Goal: Task Accomplishment & Management: Use online tool/utility

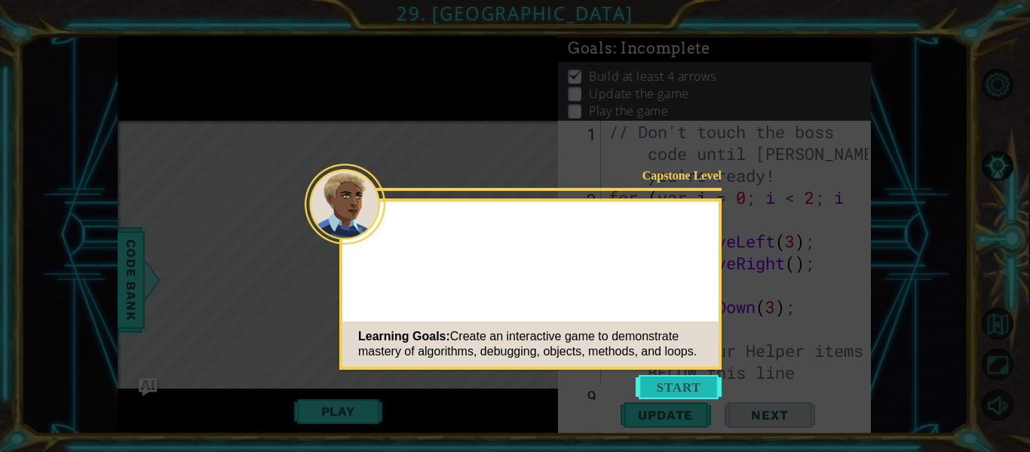
click at [696, 388] on button "Start" at bounding box center [679, 387] width 86 height 24
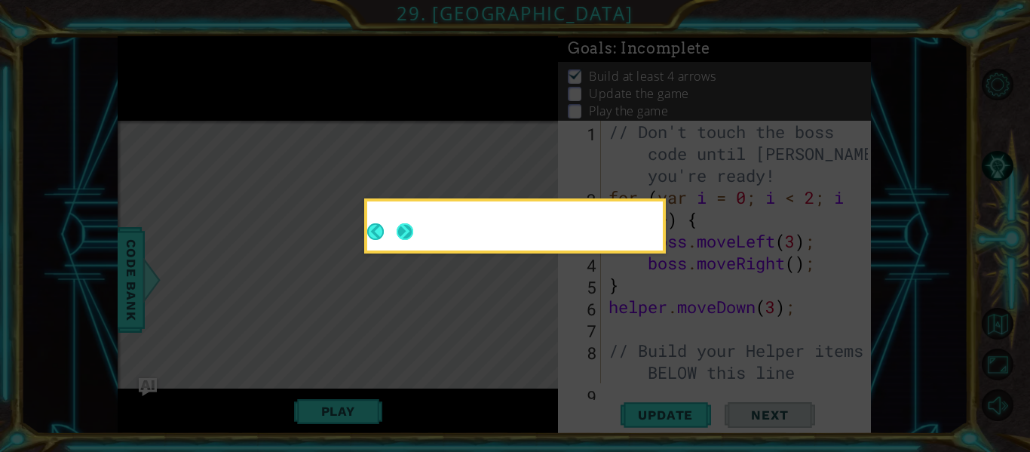
click at [413, 236] on button "Next" at bounding box center [405, 231] width 17 height 17
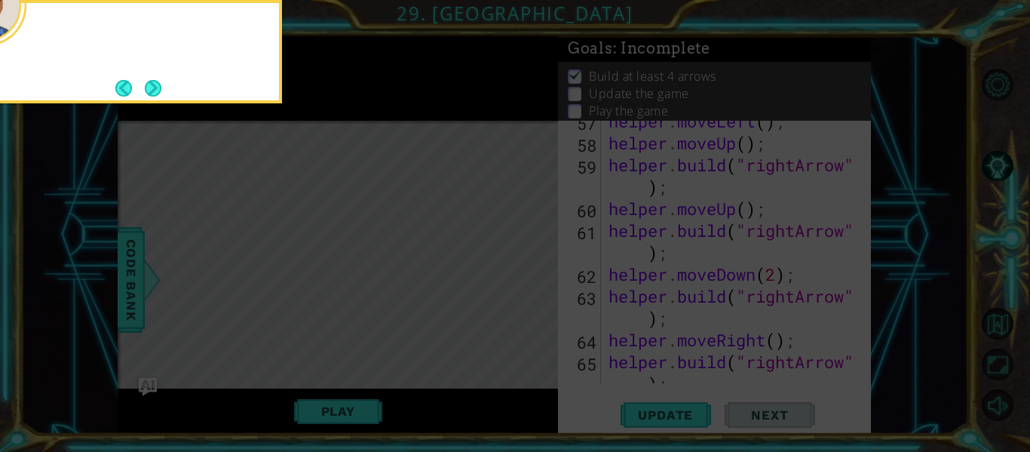
scroll to position [1640, 0]
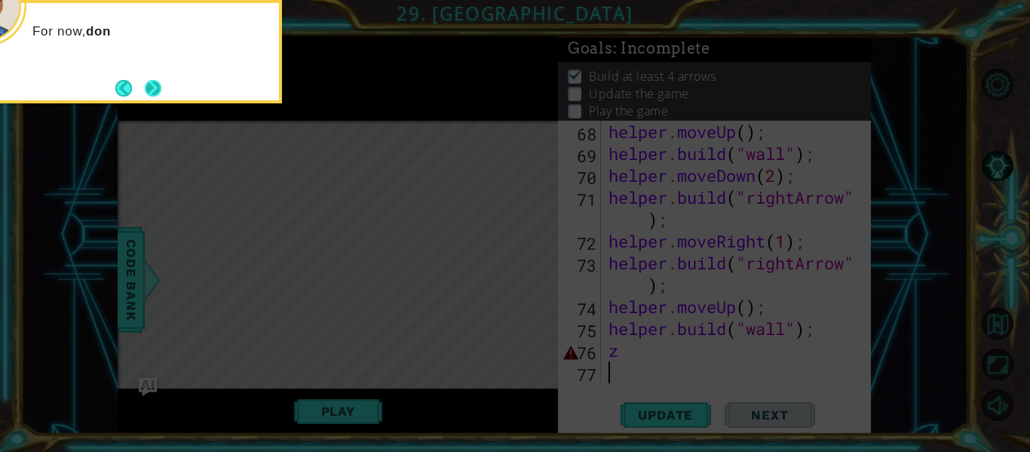
click at [157, 82] on button "Next" at bounding box center [153, 88] width 17 height 17
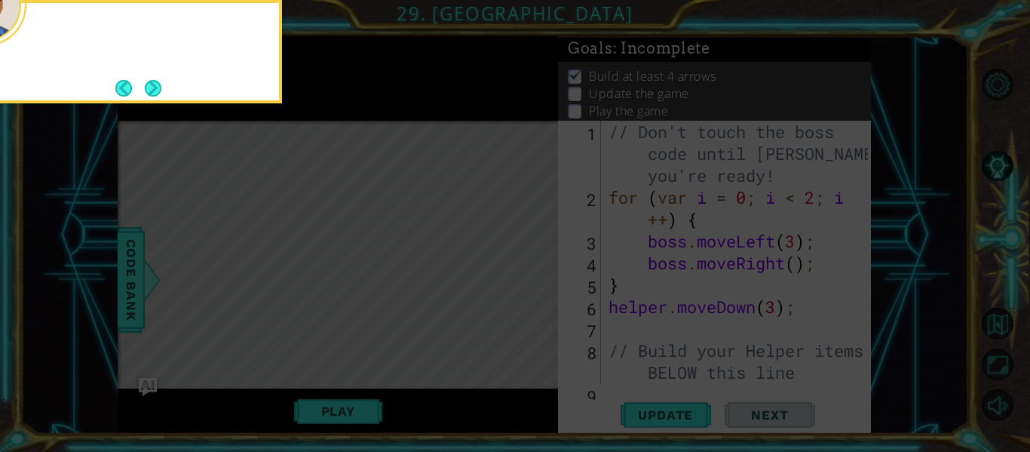
scroll to position [0, 0]
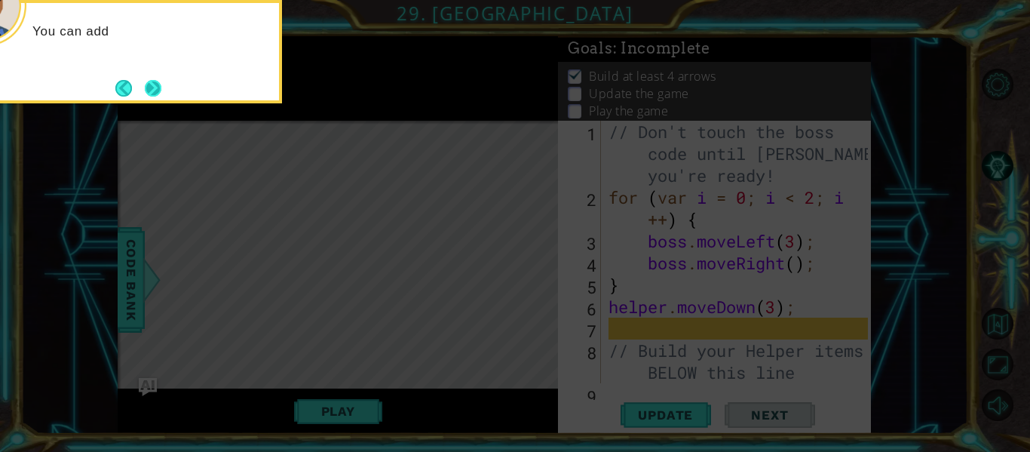
click at [156, 83] on button "Next" at bounding box center [153, 88] width 17 height 17
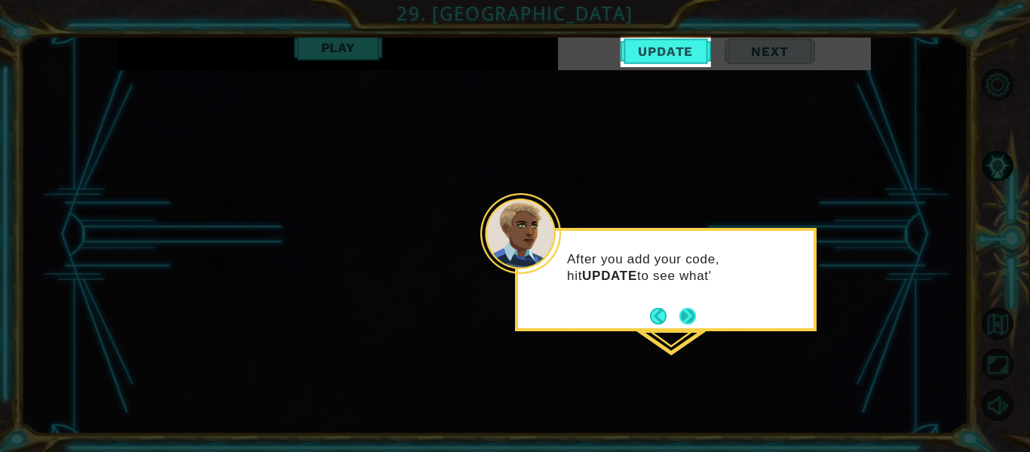
click at [685, 313] on button "Next" at bounding box center [687, 316] width 17 height 17
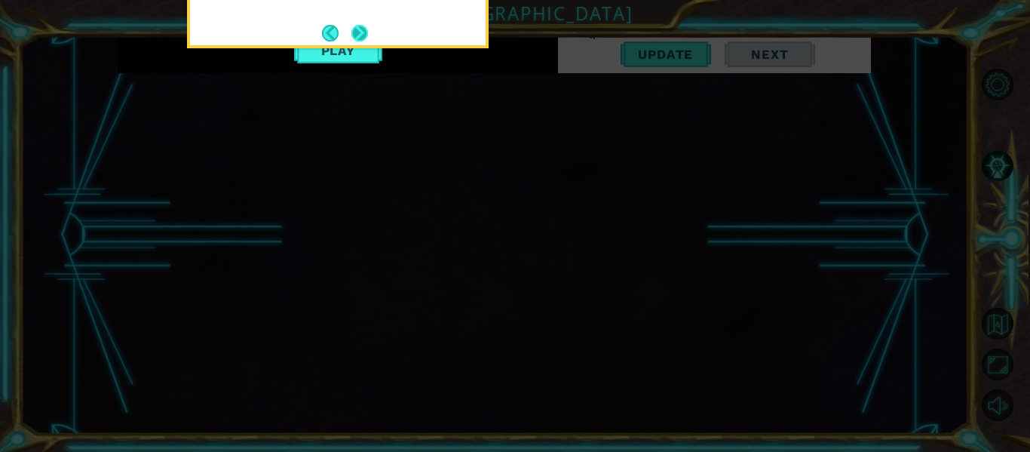
click at [363, 25] on button "Next" at bounding box center [359, 33] width 17 height 17
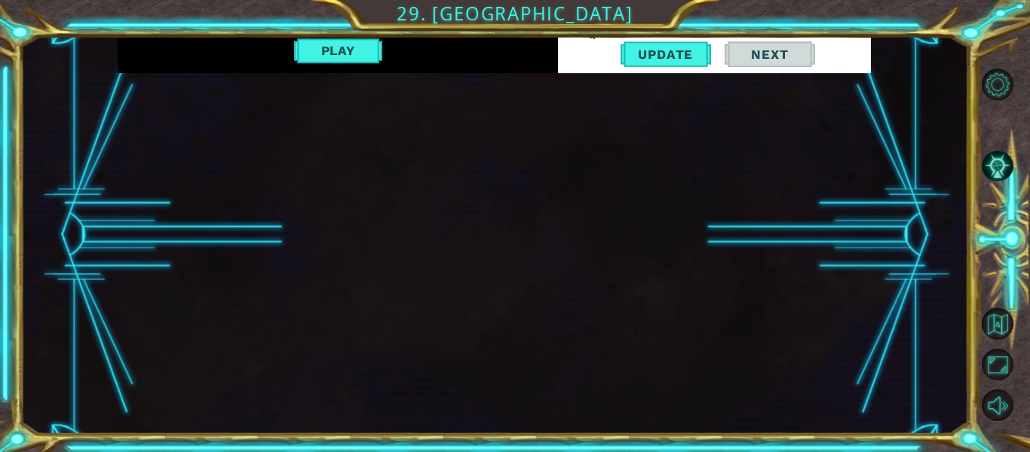
click at [487, 299] on div "1 ההההההההההההההההההההההההההההההההההההההההההההההההההההההההההההההההההההההההההההה…" at bounding box center [494, 234] width 753 height 397
click at [664, 51] on span "Update" at bounding box center [665, 54] width 85 height 15
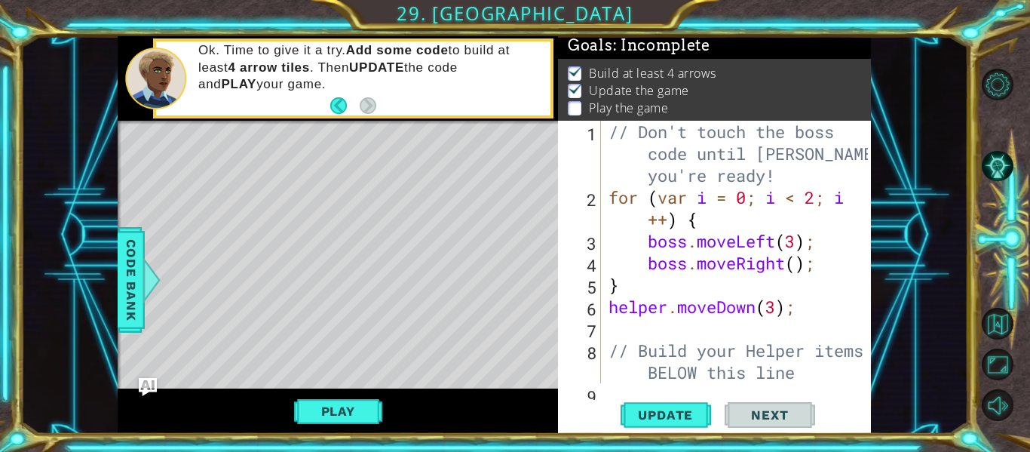
scroll to position [4, 0]
click at [351, 416] on button "Play" at bounding box center [338, 411] width 88 height 29
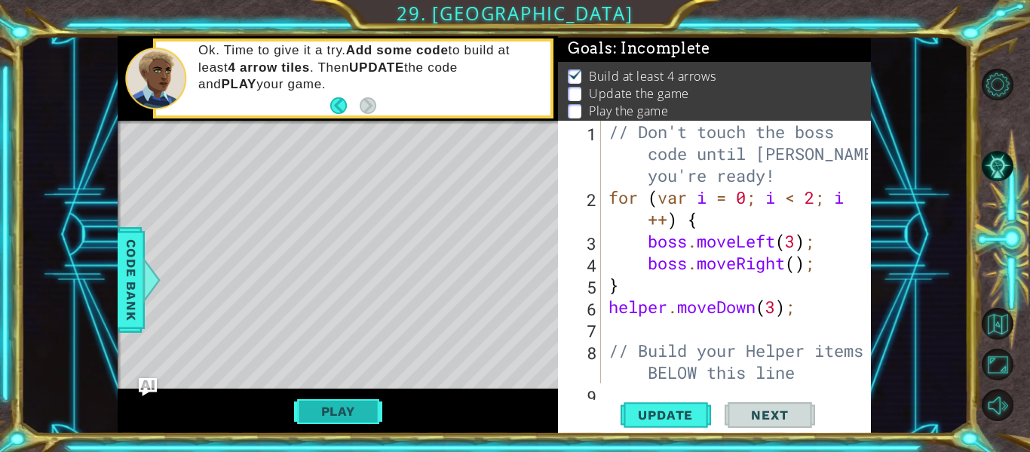
click at [351, 408] on button "Play" at bounding box center [338, 411] width 88 height 29
click at [370, 406] on button "Play" at bounding box center [338, 411] width 88 height 29
click at [370, 407] on button "Play" at bounding box center [338, 411] width 88 height 29
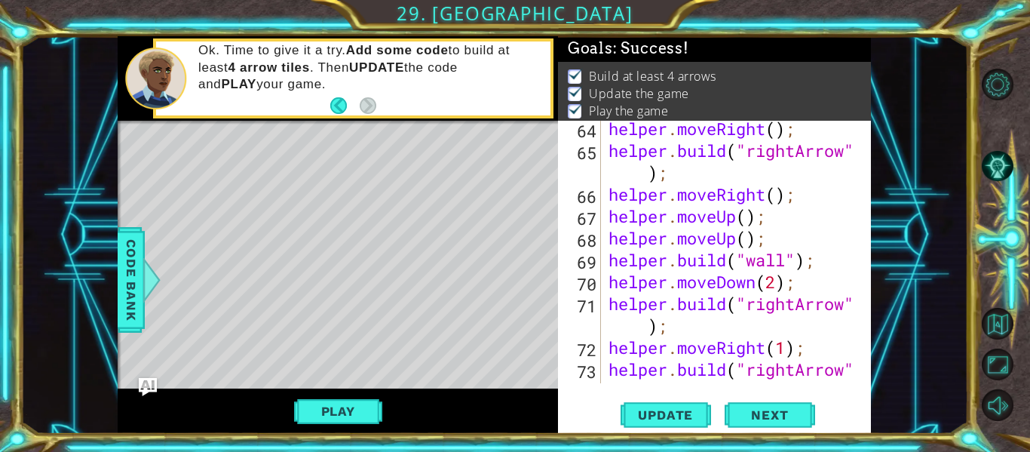
scroll to position [1640, 0]
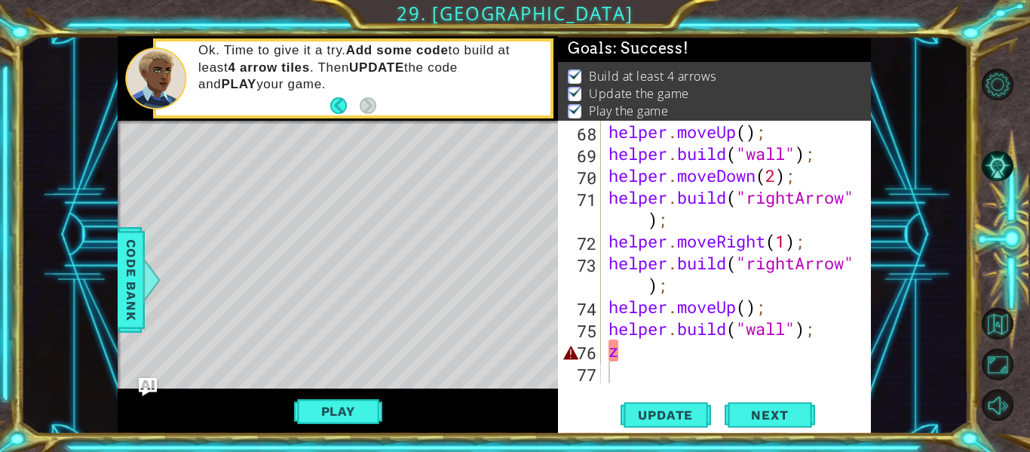
type textarea "z"
click at [649, 348] on div "helper . moveUp ( ) ; helper . build ( "wall" ) ; helper . moveDown ( 2 ) ; hel…" at bounding box center [741, 274] width 270 height 306
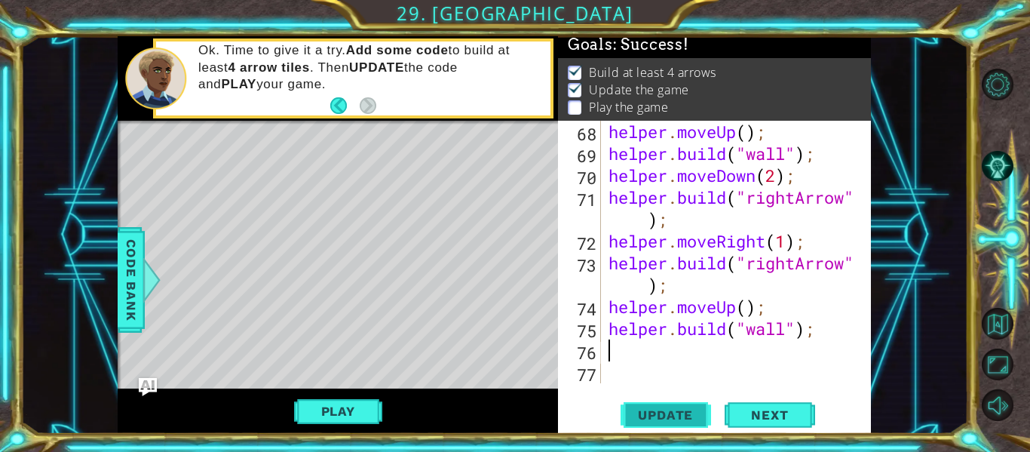
click at [645, 421] on span "Update" at bounding box center [665, 414] width 85 height 15
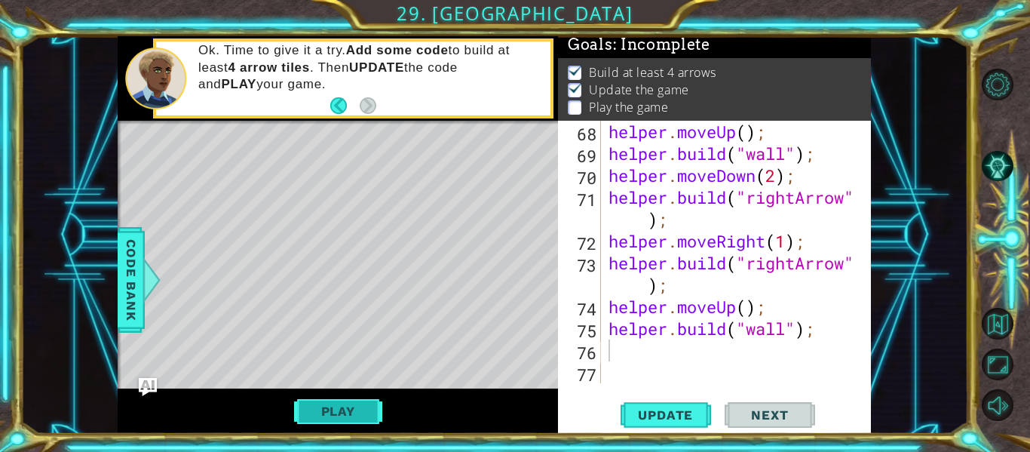
click at [373, 410] on button "Play" at bounding box center [338, 411] width 88 height 29
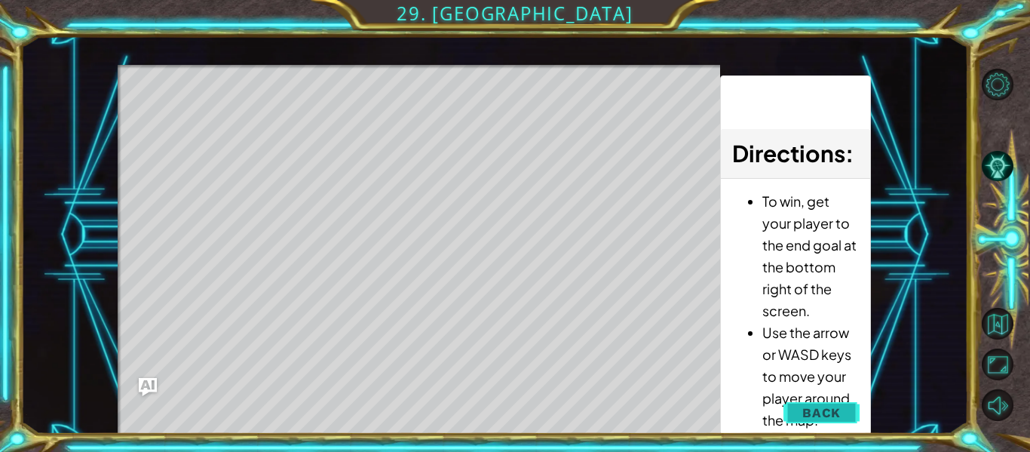
click at [812, 410] on span "Back" at bounding box center [821, 412] width 38 height 15
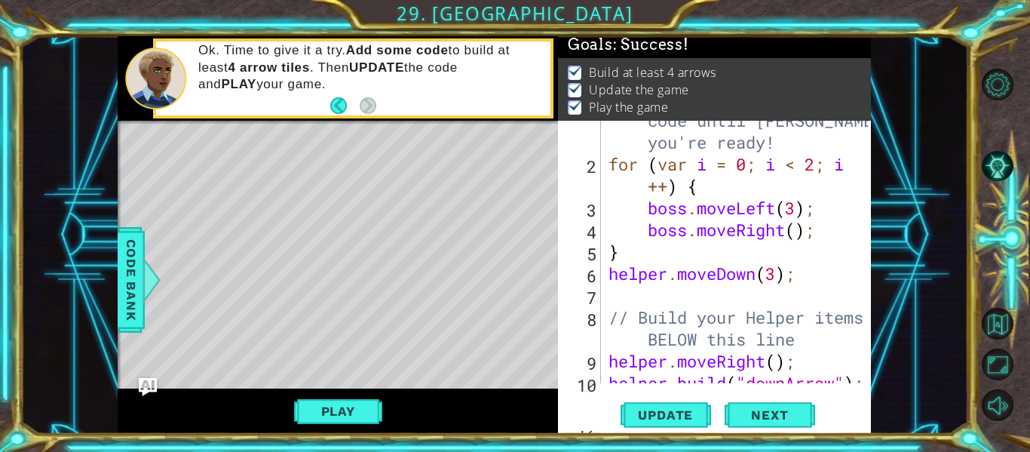
scroll to position [38, 0]
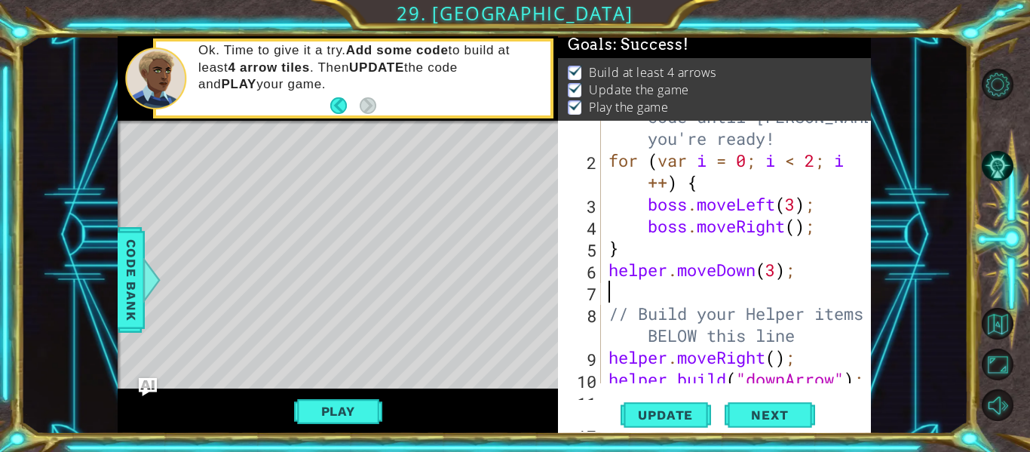
click at [658, 288] on div "// Don't touch the boss code until [PERSON_NAME] says you're ready! for ( var i…" at bounding box center [741, 259] width 270 height 350
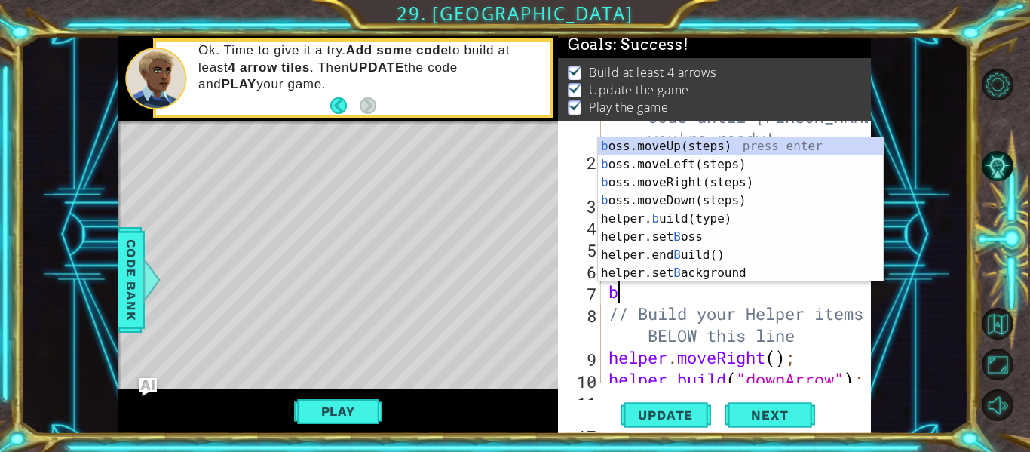
type textarea "bo"
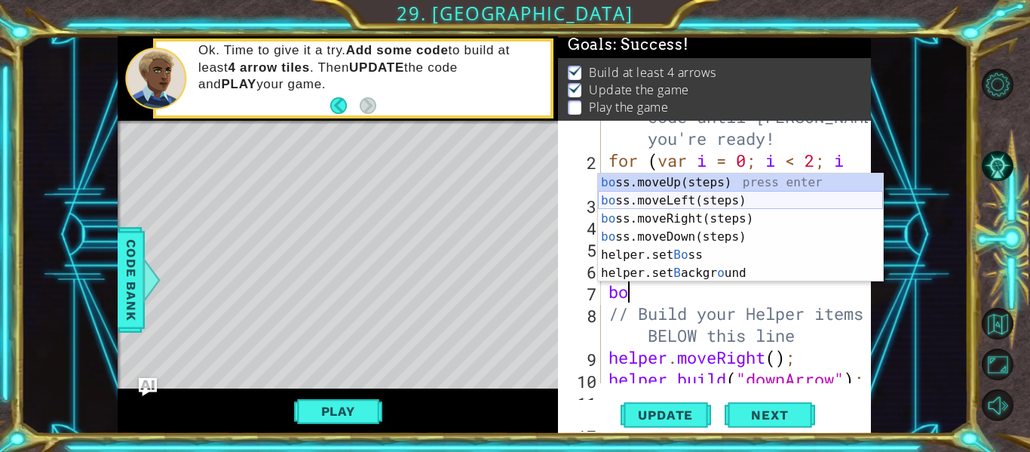
click at [670, 200] on div "bo ss.moveUp(steps) press enter bo ss.moveLeft(steps) press enter bo ss.moveRig…" at bounding box center [740, 245] width 285 height 145
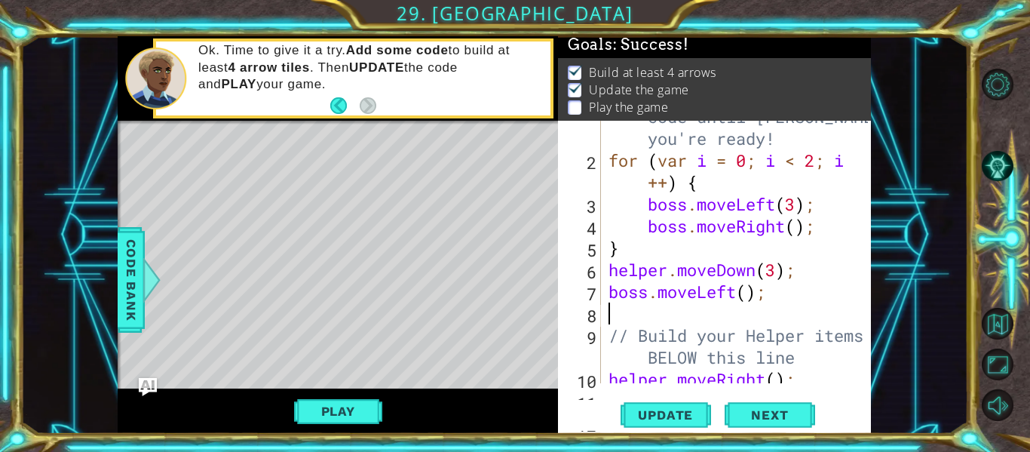
click at [750, 293] on div "// Don't touch the boss code until [PERSON_NAME] says you're ready! for ( var i…" at bounding box center [741, 259] width 270 height 350
type textarea "2"
click at [642, 305] on div "// Don't touch the boss code until [PERSON_NAME] says you're ready! for ( var i…" at bounding box center [741, 259] width 270 height 350
type textarea "b"
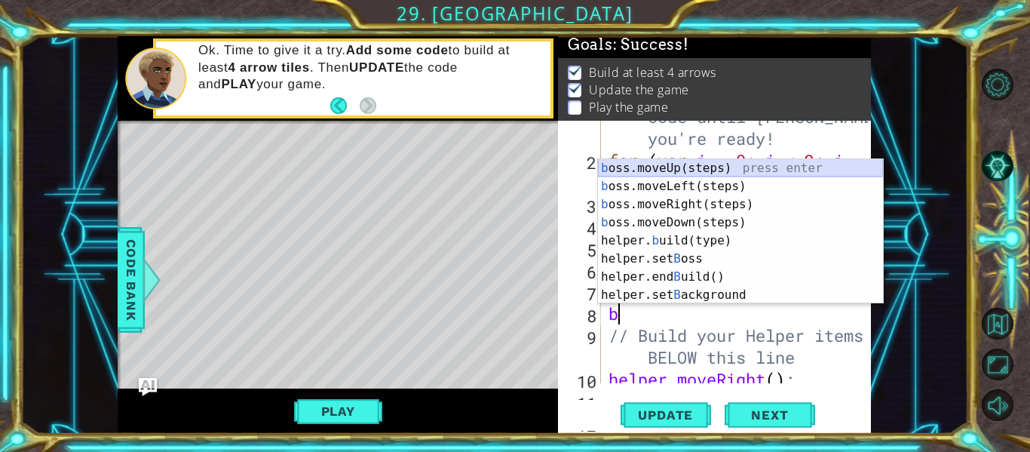
click at [709, 170] on div "b oss.moveUp(steps) press enter b oss.moveLeft(steps) press enter b oss.moveRig…" at bounding box center [740, 249] width 285 height 181
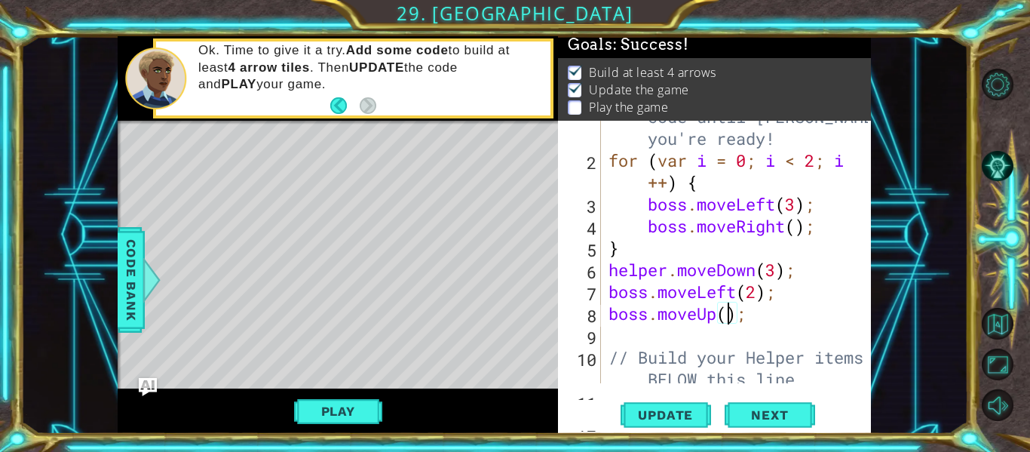
click at [729, 309] on div "// Don't touch the boss code until [PERSON_NAME] says you're ready! for ( var i…" at bounding box center [741, 270] width 270 height 372
type textarea "boss.moveUp(2);"
click at [364, 409] on button "Play" at bounding box center [338, 411] width 88 height 29
click at [636, 333] on div "// Don't touch the boss code until [PERSON_NAME] says you're ready! for ( var i…" at bounding box center [741, 270] width 270 height 372
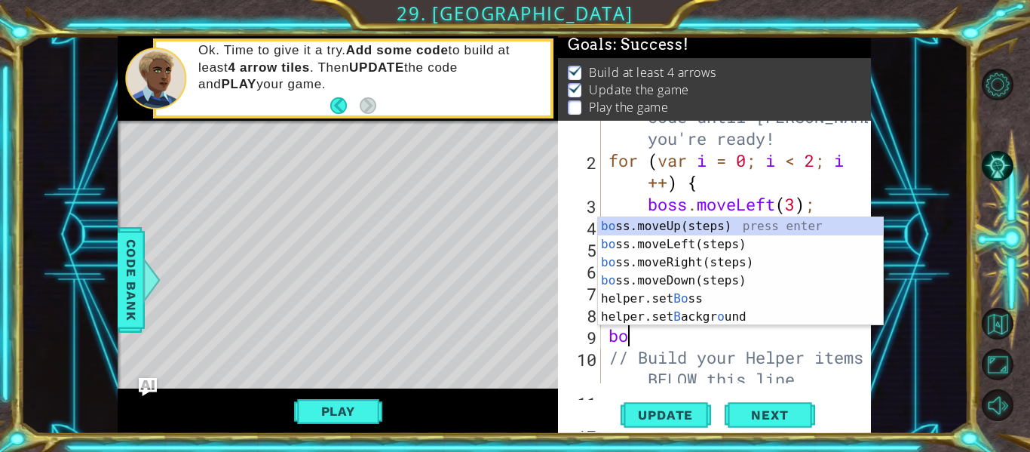
scroll to position [0, 1]
type textarea "boss"
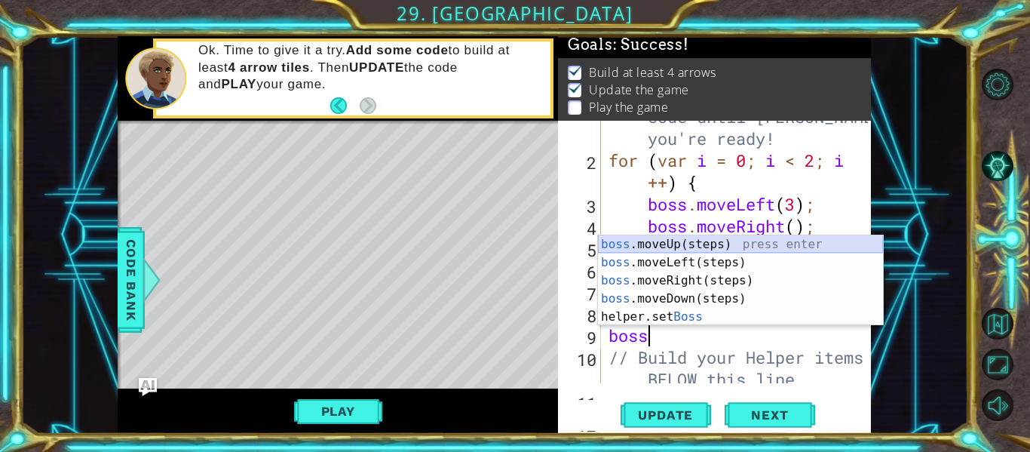
click at [666, 246] on div "boss .moveUp(steps) press enter boss .moveLeft(steps) press enter boss .moveRig…" at bounding box center [740, 298] width 285 height 127
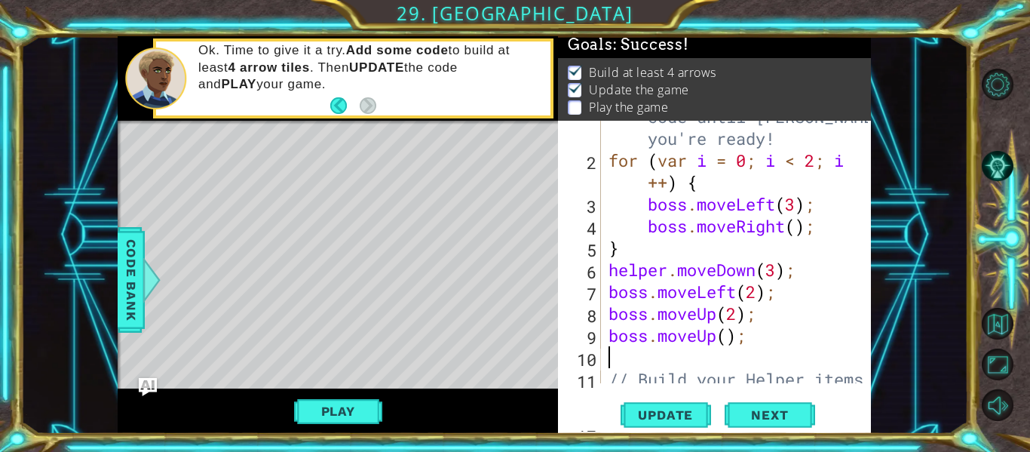
scroll to position [0, 0]
click at [728, 334] on div "// Don't touch the boss code until [PERSON_NAME] says you're ready! for ( var i…" at bounding box center [741, 270] width 270 height 372
type textarea "boss.moveUp(2);"
click at [356, 409] on button "Play" at bounding box center [338, 411] width 88 height 29
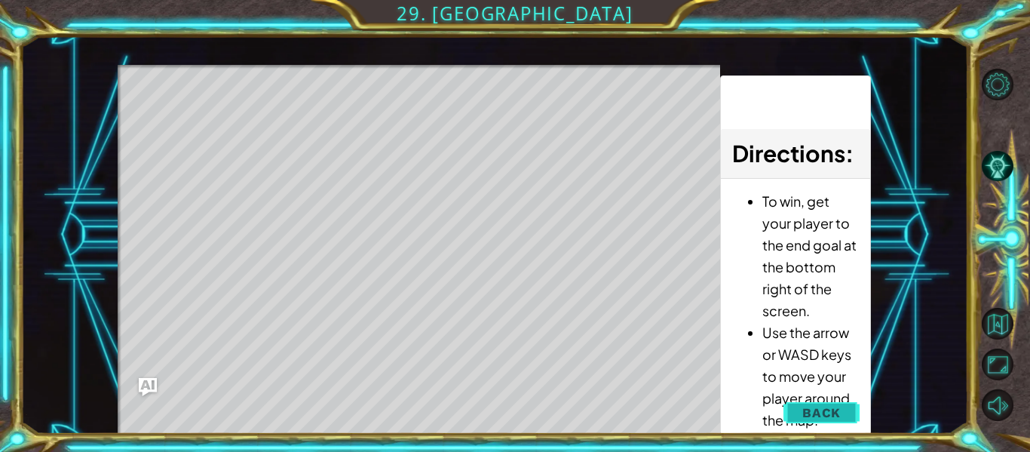
click at [826, 401] on button "Back" at bounding box center [822, 412] width 76 height 30
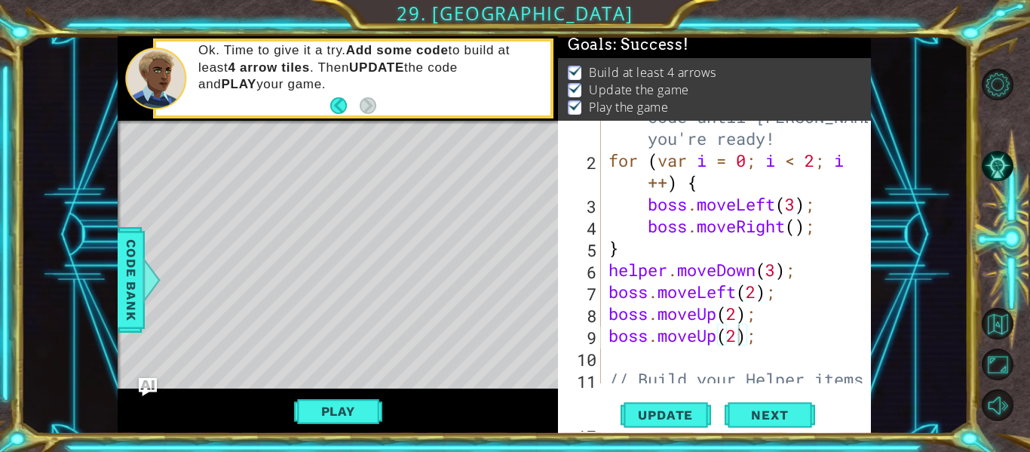
click at [635, 361] on div "// Don't touch the boss code until [PERSON_NAME] says you're ready! for ( var i…" at bounding box center [741, 270] width 270 height 372
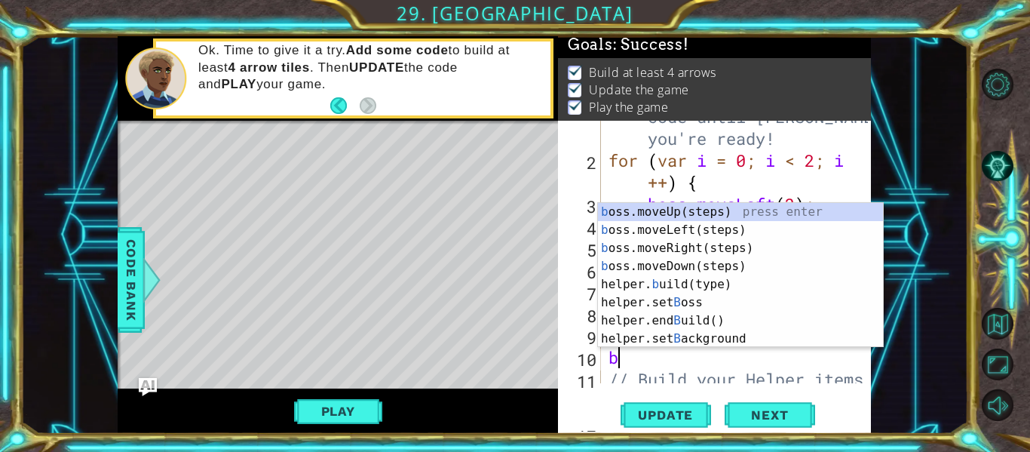
type textarea "bo"
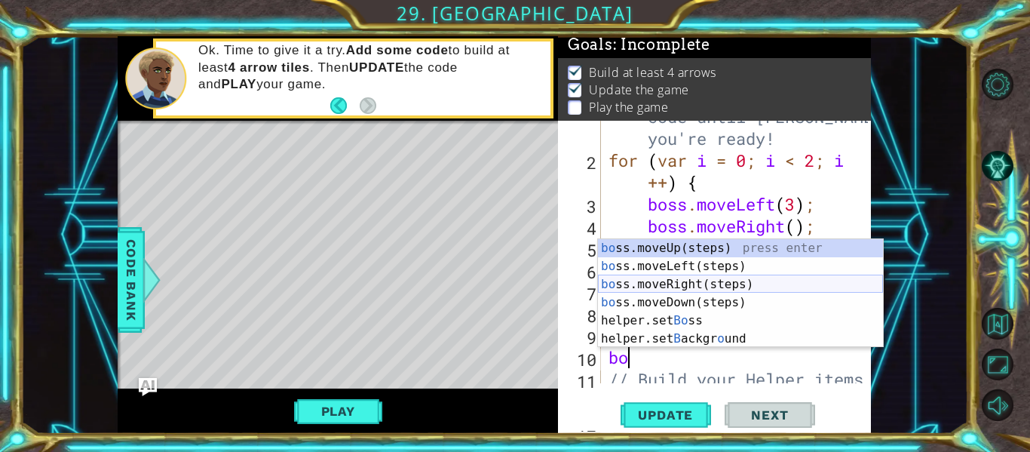
click at [692, 284] on div "bo ss.moveUp(steps) press enter bo ss.moveLeft(steps) press enter bo ss.moveRig…" at bounding box center [740, 311] width 285 height 145
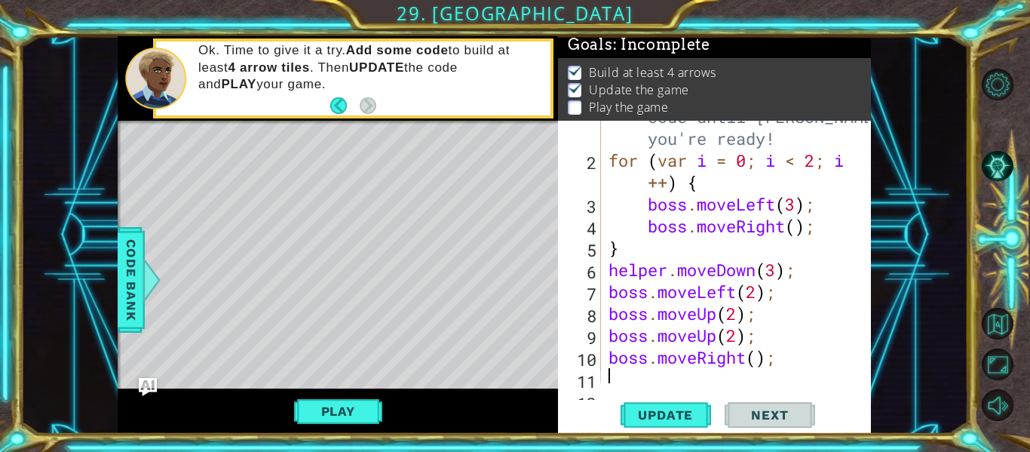
click at [750, 357] on div "// Don't touch the boss code until [PERSON_NAME] says you're ready! for ( var i…" at bounding box center [741, 259] width 270 height 350
click at [760, 360] on div "// Don't touch the boss code until [PERSON_NAME] says you're ready! for ( var i…" at bounding box center [741, 259] width 270 height 350
click at [658, 419] on span "Update" at bounding box center [665, 414] width 85 height 15
click at [370, 403] on button "Play" at bounding box center [338, 411] width 88 height 29
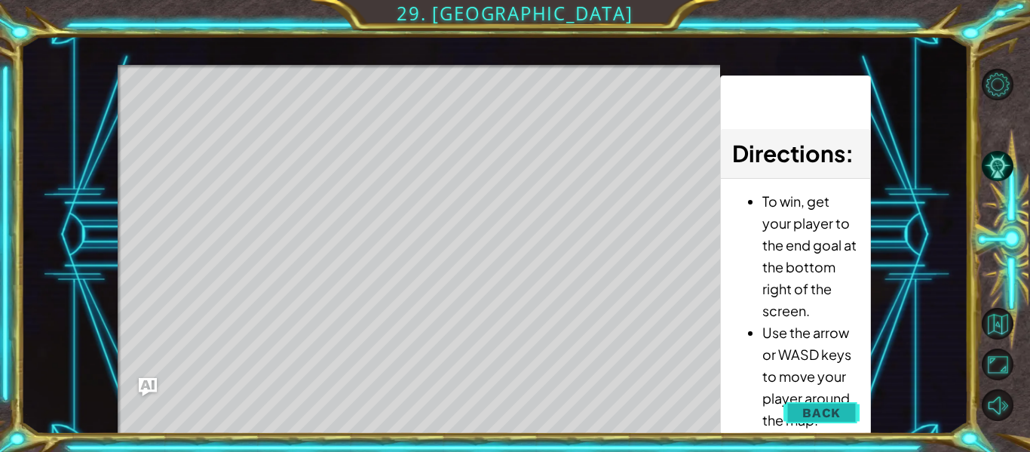
click at [819, 411] on span "Back" at bounding box center [821, 412] width 38 height 15
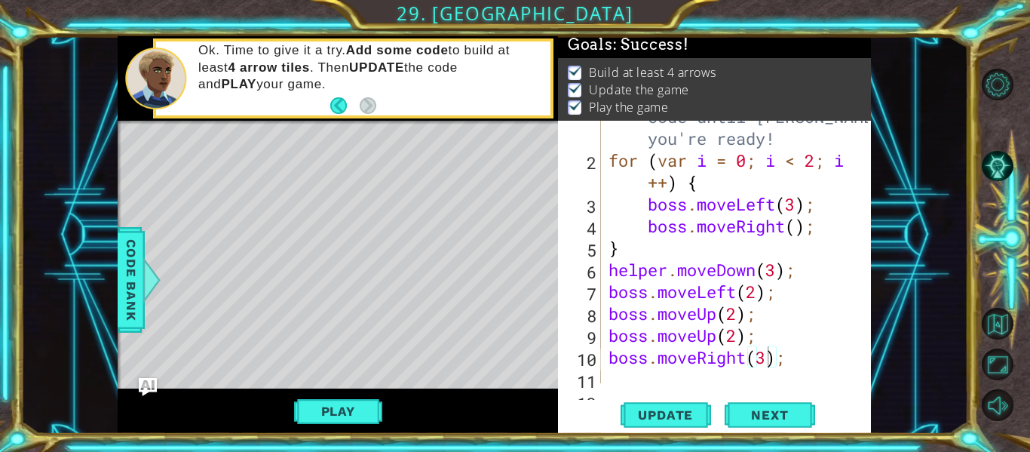
click at [765, 362] on div "// Don't touch the boss code until [PERSON_NAME] says you're ready! for ( var i…" at bounding box center [741, 259] width 270 height 350
type textarea "boss.moveRight(2);"
click at [683, 413] on span "Update" at bounding box center [665, 414] width 85 height 15
click at [370, 409] on button "Play" at bounding box center [338, 411] width 88 height 29
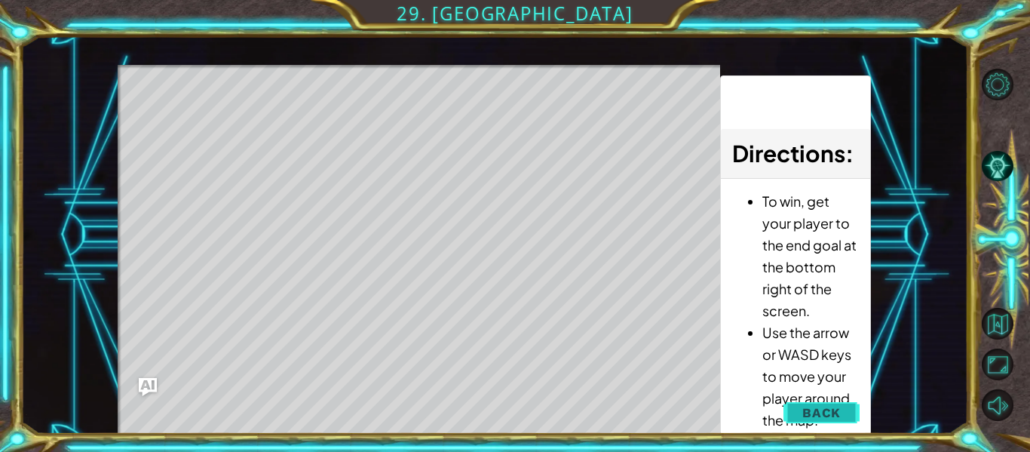
click at [832, 403] on button "Back" at bounding box center [822, 412] width 76 height 30
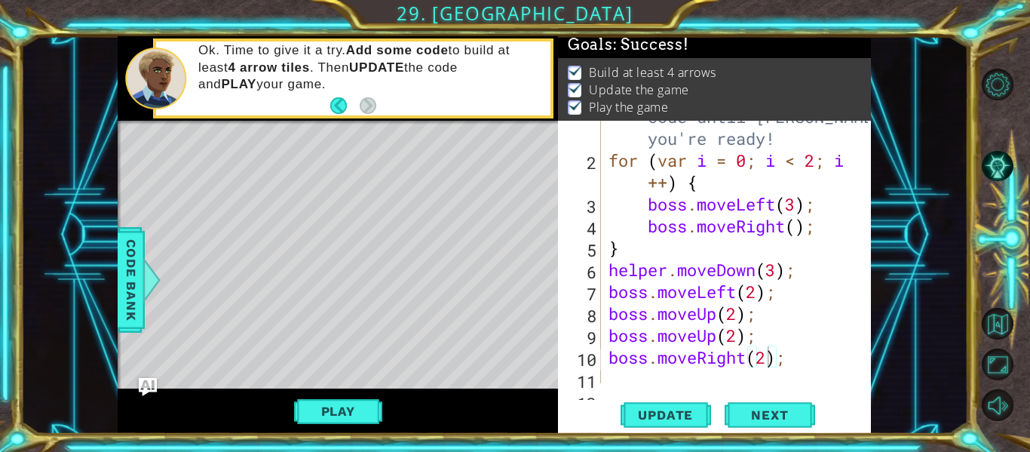
click at [639, 376] on div "// Don't touch the boss code until [PERSON_NAME] says you're ready! for ( var i…" at bounding box center [741, 259] width 270 height 350
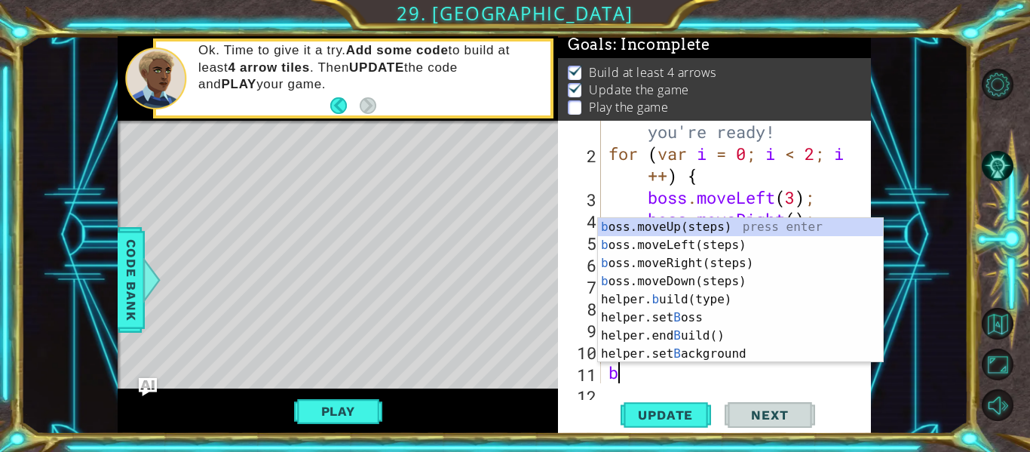
type textarea "bo"
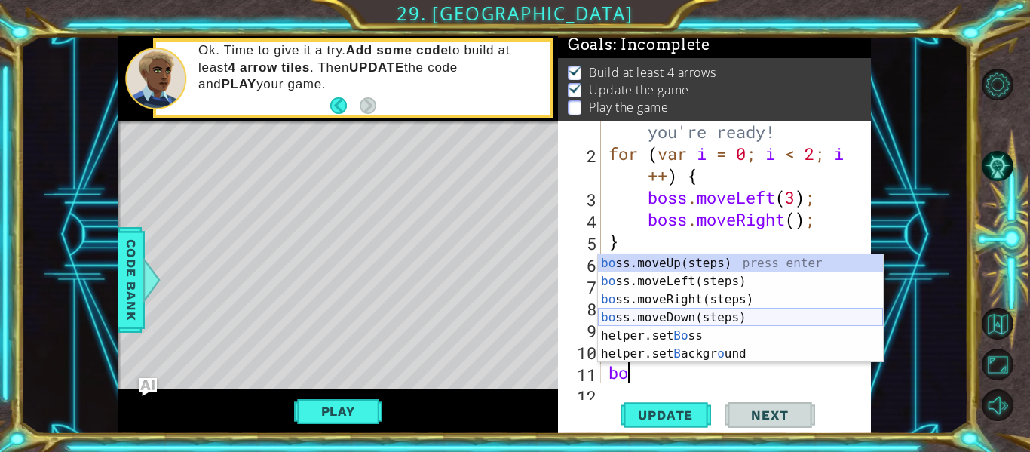
click at [682, 317] on div "bo ss.moveUp(steps) press enter bo ss.moveLeft(steps) press enter bo ss.moveRig…" at bounding box center [740, 326] width 285 height 145
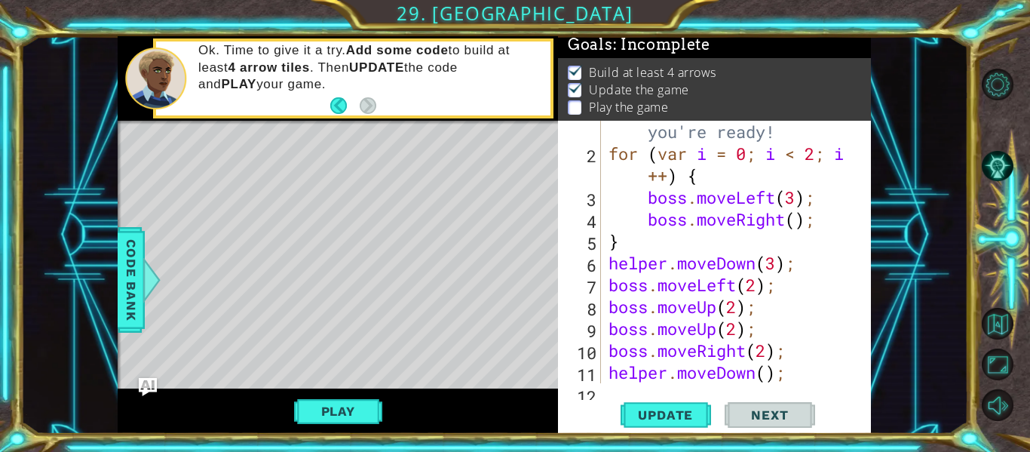
click at [768, 373] on div "// Don't touch the boss code until [PERSON_NAME] says you're ready! for ( var i…" at bounding box center [741, 252] width 270 height 350
click at [677, 411] on span "Update" at bounding box center [665, 414] width 85 height 15
click at [333, 412] on button "Play" at bounding box center [338, 411] width 88 height 29
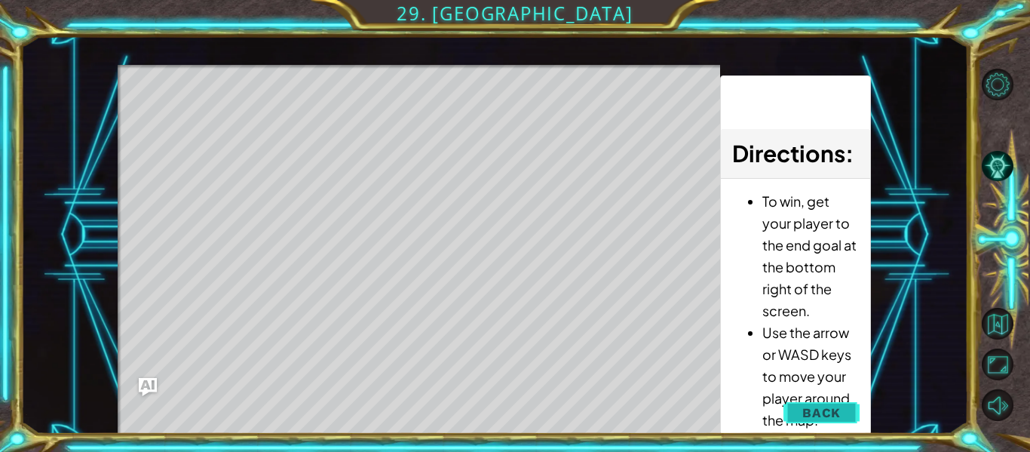
click at [835, 410] on span "Back" at bounding box center [821, 412] width 38 height 15
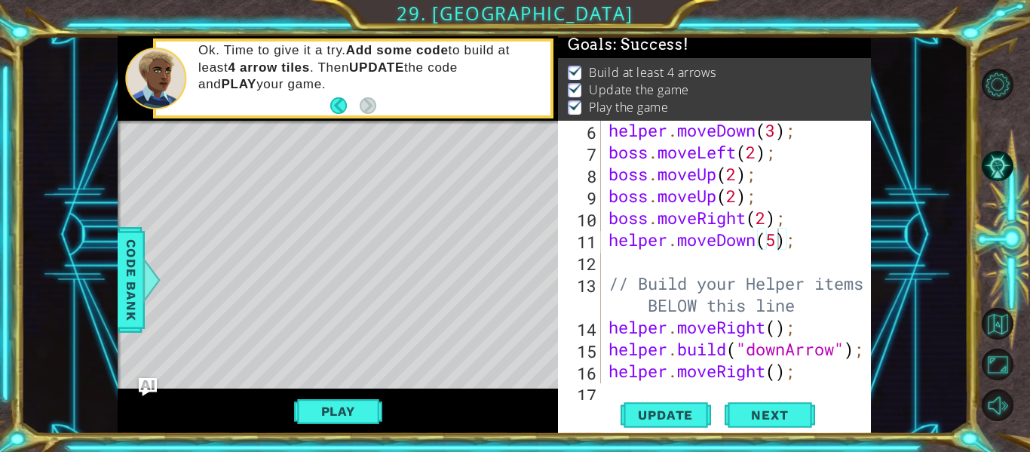
scroll to position [142, 0]
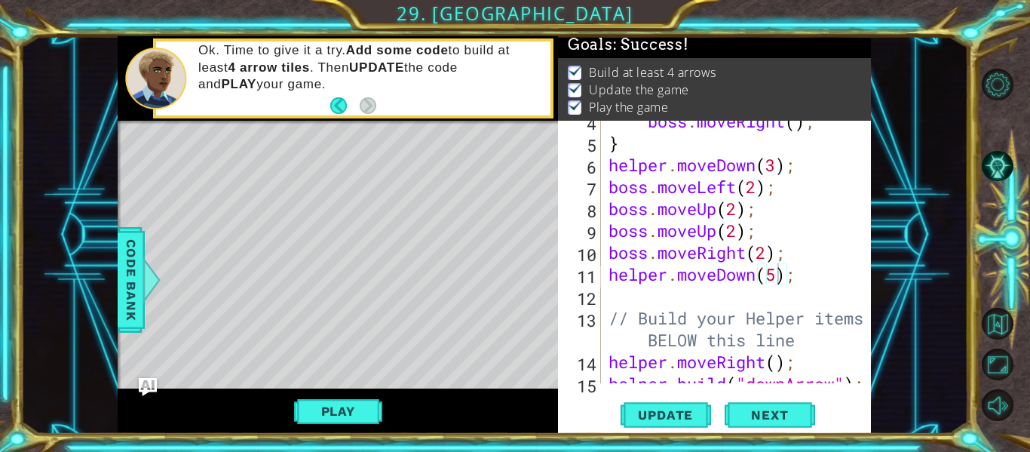
click at [668, 277] on div "boss . moveRight ( ) ; } helper . moveDown ( 3 ) ; boss . moveLeft ( 2 ) ; boss…" at bounding box center [741, 263] width 270 height 306
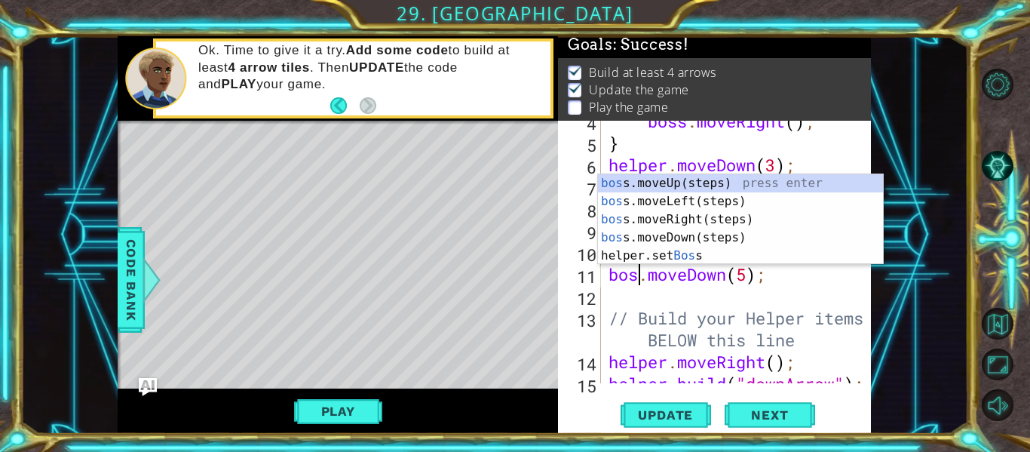
scroll to position [0, 2]
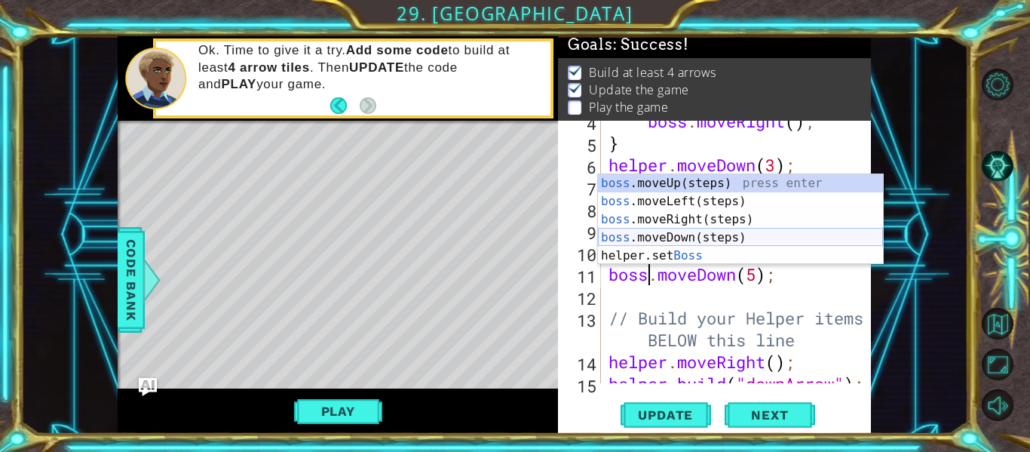
click at [682, 236] on div "boss .moveUp(steps) press enter boss .moveLeft(steps) press enter boss .moveRig…" at bounding box center [740, 237] width 285 height 127
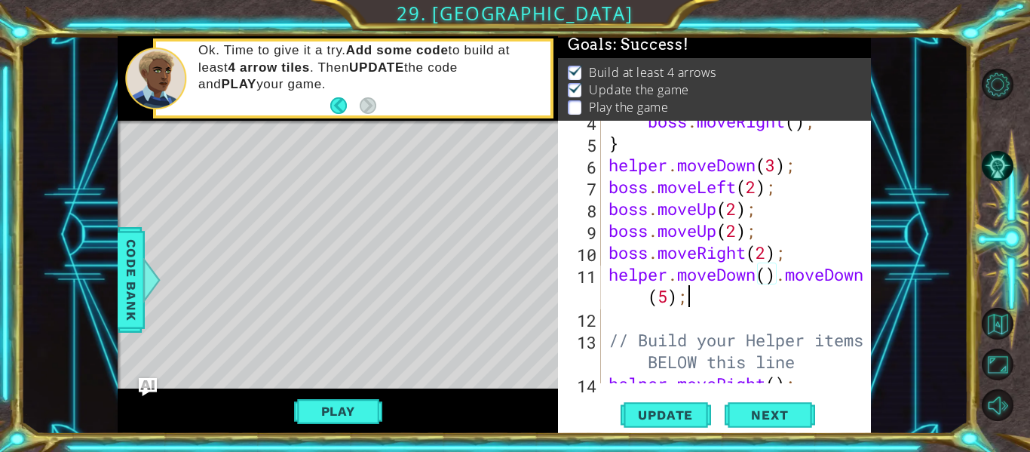
click at [723, 294] on div "boss . moveRight ( ) ; } helper . moveDown ( 3 ) ; boss . moveLeft ( 2 ) ; boss…" at bounding box center [741, 263] width 270 height 306
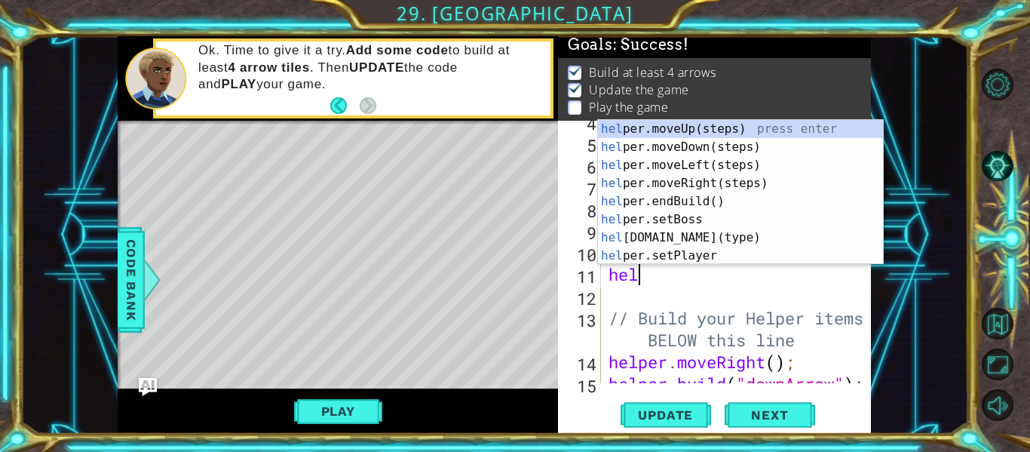
scroll to position [0, 0]
type textarea "h"
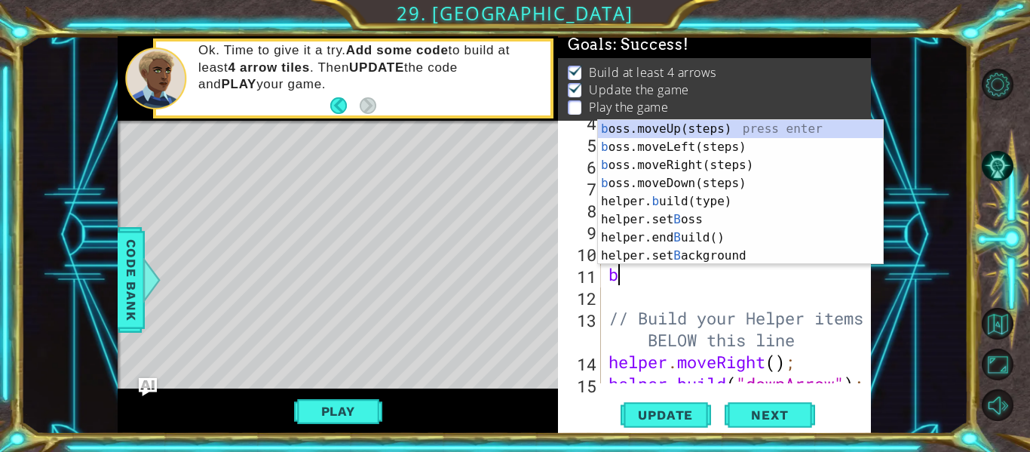
type textarea "bo"
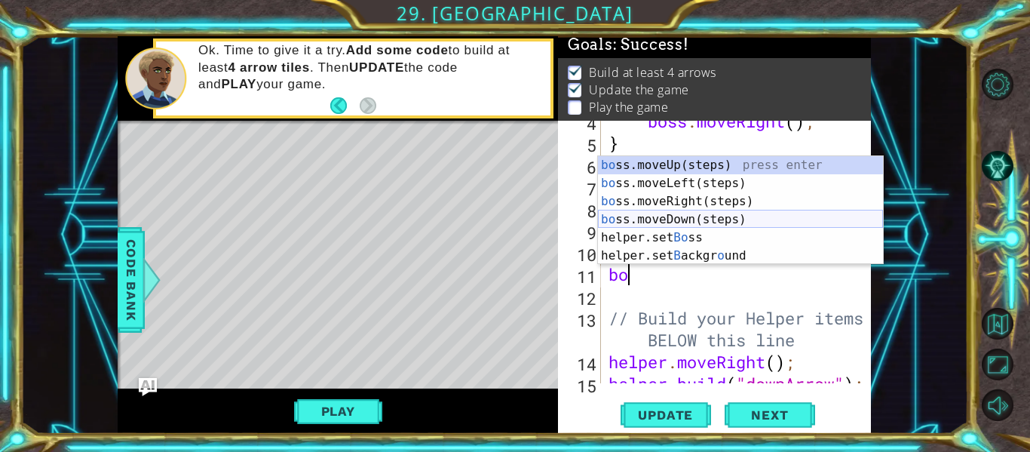
click at [694, 218] on div "bo ss.moveUp(steps) press enter bo ss.moveLeft(steps) press enter bo ss.moveRig…" at bounding box center [740, 228] width 285 height 145
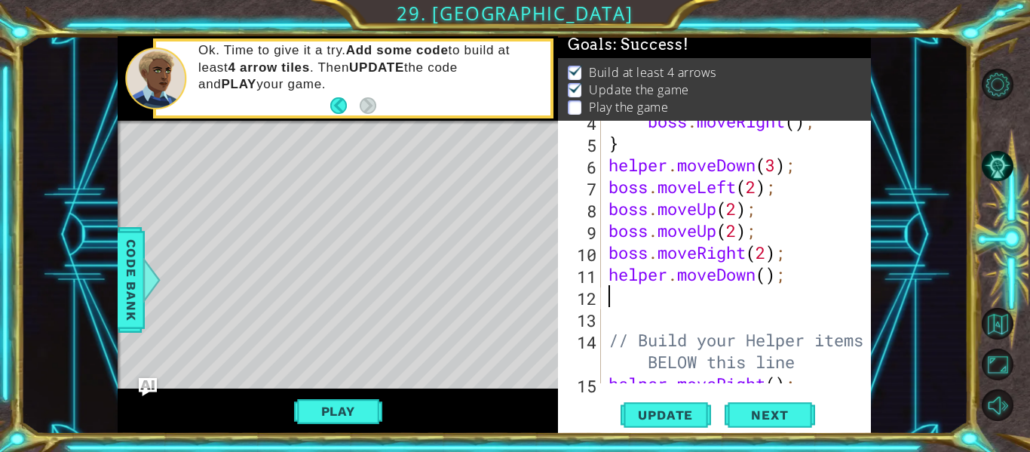
click at [669, 277] on div "boss . moveRight ( ) ; } helper . moveDown ( 3 ) ; boss . moveLeft ( 2 ) ; boss…" at bounding box center [741, 263] width 270 height 306
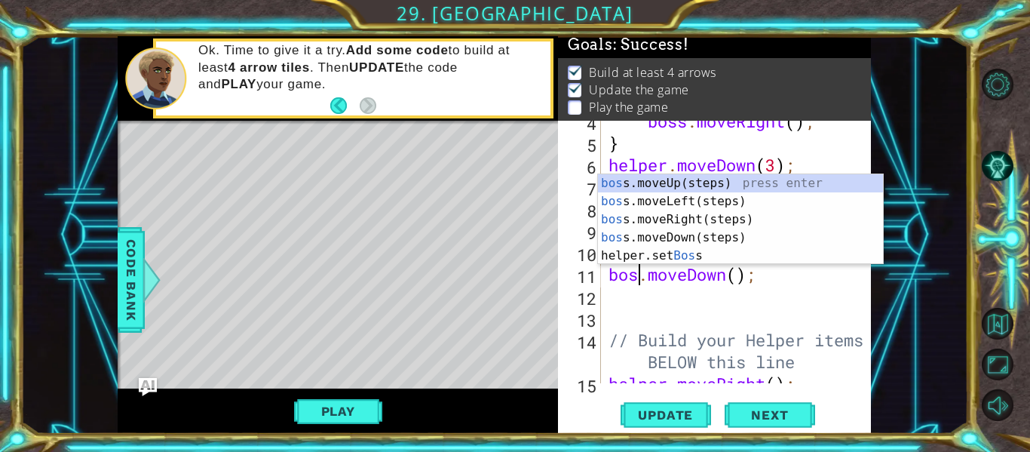
scroll to position [0, 2]
click at [747, 278] on div "boss . moveRight ( ) ; } helper . moveDown ( 3 ) ; boss . moveLeft ( 2 ) ; boss…" at bounding box center [741, 263] width 270 height 306
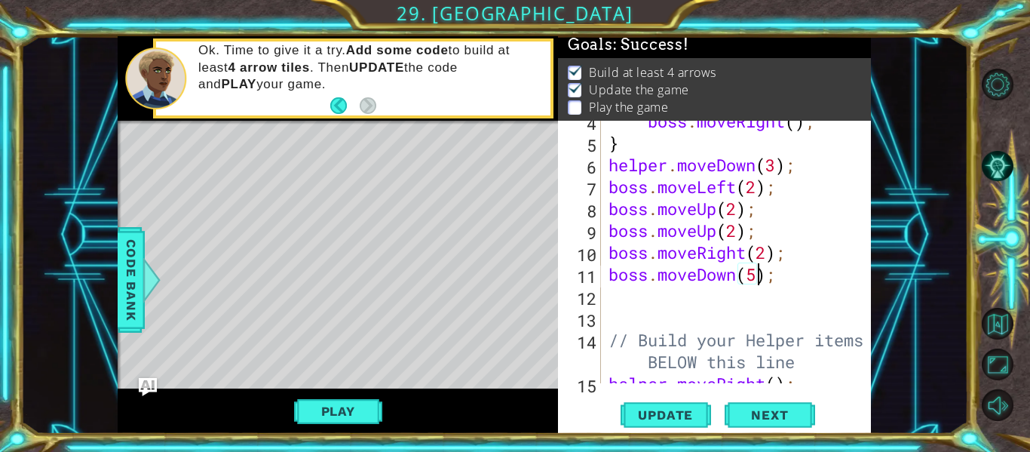
scroll to position [0, 7]
type textarea "boss.moveDown(4);"
click at [676, 407] on span "Update" at bounding box center [665, 414] width 85 height 15
click at [366, 419] on button "Play" at bounding box center [338, 411] width 88 height 29
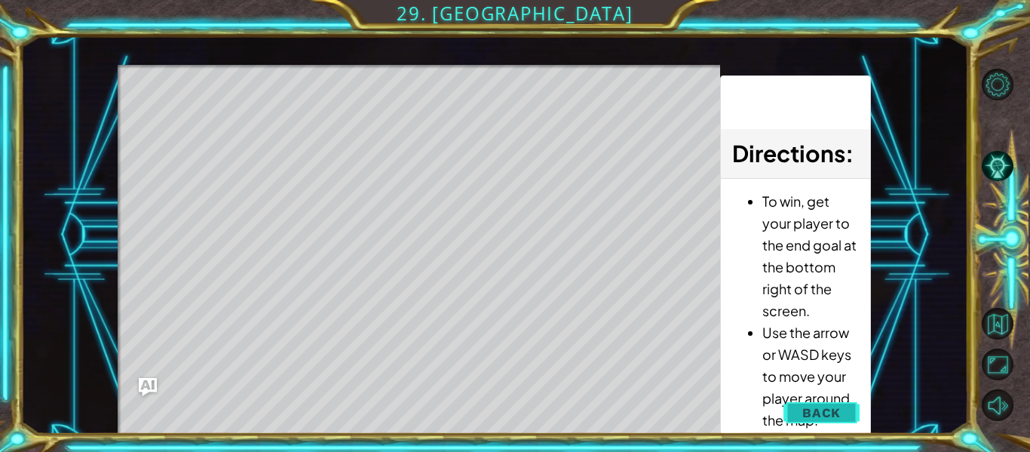
click at [810, 416] on span "Back" at bounding box center [821, 412] width 38 height 15
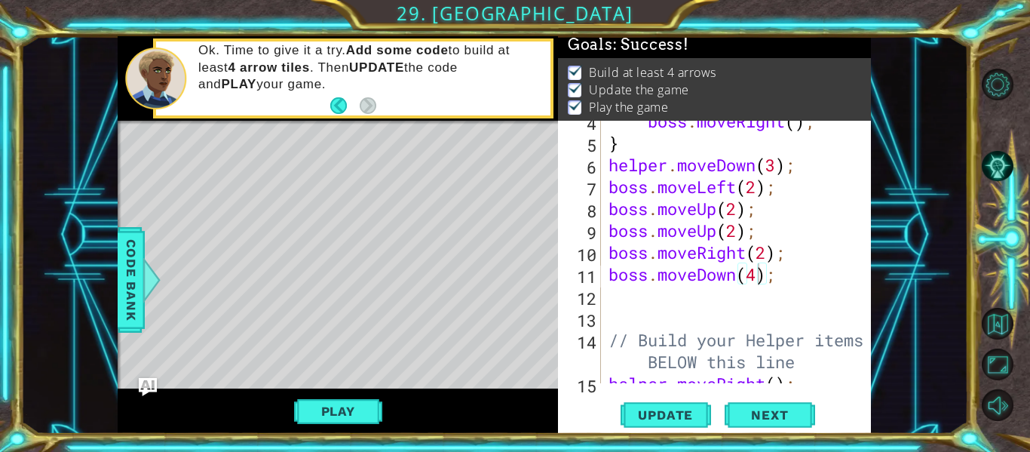
click at [646, 294] on div "boss . moveRight ( ) ; } helper . moveDown ( 3 ) ; boss . moveLeft ( 2 ) ; boss…" at bounding box center [741, 263] width 270 height 306
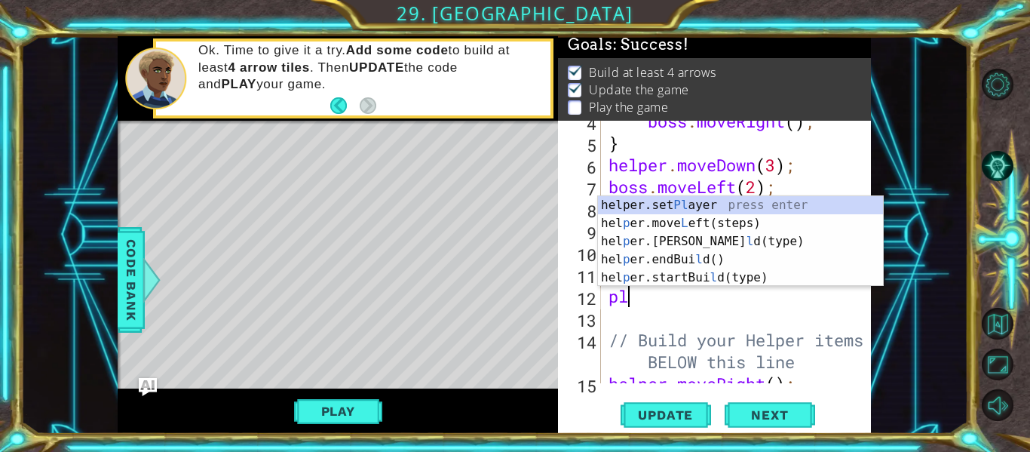
scroll to position [0, 0]
type textarea "p"
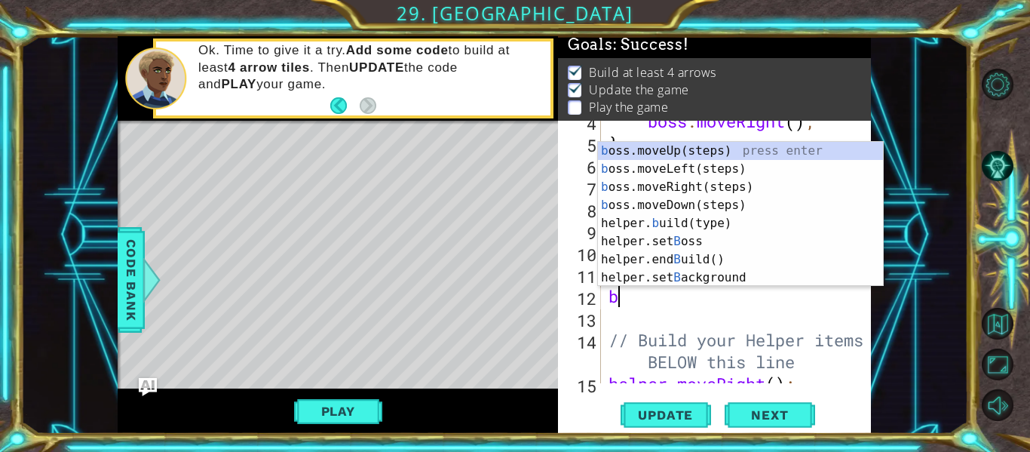
type textarea "bo"
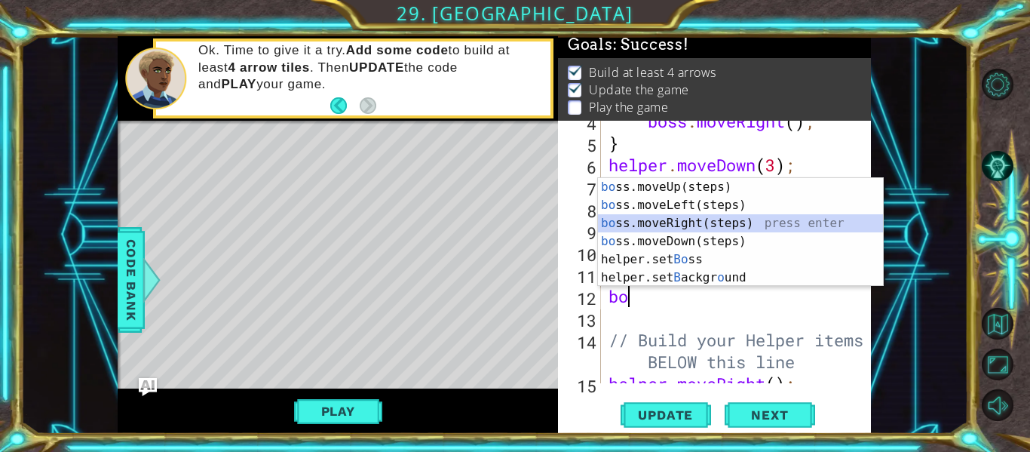
click at [688, 219] on div "bo ss.moveUp(steps) press enter bo ss.moveLeft(steps) press enter bo ss.moveRig…" at bounding box center [740, 250] width 285 height 145
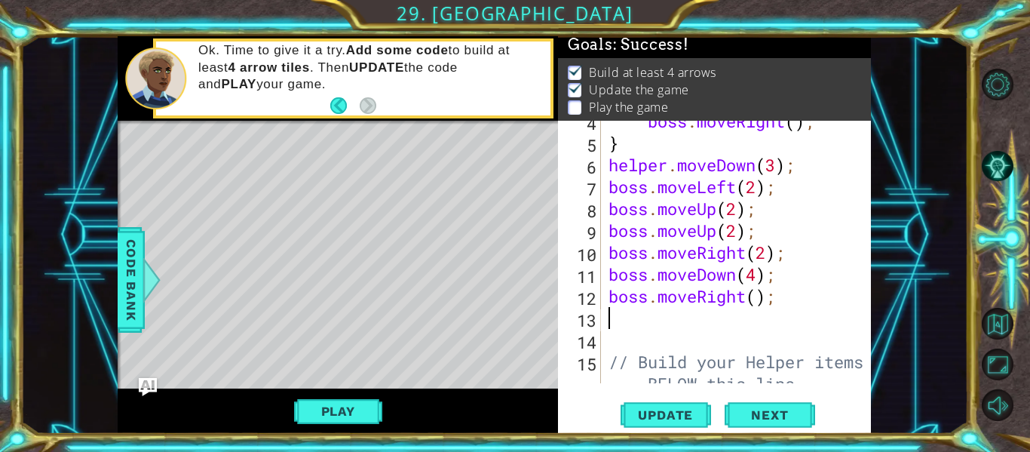
click at [759, 295] on div "boss . moveRight ( ) ; } helper . moveDown ( 3 ) ; boss . moveLeft ( 2 ) ; boss…" at bounding box center [741, 274] width 270 height 328
click at [644, 425] on button "Update" at bounding box center [666, 415] width 90 height 31
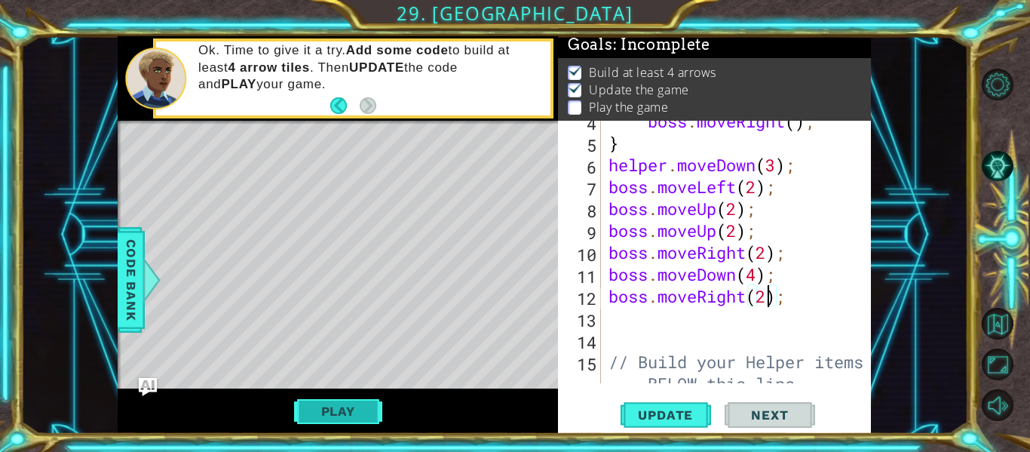
click at [344, 406] on button "Play" at bounding box center [338, 411] width 88 height 29
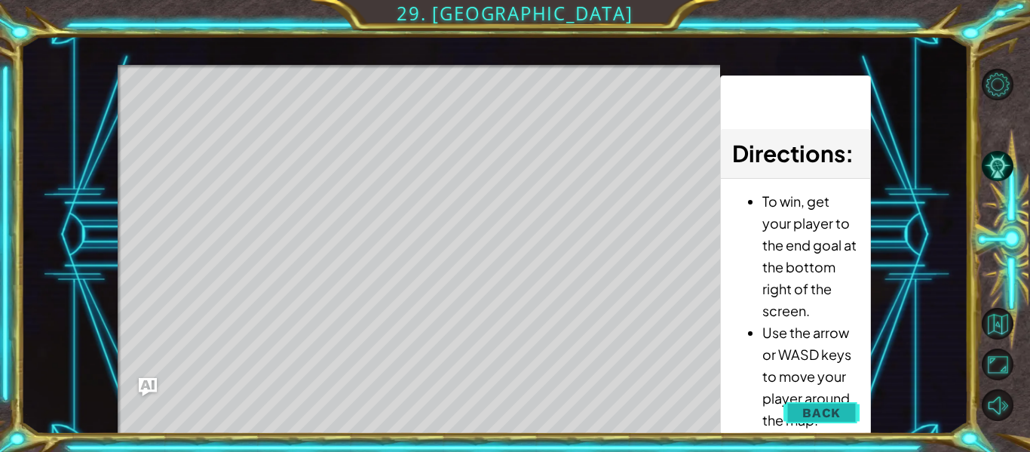
click at [808, 417] on span "Back" at bounding box center [821, 412] width 38 height 15
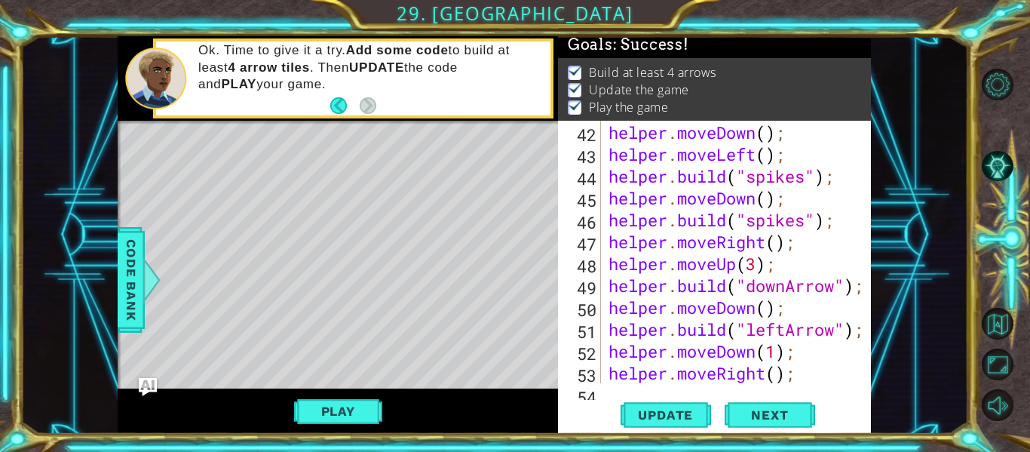
click at [651, 338] on div "helper . moveRight ( ) ; helper . moveDown ( ) ; helper . moveLeft ( ) ; helper…" at bounding box center [741, 253] width 270 height 306
type textarea "[DOMAIN_NAME]("leftArrow");"
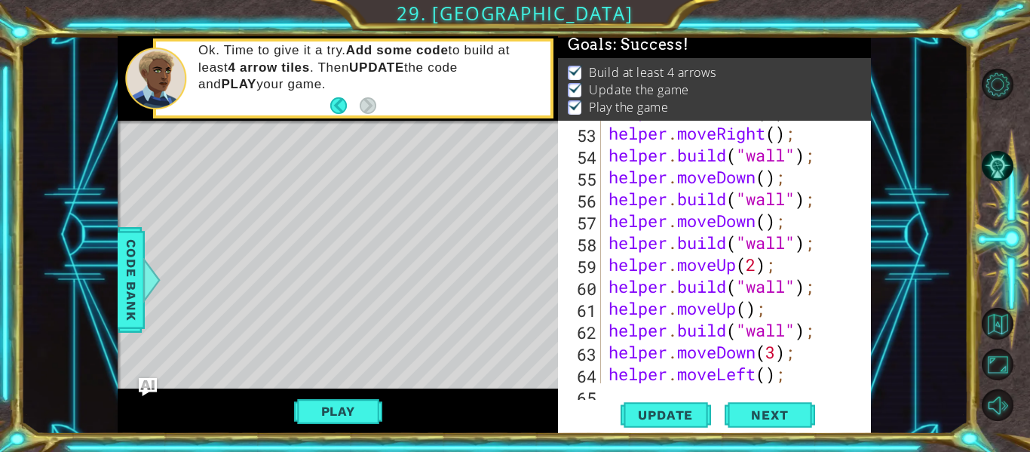
scroll to position [1254, 0]
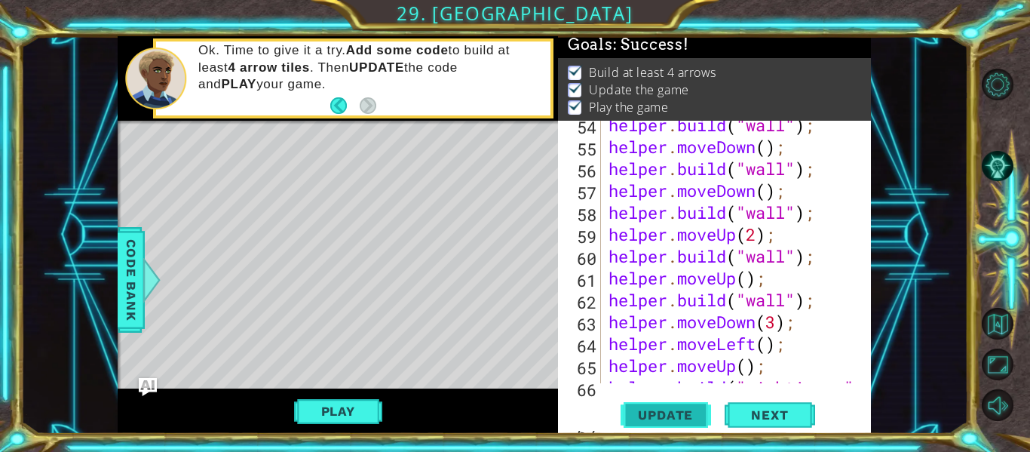
click at [667, 412] on span "Update" at bounding box center [665, 414] width 85 height 15
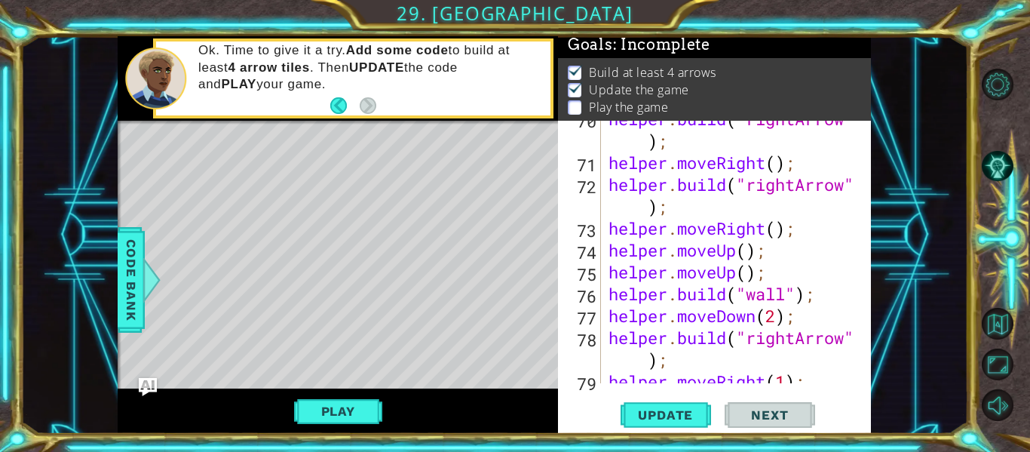
scroll to position [1793, 0]
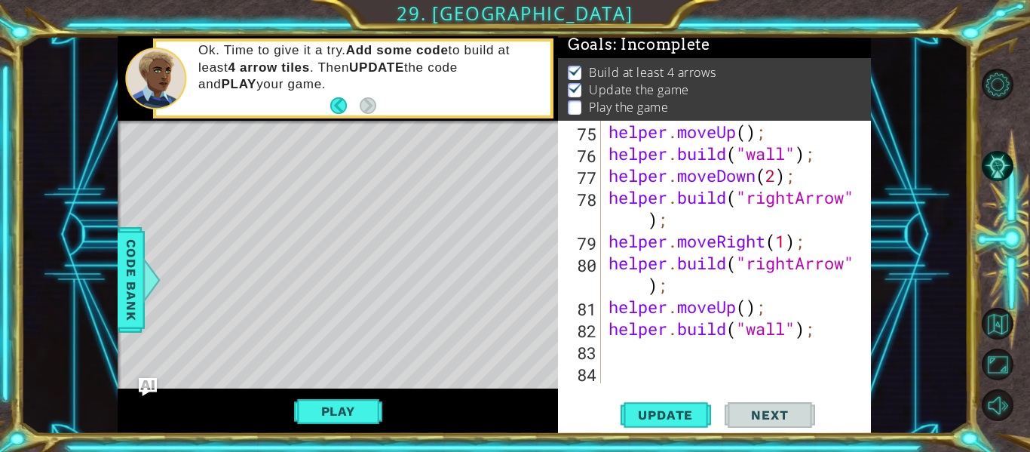
click at [629, 357] on div "helper . moveUp ( ) ; helper . build ( "wall" ) ; helper . moveDown ( 2 ) ; hel…" at bounding box center [741, 274] width 270 height 306
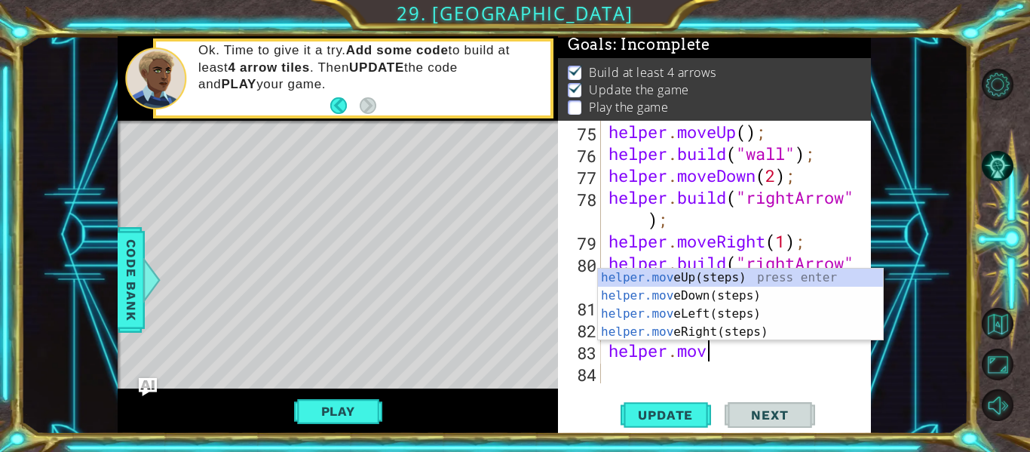
scroll to position [0, 5]
type textarea "helper.move"
click at [716, 272] on div "helper.move Up(steps) press enter helper.move Down(steps) press enter helper.mo…" at bounding box center [740, 322] width 285 height 109
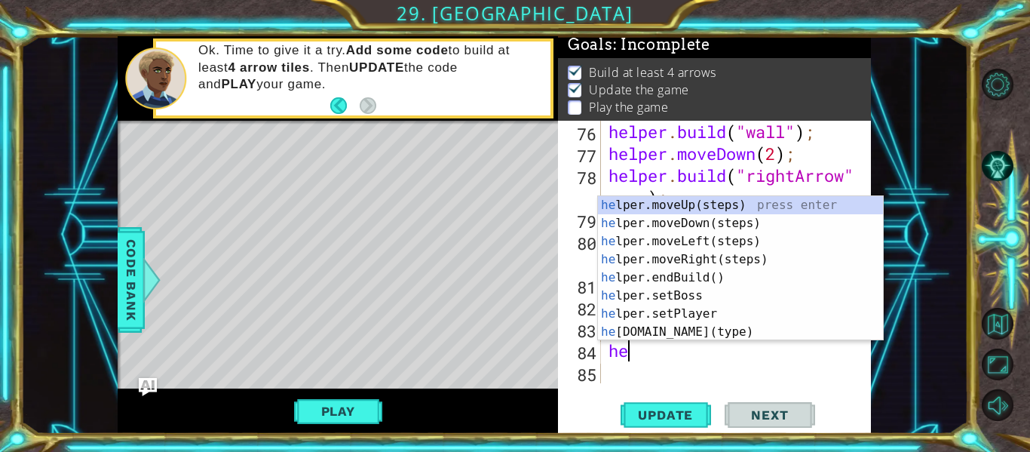
scroll to position [0, 1]
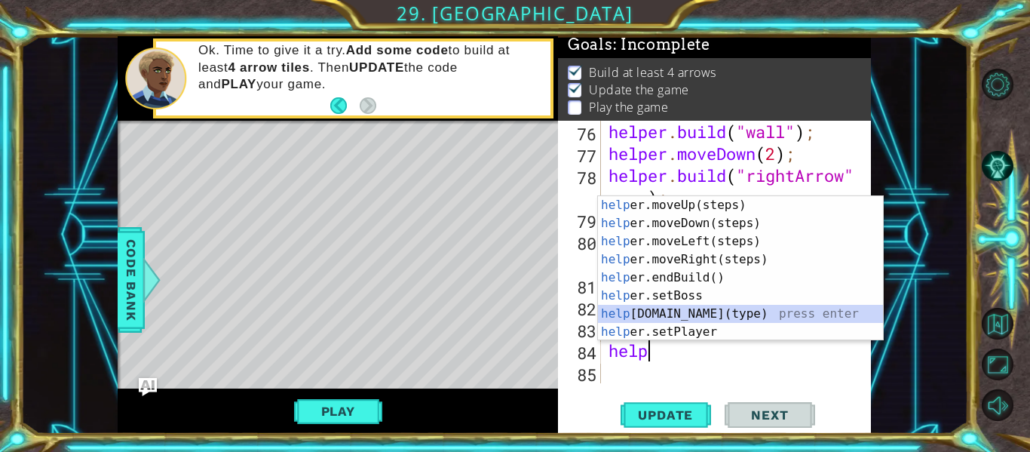
click at [713, 312] on div "help er.moveUp(steps) press enter help er.moveDown(steps) press enter help er.m…" at bounding box center [740, 286] width 285 height 181
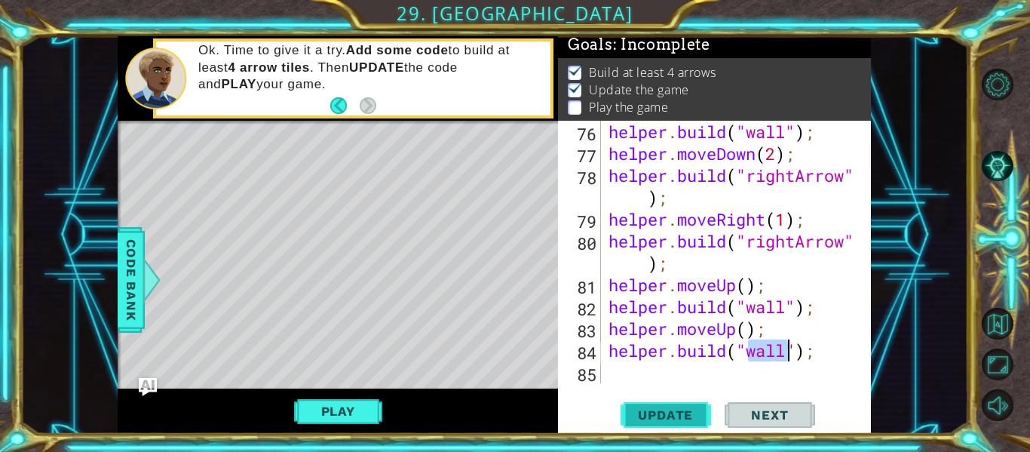
type textarea "[DOMAIN_NAME]("wall");"
click at [668, 423] on button "Update" at bounding box center [666, 415] width 90 height 31
click at [653, 387] on div "[DOMAIN_NAME]("wall"); 76 77 78 79 80 81 82 83 84 85 helper . build ( "wall" ) …" at bounding box center [714, 277] width 313 height 313
click at [636, 379] on div "helper . build ( "wall" ) ; helper . moveDown ( 2 ) ; helper . build ( "rightAr…" at bounding box center [741, 274] width 270 height 306
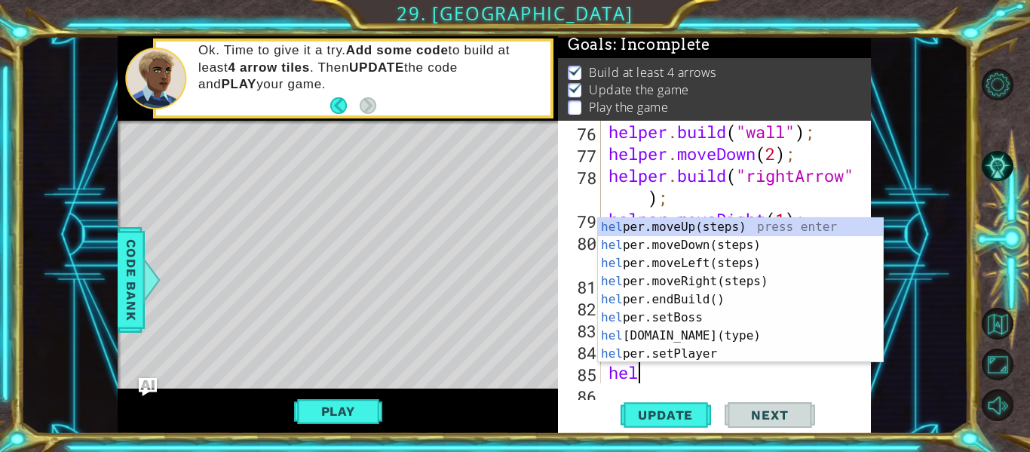
type textarea "help"
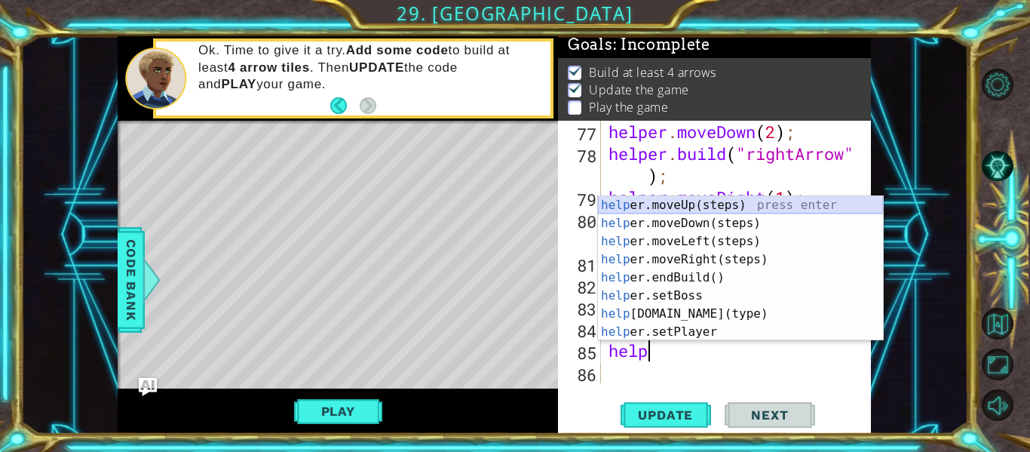
click at [667, 208] on div "help er.moveUp(steps) press enter help er.moveDown(steps) press enter help er.m…" at bounding box center [740, 286] width 285 height 181
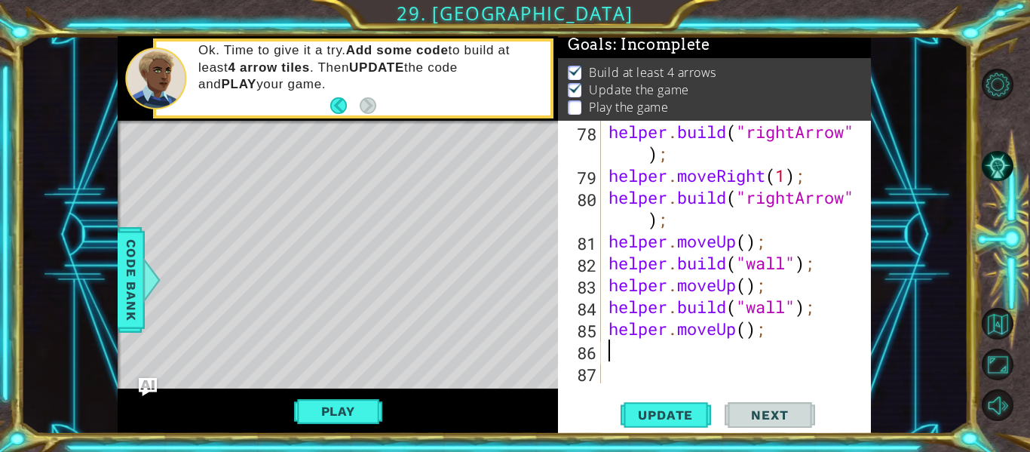
scroll to position [1859, 0]
click at [753, 333] on div "helper . build ( "rightArrow" ) ; helper . moveRight ( 1 ) ; helper . build ( "…" at bounding box center [741, 285] width 270 height 328
type textarea "helper.moveUp(2);"
click at [648, 363] on div "helper . build ( "rightArrow" ) ; helper . moveRight ( 1 ) ; helper . build ( "…" at bounding box center [741, 285] width 270 height 328
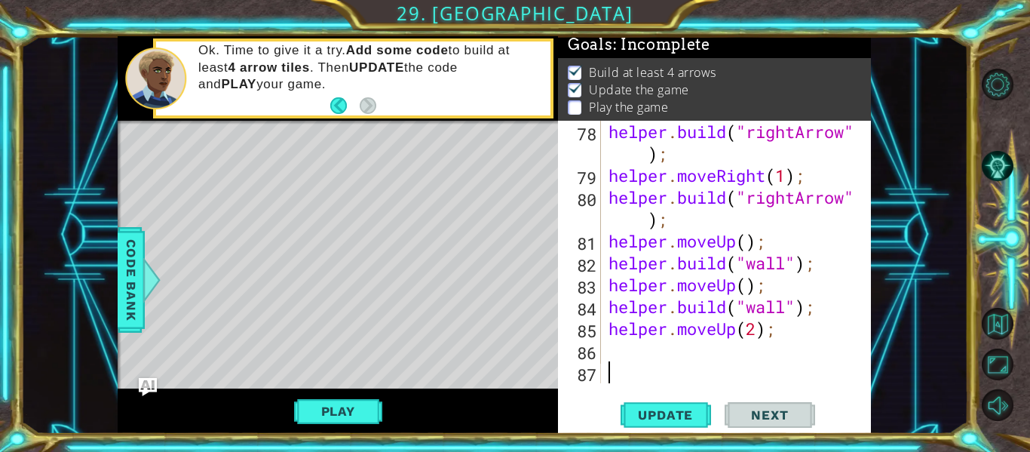
scroll to position [0, 0]
click at [638, 351] on div "helper . build ( "rightArrow" ) ; helper . moveRight ( 1 ) ; helper . build ( "…" at bounding box center [741, 285] width 270 height 328
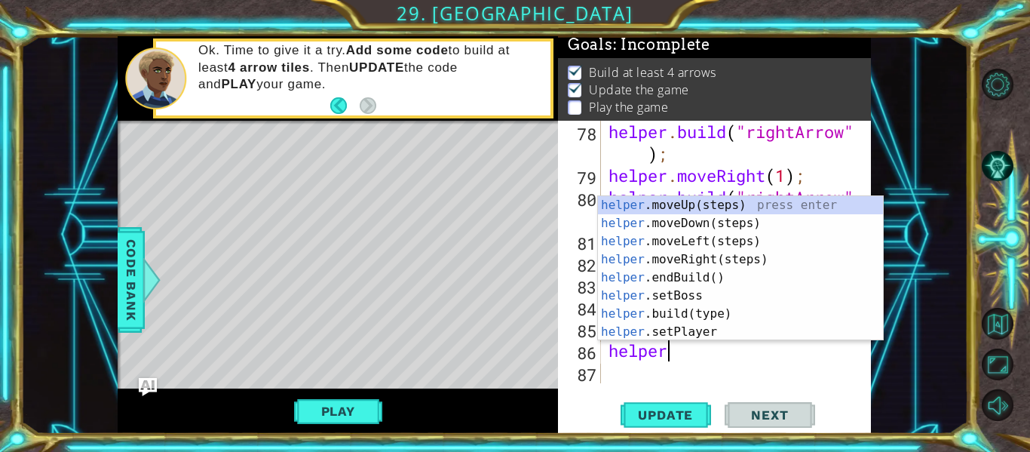
scroll to position [0, 2]
type textarea "helper."
click at [698, 246] on div "helper. moveUp(steps) press enter helper. moveDown(steps) press enter helper. m…" at bounding box center [740, 286] width 285 height 181
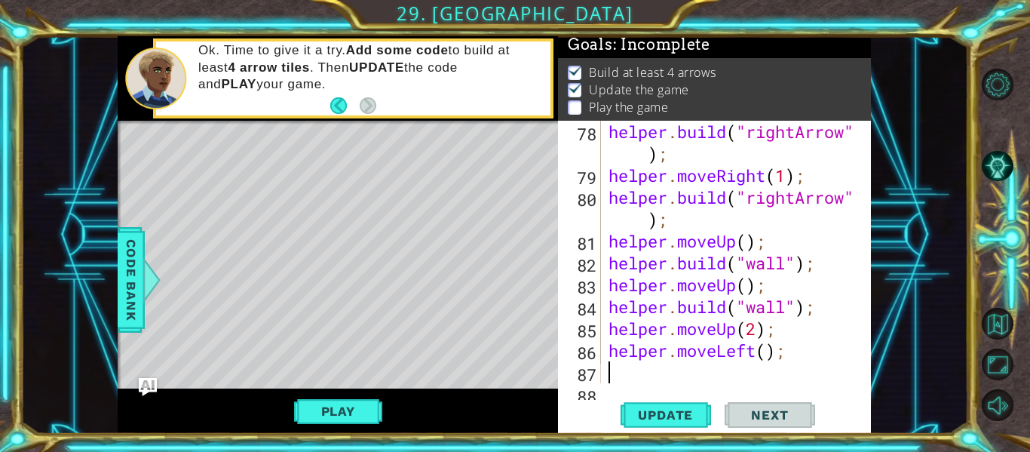
scroll to position [1881, 0]
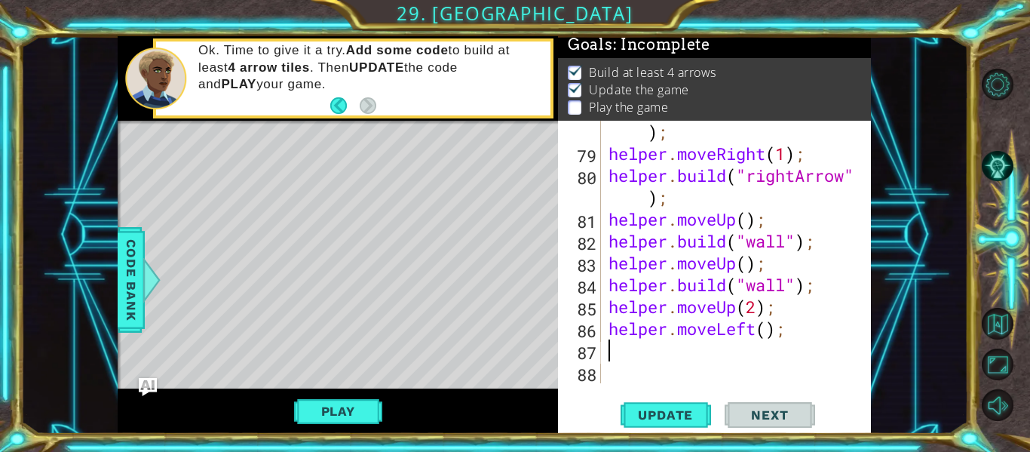
click at [765, 330] on div "helper . build ( "rightArrow" ) ; helper . moveRight ( 1 ) ; helper . build ( "…" at bounding box center [741, 263] width 270 height 328
type textarea "helper.moveLeft(2);"
click at [668, 410] on span "Update" at bounding box center [665, 414] width 85 height 15
click at [627, 366] on div "helper . build ( "rightArrow" ) ; helper . moveRight ( 1 ) ; helper . build ( "…" at bounding box center [741, 263] width 270 height 328
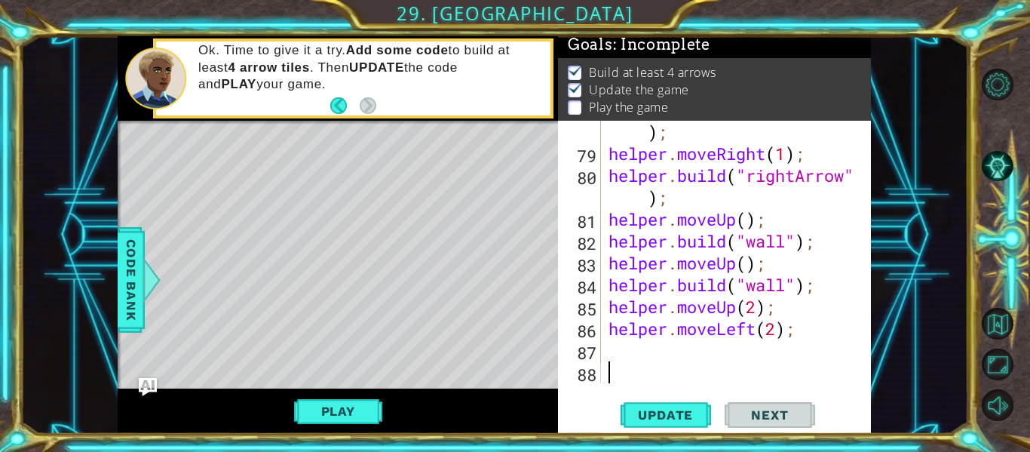
scroll to position [0, 0]
click at [621, 349] on div "helper . build ( "rightArrow" ) ; helper . moveRight ( 1 ) ; helper . build ( "…" at bounding box center [741, 263] width 270 height 328
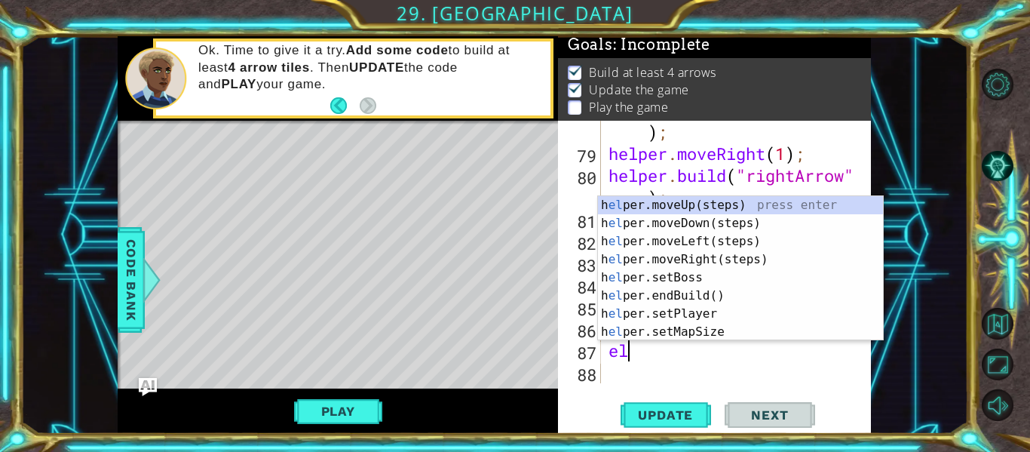
type textarea "e"
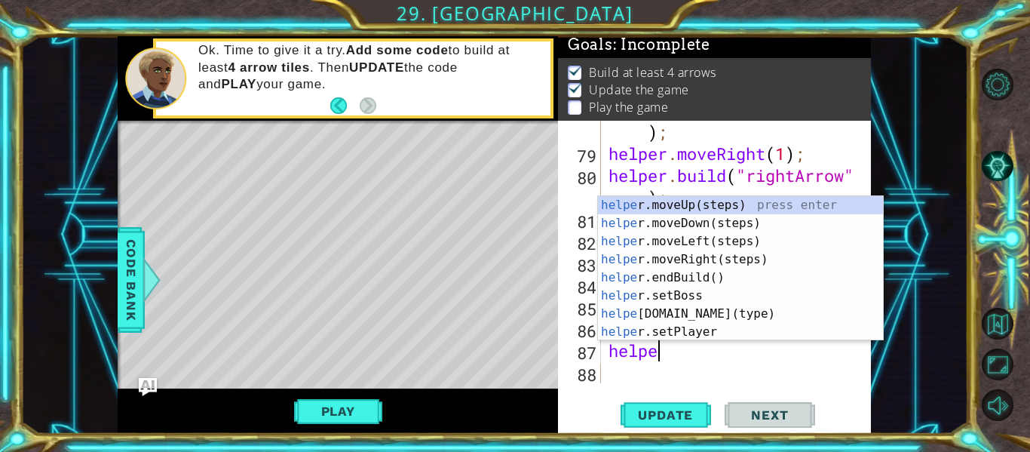
scroll to position [0, 2]
type textarea "helper."
click at [676, 204] on div "helper. moveUp(steps) press enter helper. moveDown(steps) press enter helper. m…" at bounding box center [740, 286] width 285 height 181
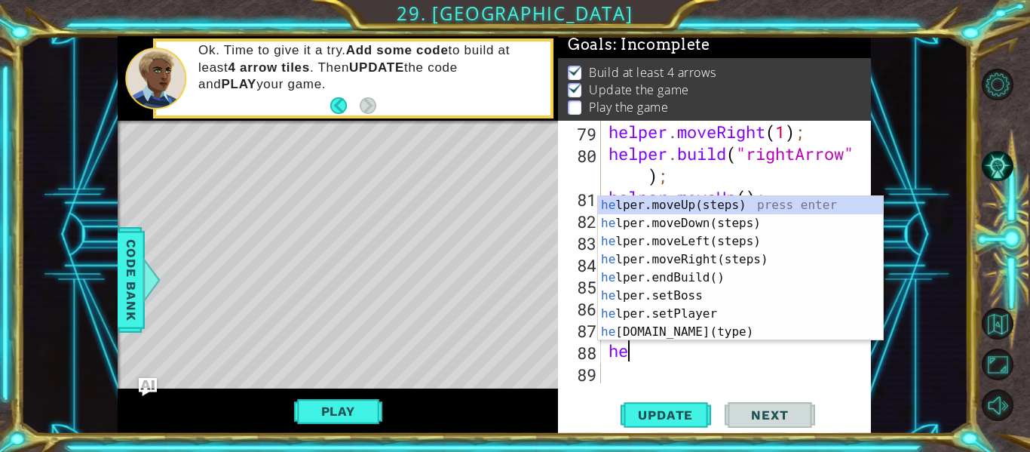
scroll to position [0, 1]
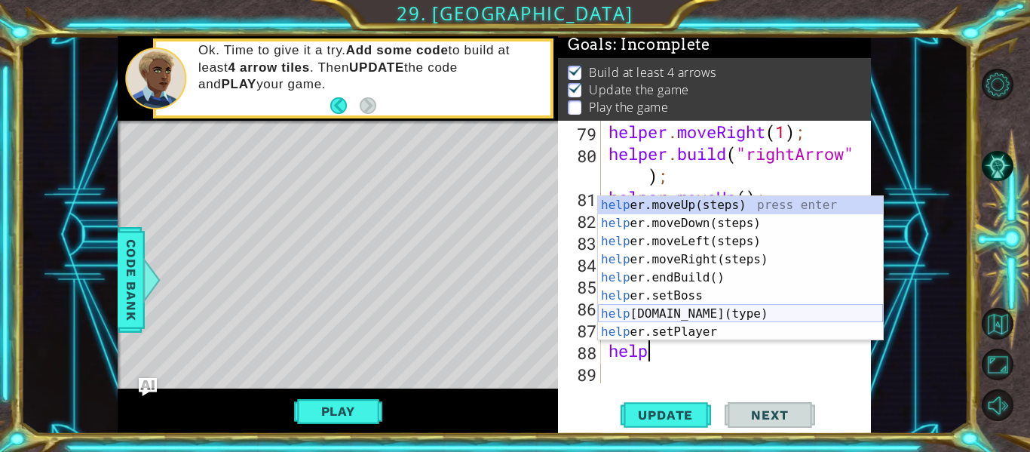
click at [689, 312] on div "help er.moveUp(steps) press enter help er.moveDown(steps) press enter help er.m…" at bounding box center [740, 286] width 285 height 181
type textarea "[DOMAIN_NAME]("wall");"
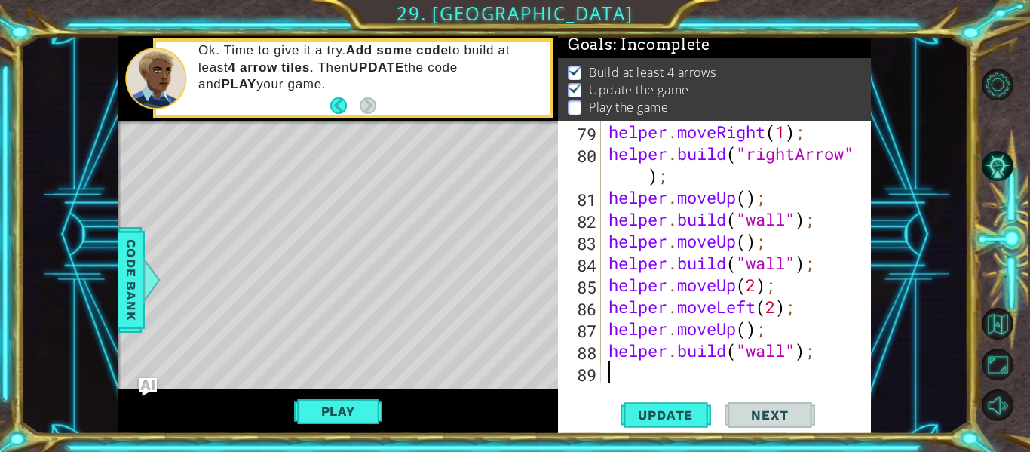
click at [655, 378] on div "helper . moveRight ( 1 ) ; helper . build ( "rightArrow" ) ; helper . moveUp ( …" at bounding box center [741, 274] width 270 height 306
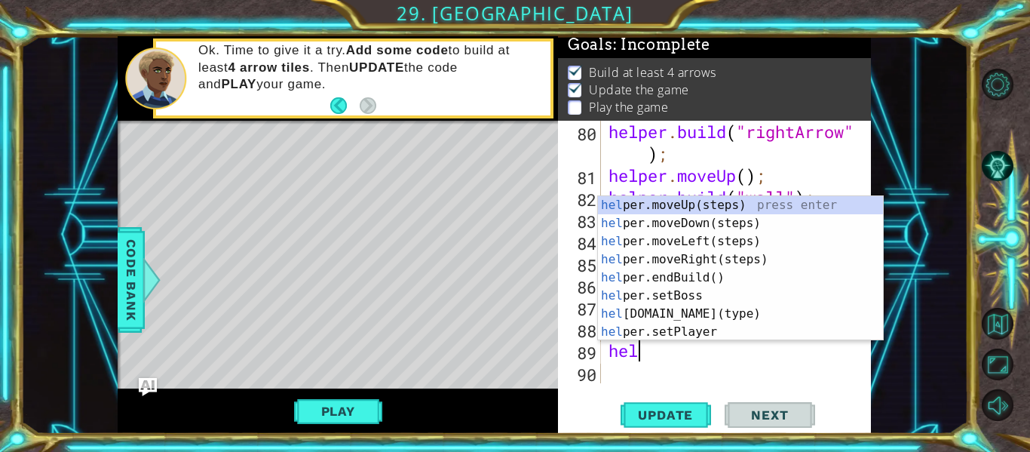
type textarea "help"
click at [686, 207] on div "help er.moveUp(steps) press enter help er.moveDown(steps) press enter help er.m…" at bounding box center [740, 286] width 285 height 181
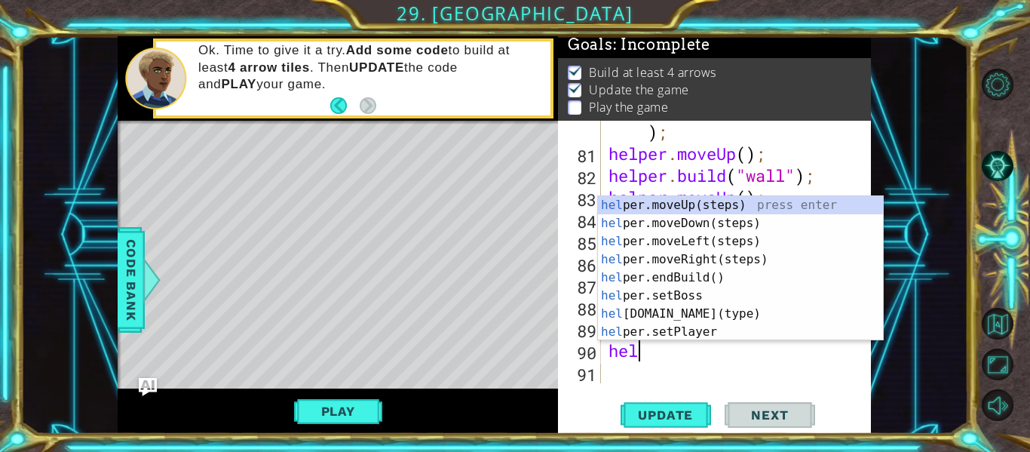
scroll to position [0, 0]
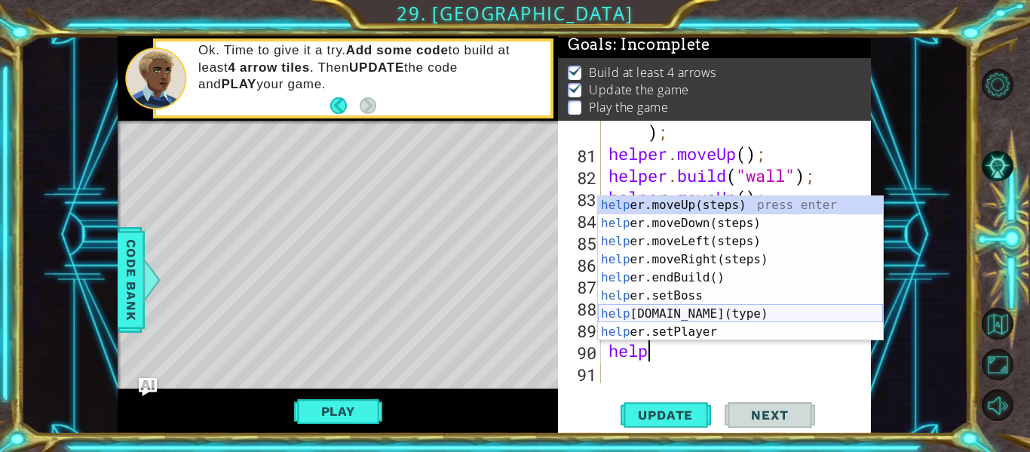
click at [685, 308] on div "help er.moveUp(steps) press enter help er.moveDown(steps) press enter help er.m…" at bounding box center [740, 286] width 285 height 181
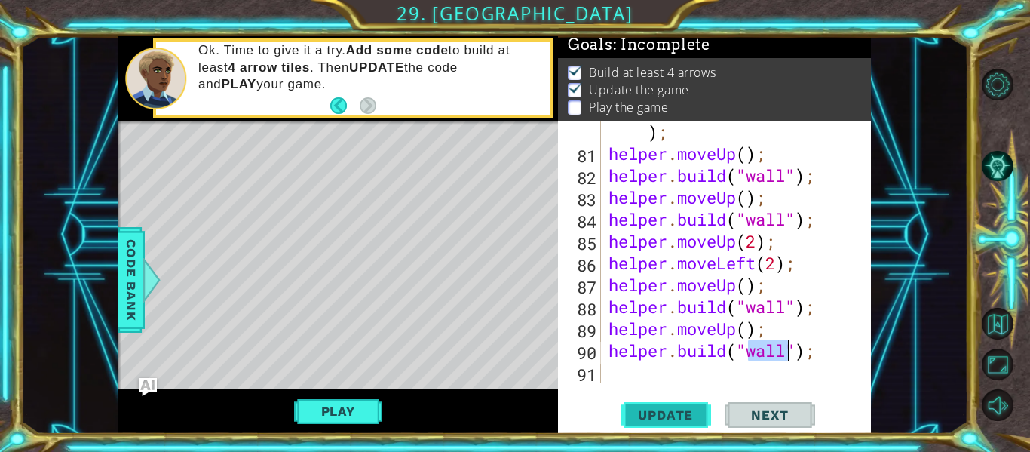
click at [665, 416] on span "Update" at bounding box center [665, 414] width 85 height 15
click at [768, 291] on div "helper . build ( "rightArrow" ) ; helper . moveUp ( ) ; helper . build ( "wall"…" at bounding box center [741, 263] width 270 height 328
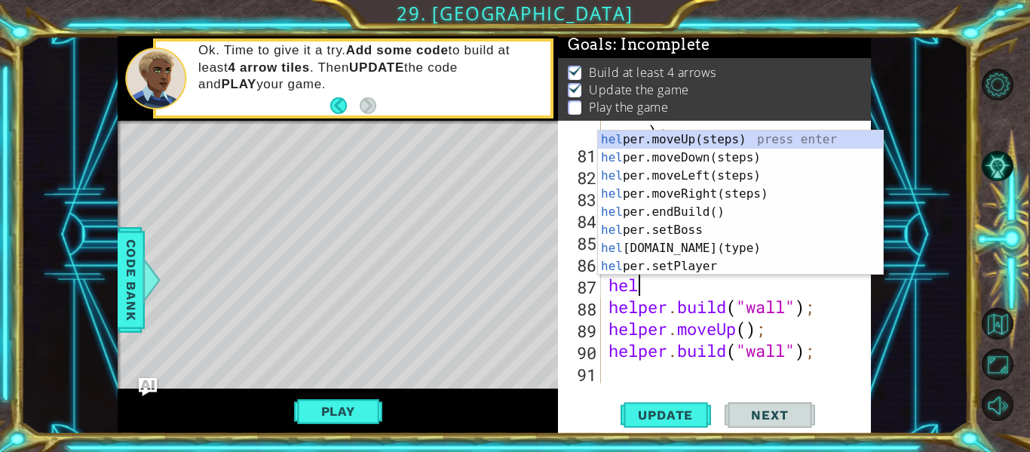
type textarea "h"
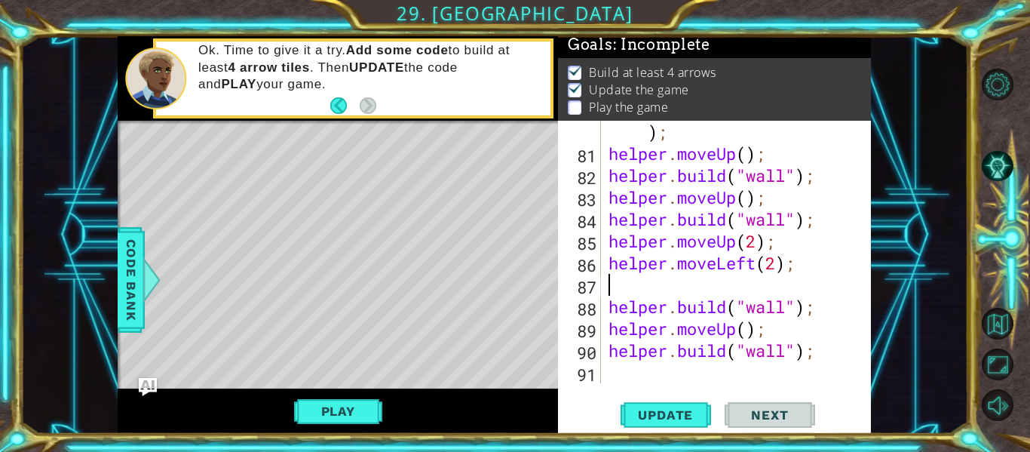
type textarea "helper.moveLeft(2);"
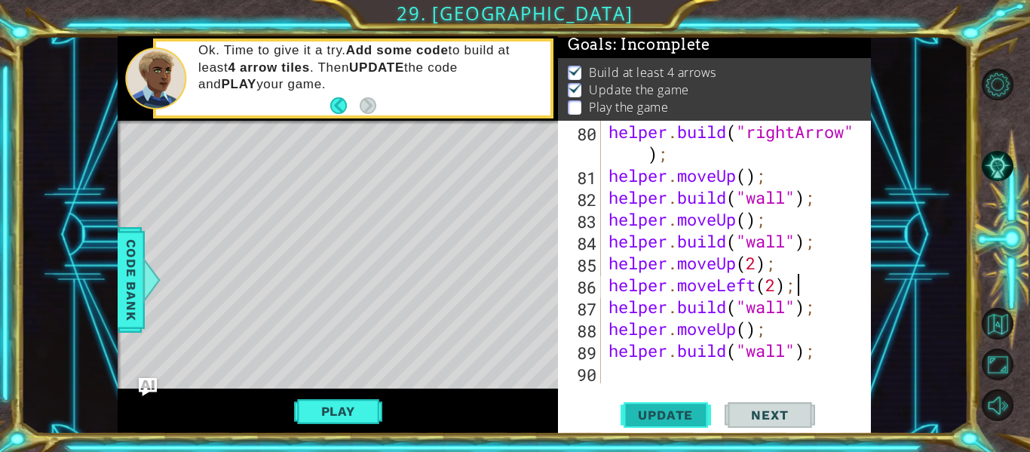
click at [692, 407] on span "Update" at bounding box center [665, 414] width 85 height 15
click at [636, 365] on div "helper . build ( "rightArrow" ) ; helper . moveUp ( ) ; helper . build ( "wall"…" at bounding box center [741, 285] width 270 height 328
type textarea "he"
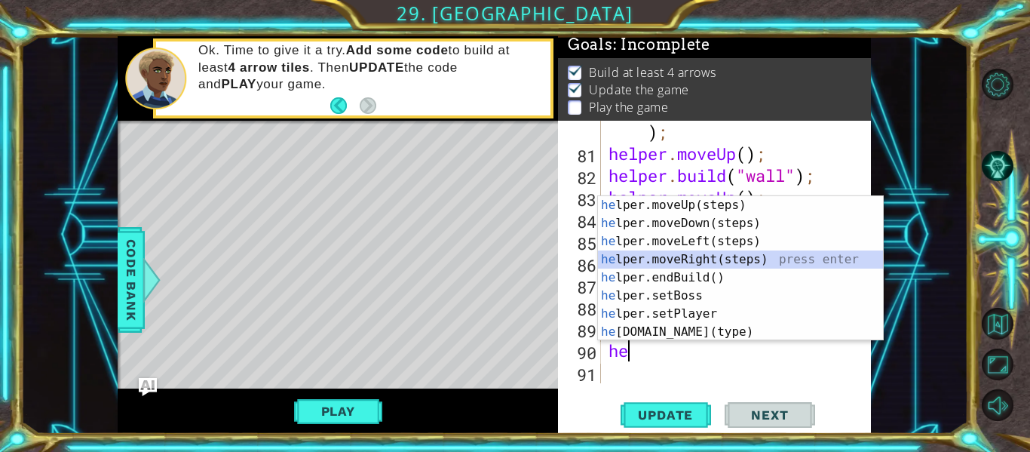
click at [698, 265] on div "he lper.moveUp(steps) press enter he lper.moveDown(steps) press enter he lper.m…" at bounding box center [740, 286] width 285 height 181
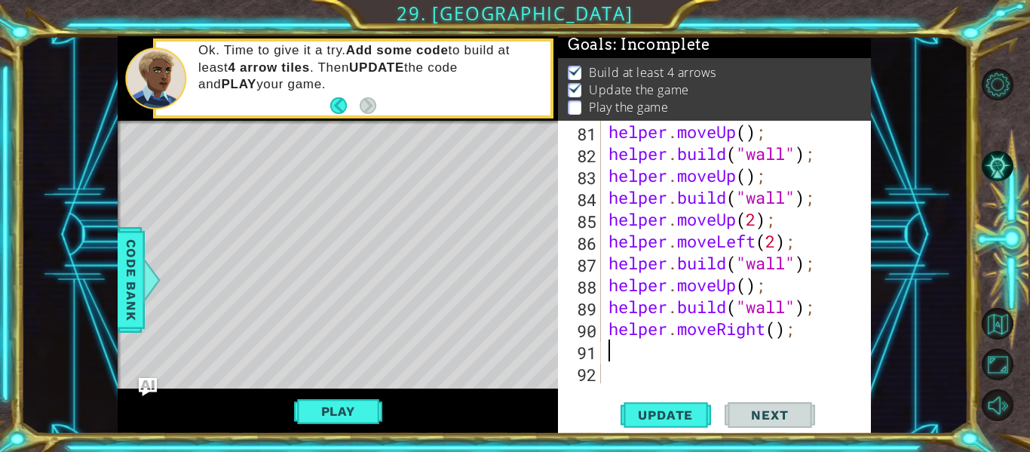
scroll to position [1968, 0]
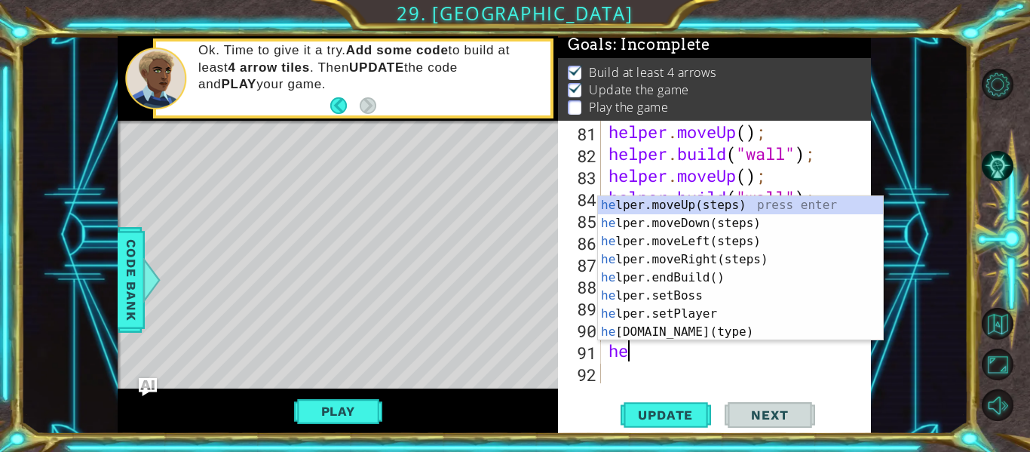
type textarea "hep"
click at [692, 293] on div "he l p er.moveUp(steps) press enter he l p er.moveDown(steps) press enter he l …" at bounding box center [740, 286] width 285 height 181
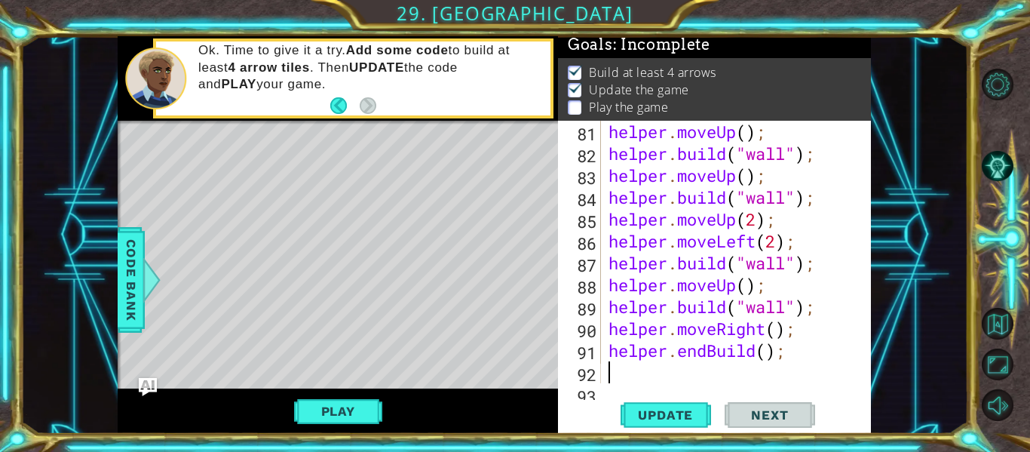
scroll to position [1990, 0]
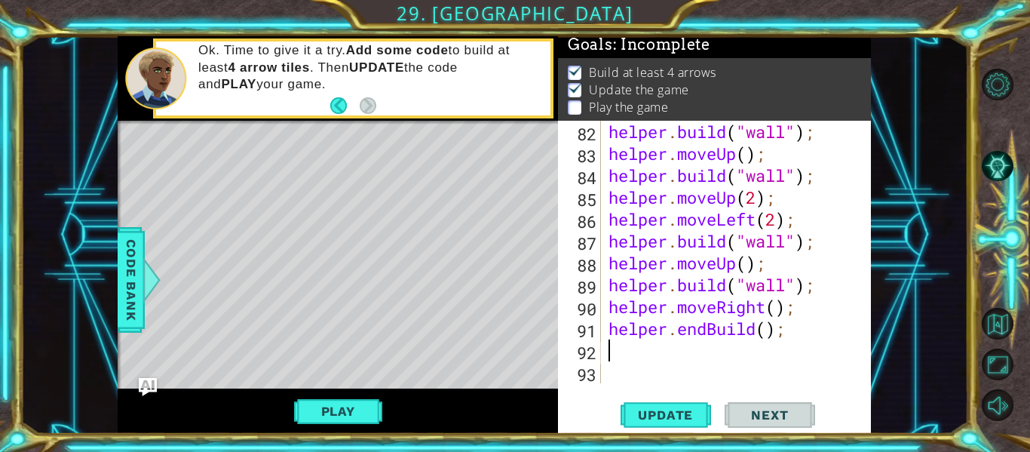
click at [787, 330] on div "helper . build ( "wall" ) ; helper . moveUp ( ) ; helper . build ( "wall" ) ; h…" at bounding box center [741, 274] width 270 height 306
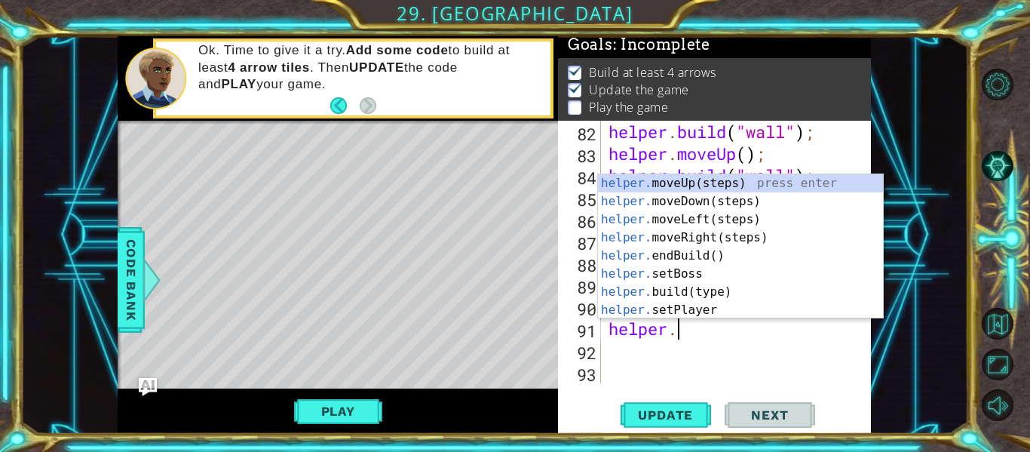
scroll to position [0, 3]
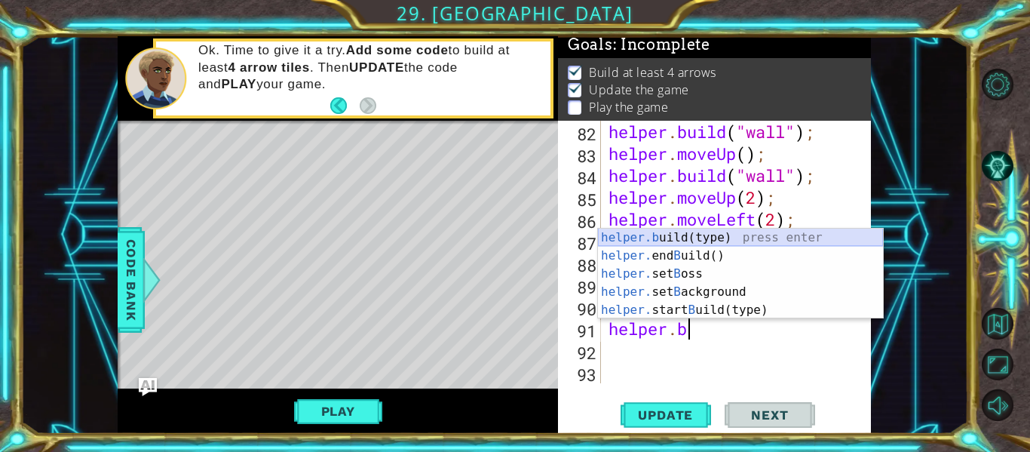
click at [765, 241] on div "helper.b uild(type) press enter helper. end B uild() press enter helper. set B …" at bounding box center [740, 291] width 285 height 127
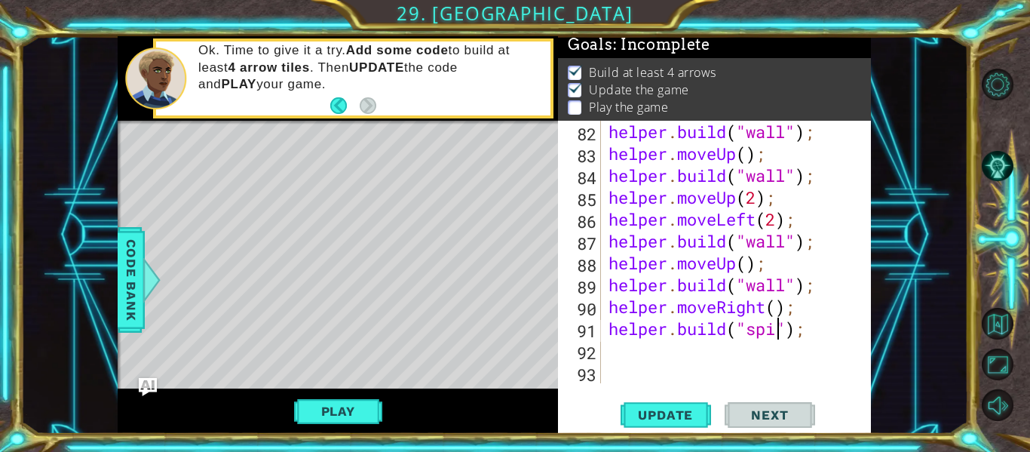
scroll to position [0, 9]
click at [661, 409] on span "Update" at bounding box center [665, 414] width 85 height 15
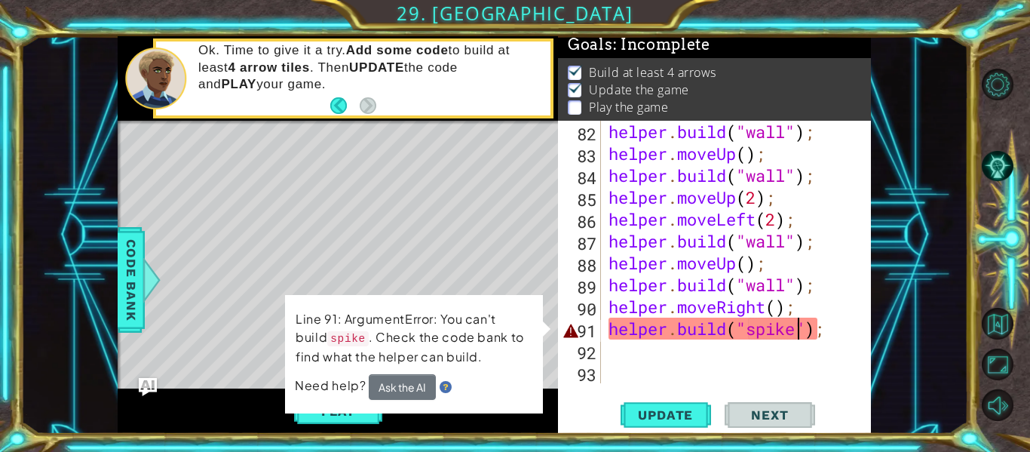
scroll to position [0, 10]
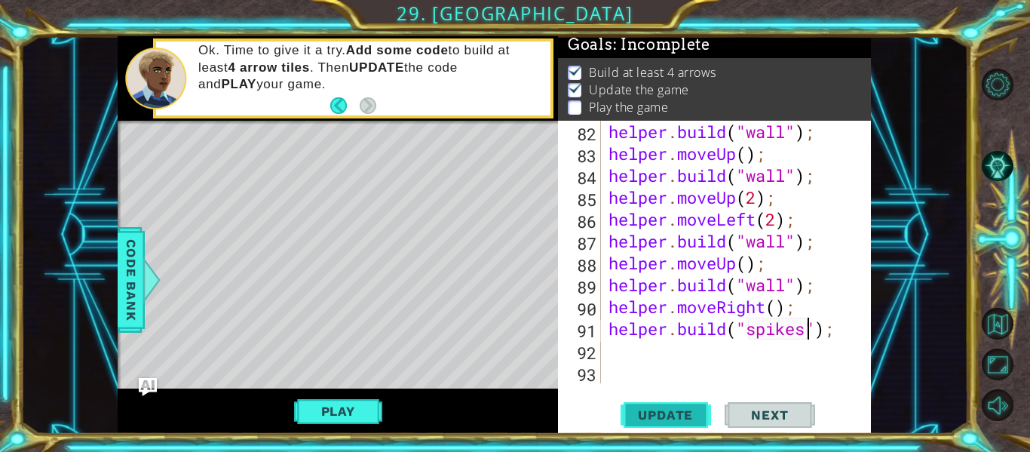
type textarea "[DOMAIN_NAME]("spikes");"
click at [690, 410] on span "Update" at bounding box center [665, 414] width 85 height 15
click at [657, 351] on div "helper . build ( "wall" ) ; helper . moveUp ( ) ; helper . build ( "wall" ) ; h…" at bounding box center [741, 274] width 270 height 306
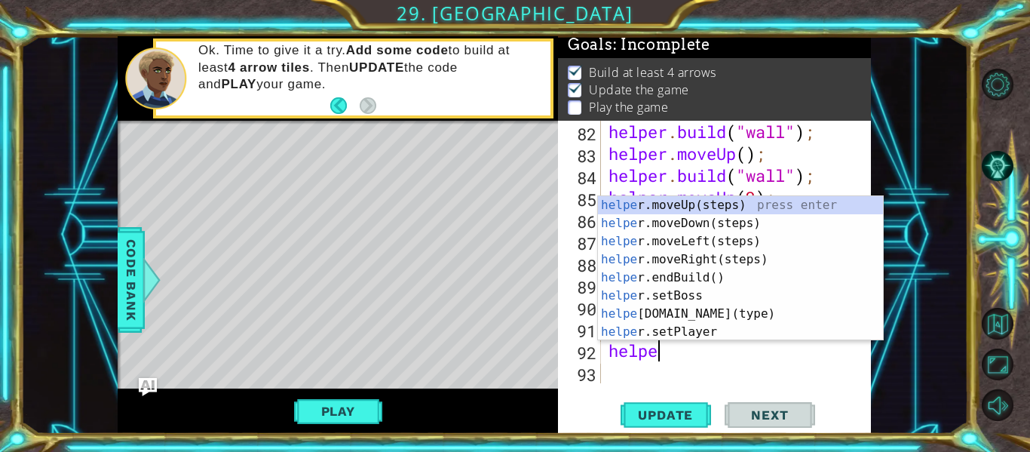
type textarea "helper"
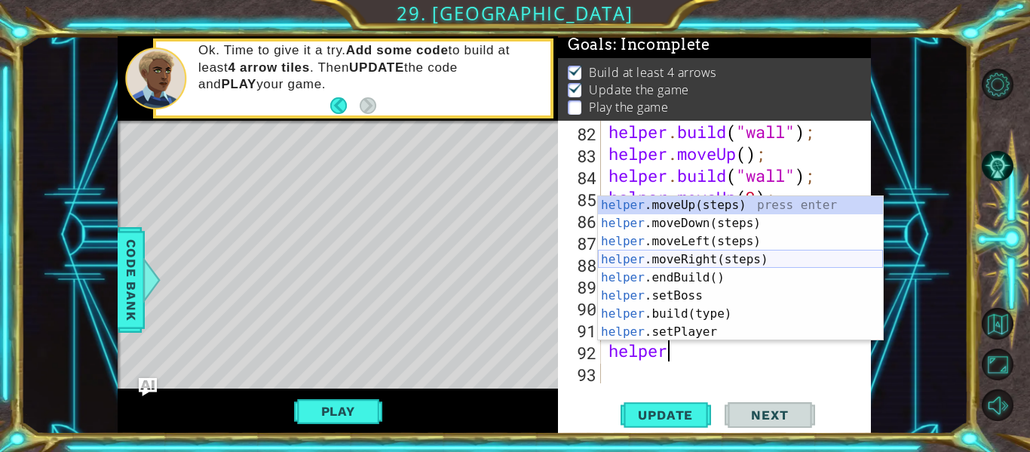
click at [696, 256] on div "helper .moveUp(steps) press enter helper .moveDown(steps) press enter helper .m…" at bounding box center [740, 286] width 285 height 181
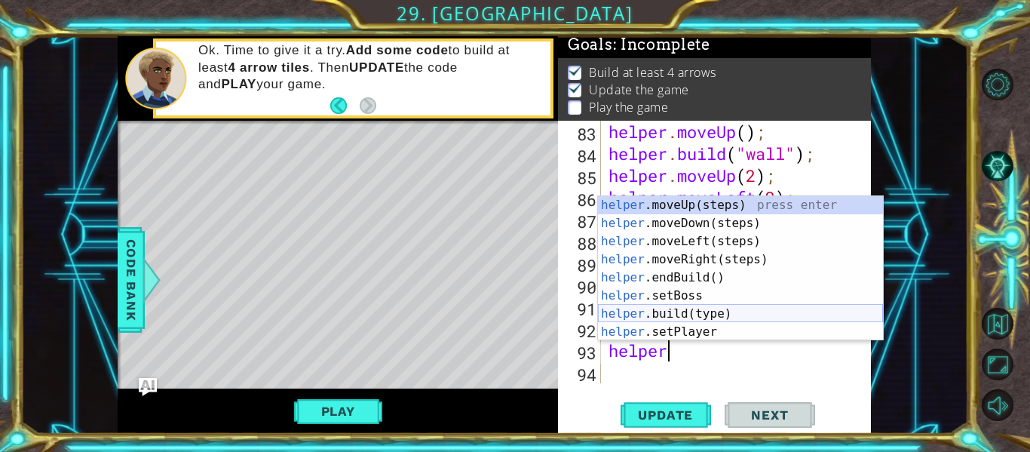
click at [695, 311] on div "helper .moveUp(steps) press enter helper .moveDown(steps) press enter helper .m…" at bounding box center [740, 286] width 285 height 181
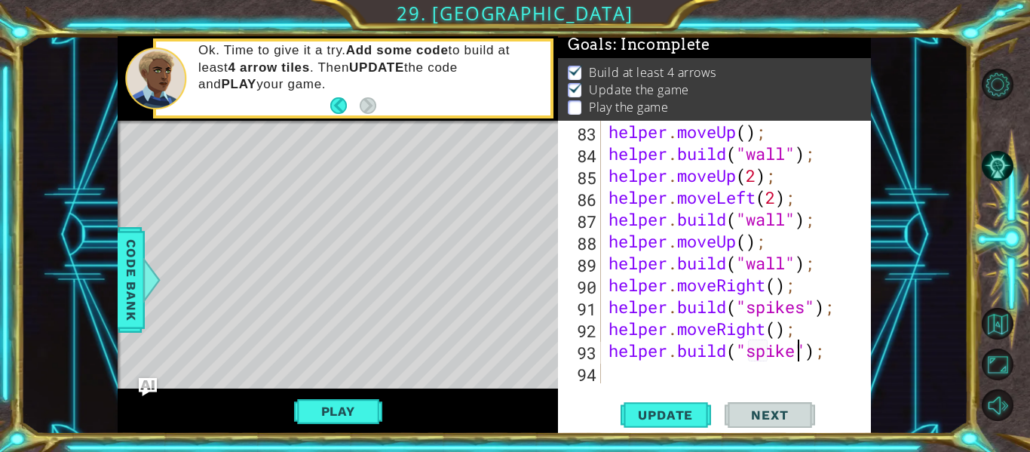
type textarea "[DOMAIN_NAME]("spikes");"
click at [698, 374] on div "helper . moveUp ( ) ; helper . build ( "wall" ) ; helper . moveUp ( 2 ) ; helpe…" at bounding box center [741, 274] width 270 height 306
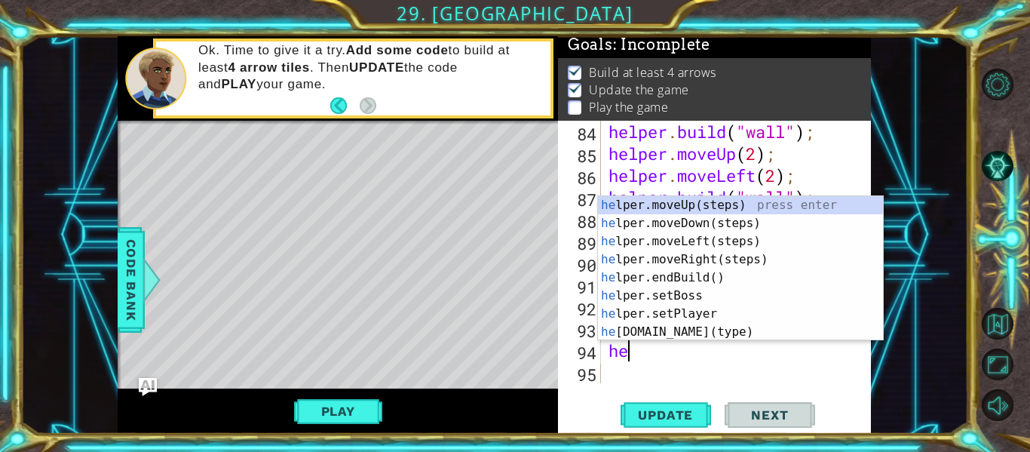
scroll to position [0, 1]
type textarea "help"
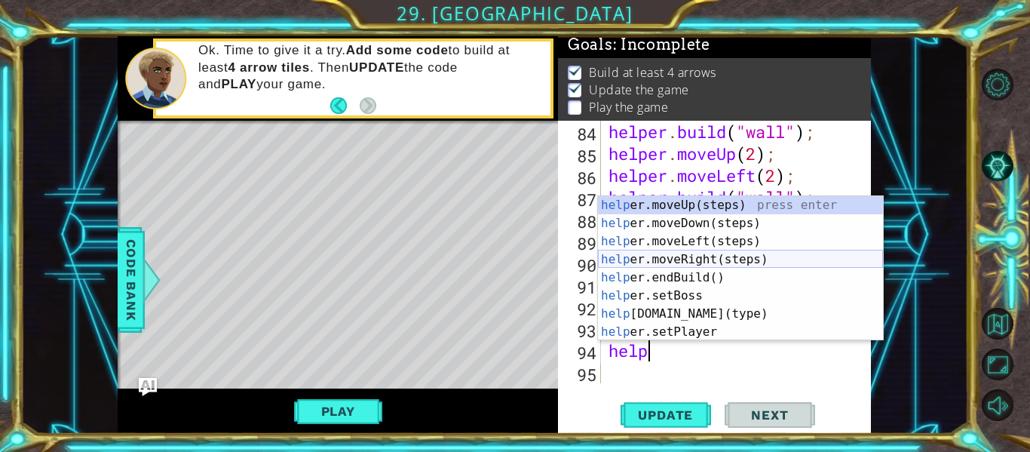
click at [696, 255] on div "help er.moveUp(steps) press enter help er.moveDown(steps) press enter help er.m…" at bounding box center [740, 286] width 285 height 181
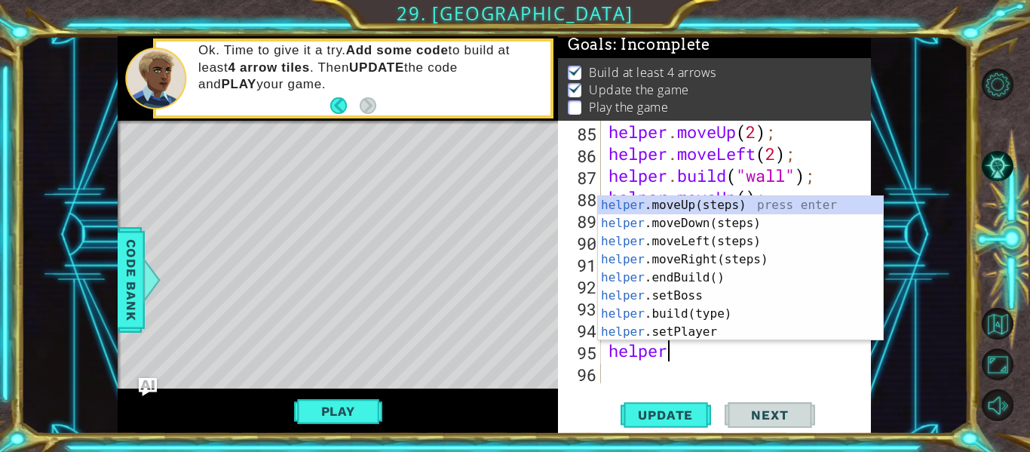
scroll to position [0, 2]
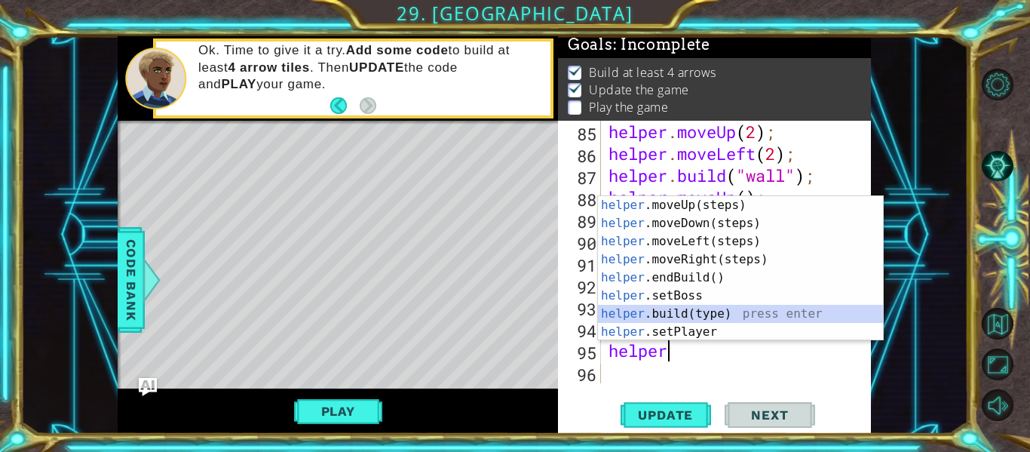
click at [688, 312] on div "helper .moveUp(steps) press enter helper .moveDown(steps) press enter helper .m…" at bounding box center [740, 286] width 285 height 181
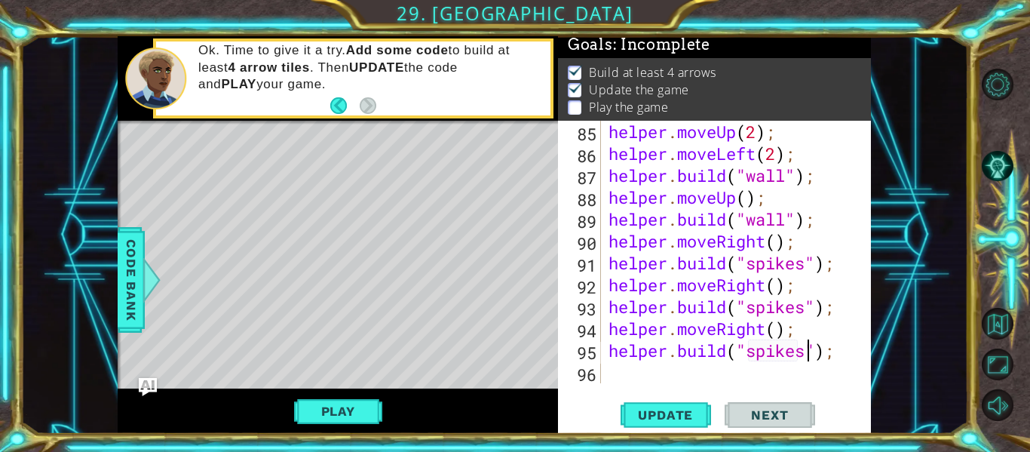
scroll to position [0, 10]
type textarea "[DOMAIN_NAME]("spikes");"
click at [682, 406] on button "Update" at bounding box center [666, 415] width 90 height 31
click at [642, 377] on div "helper . moveUp ( 2 ) ; helper . moveLeft ( 2 ) ; helper . build ( "wall" ) ; h…" at bounding box center [741, 274] width 270 height 306
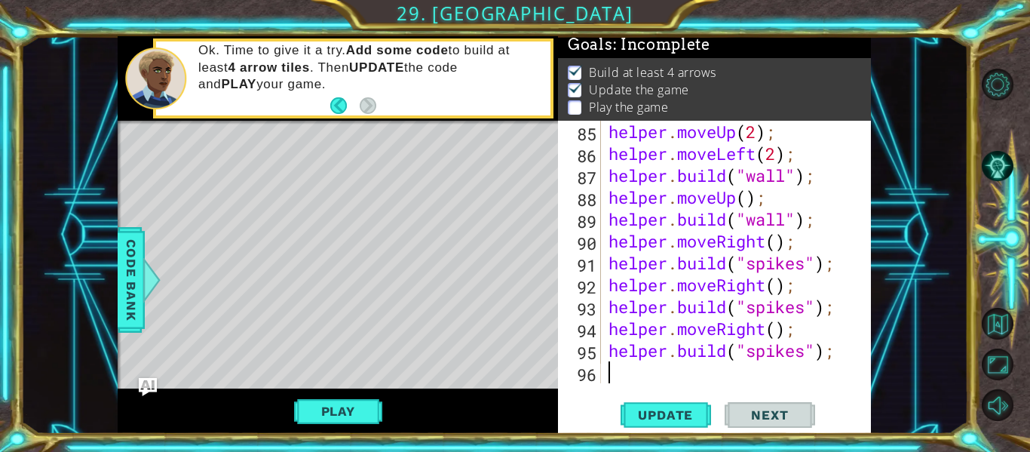
type textarea "help"
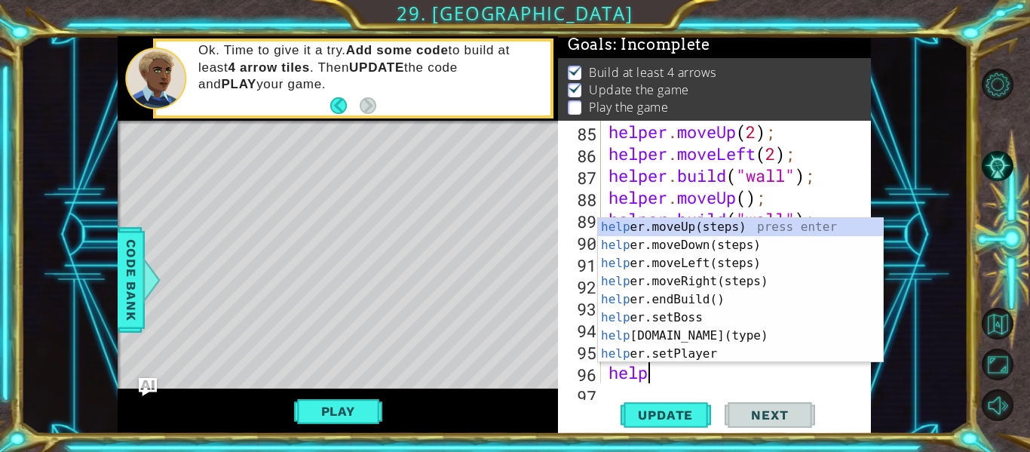
scroll to position [2078, 0]
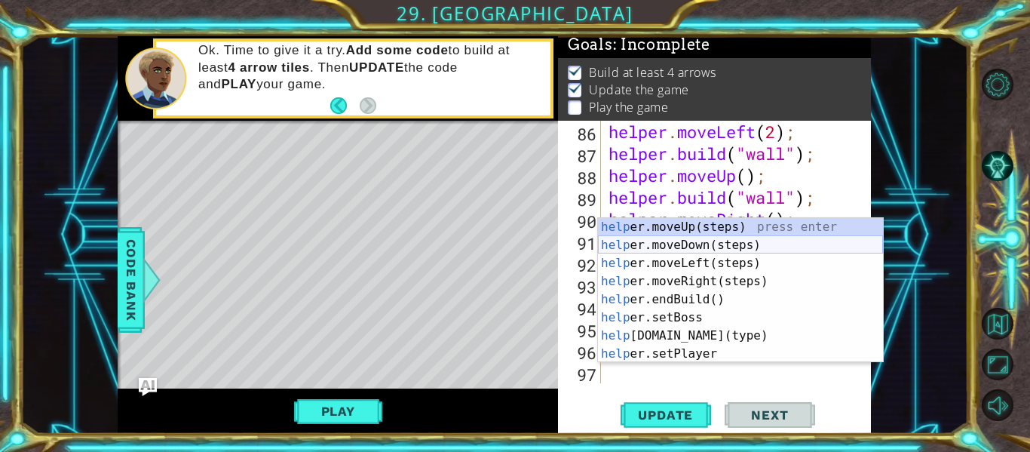
click at [683, 247] on div "help er.moveUp(steps) press enter help er.moveDown(steps) press enter help er.m…" at bounding box center [740, 308] width 285 height 181
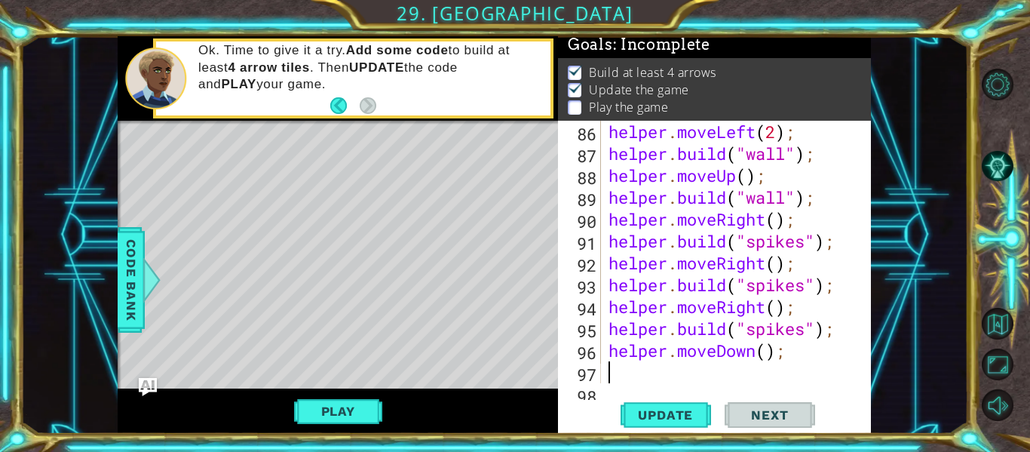
scroll to position [2099, 0]
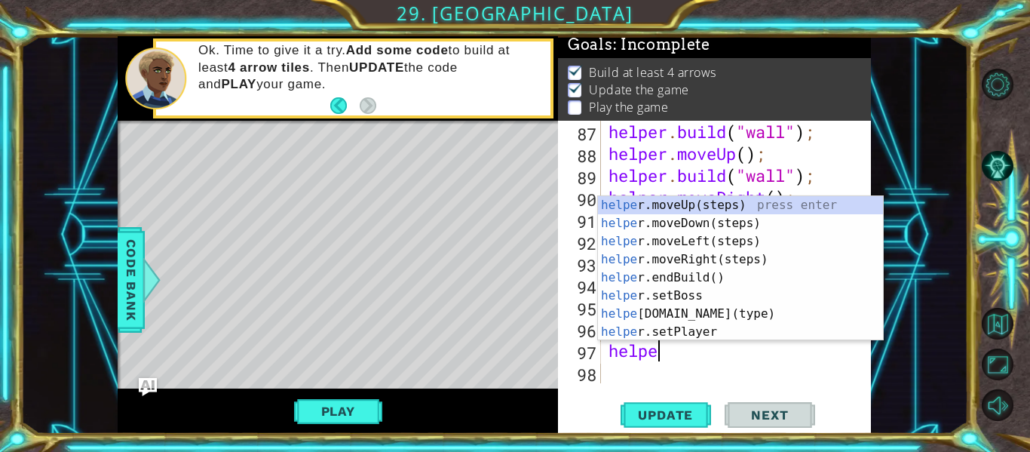
type textarea "helper"
click at [704, 237] on div "helper .moveUp(steps) press enter helper .moveDown(steps) press enter helper .m…" at bounding box center [740, 286] width 285 height 181
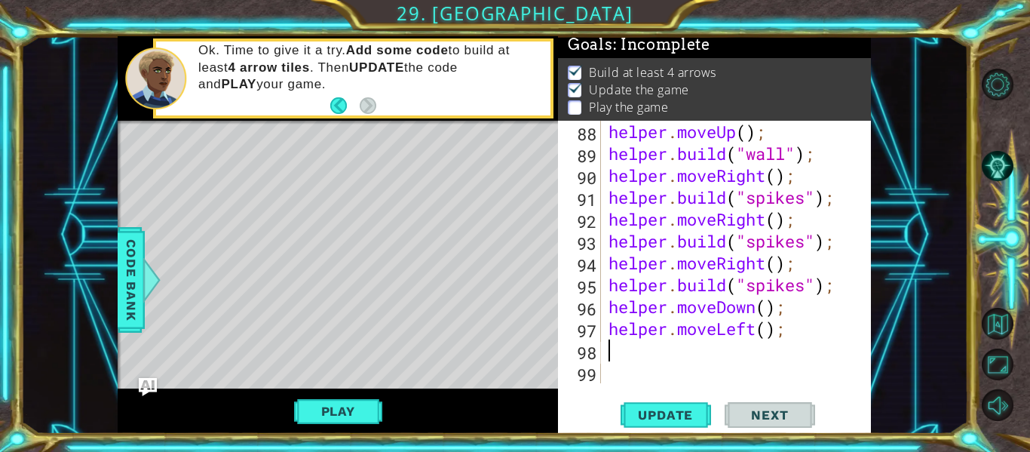
click at [792, 330] on div "helper . moveUp ( ) ; helper . build ( "wall" ) ; helper . moveRight ( ) ; help…" at bounding box center [741, 274] width 270 height 306
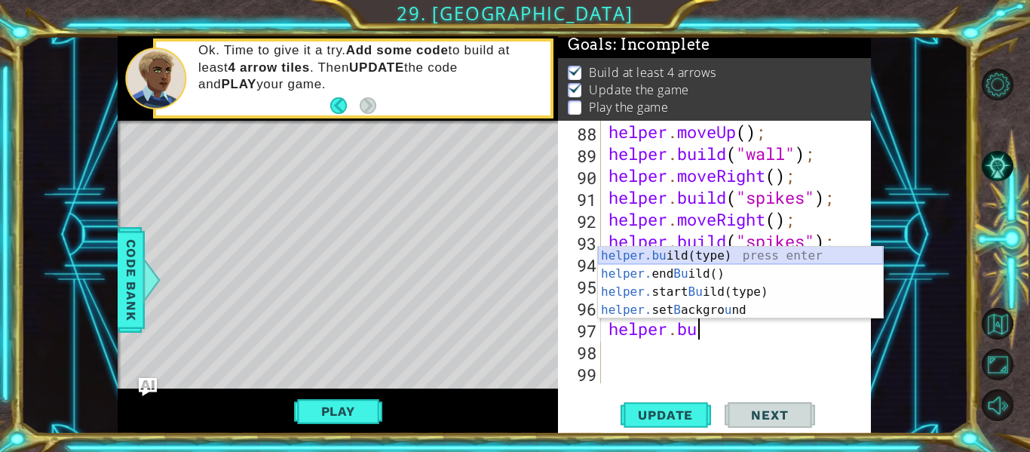
click at [778, 261] on div "helper.bu ild(type) press enter helper. end Bu ild() press enter helper. start …" at bounding box center [740, 301] width 285 height 109
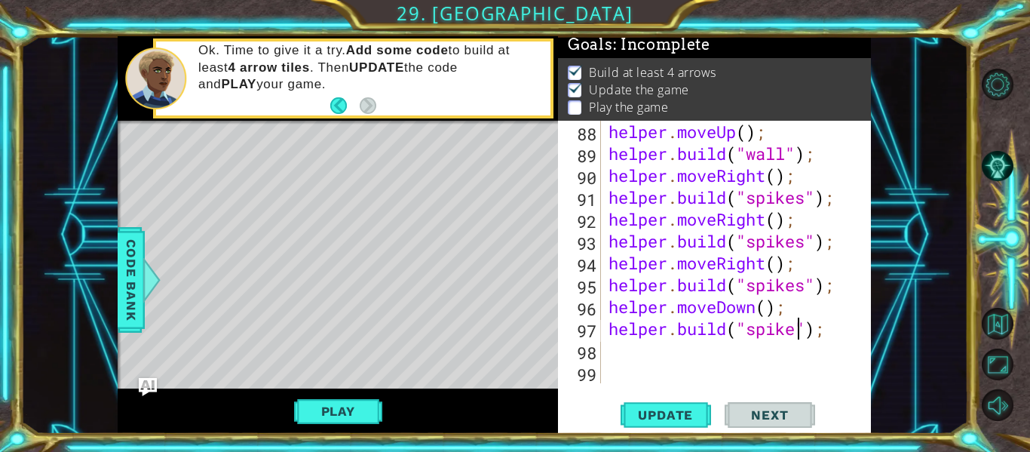
type textarea "[DOMAIN_NAME]("spikes");"
click at [701, 348] on div "helper . moveUp ( ) ; helper . build ( "wall" ) ; helper . moveRight ( ) ; help…" at bounding box center [741, 274] width 270 height 306
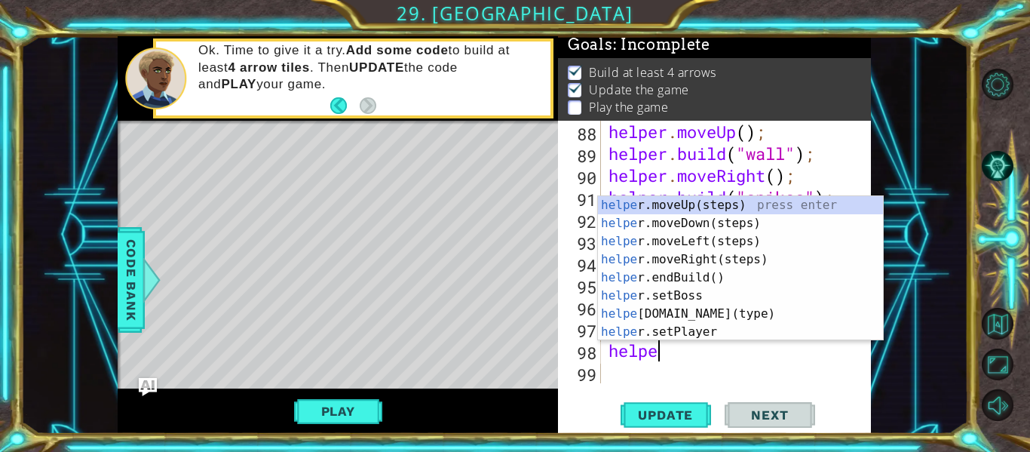
type textarea "helper"
click at [698, 241] on div "helper .moveUp(steps) press enter helper .moveDown(steps) press enter helper .m…" at bounding box center [740, 286] width 285 height 181
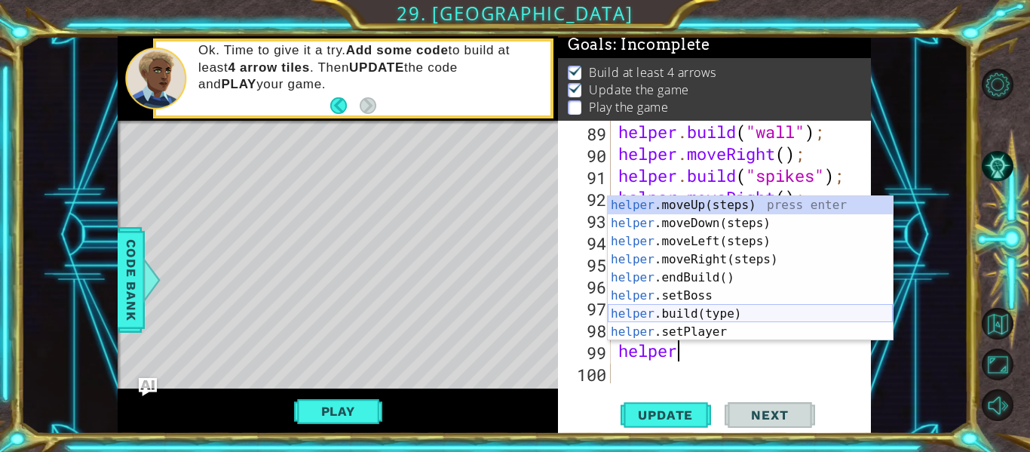
click at [688, 311] on div "helper .moveUp(steps) press enter helper .moveDown(steps) press enter helper .m…" at bounding box center [750, 286] width 285 height 181
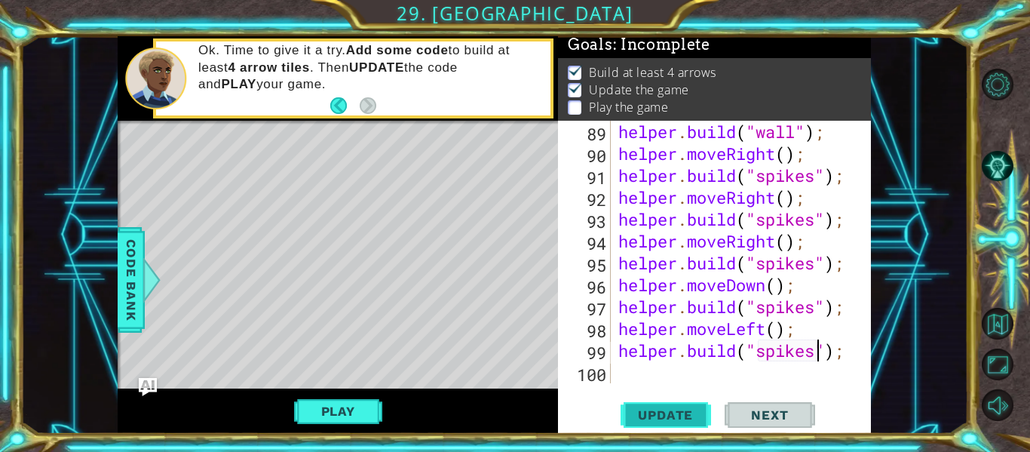
type textarea "[DOMAIN_NAME]("spikes");"
click at [697, 407] on span "Update" at bounding box center [665, 414] width 85 height 15
click at [644, 382] on div "helper . build ( "wall" ) ; helper . moveRight ( ) ; helper . build ( "spikes" …" at bounding box center [745, 274] width 260 height 306
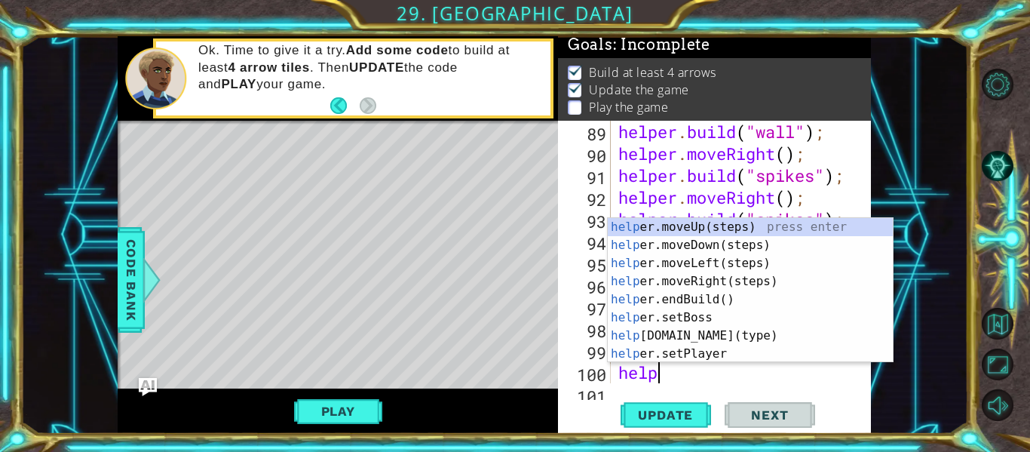
type textarea "helpr"
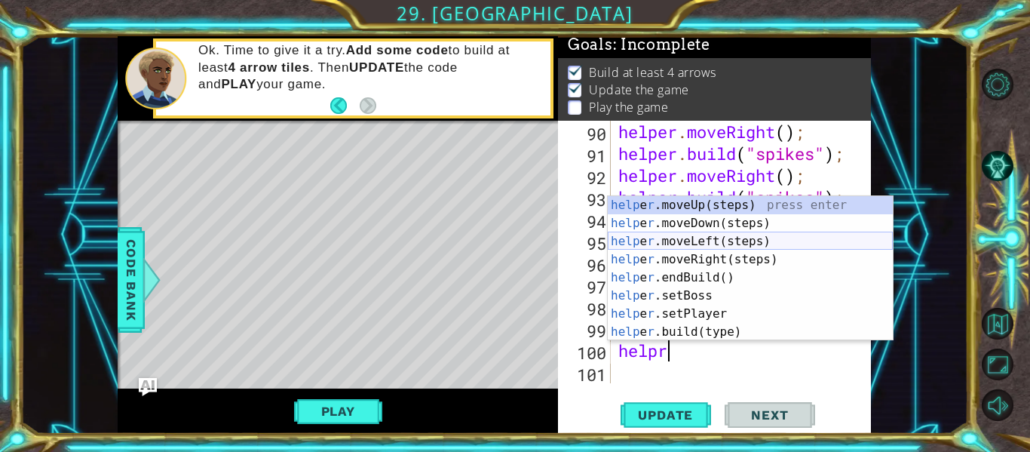
click at [692, 240] on div "help e r .moveUp(steps) press enter help e r .moveDown(steps) press enter help …" at bounding box center [750, 286] width 285 height 181
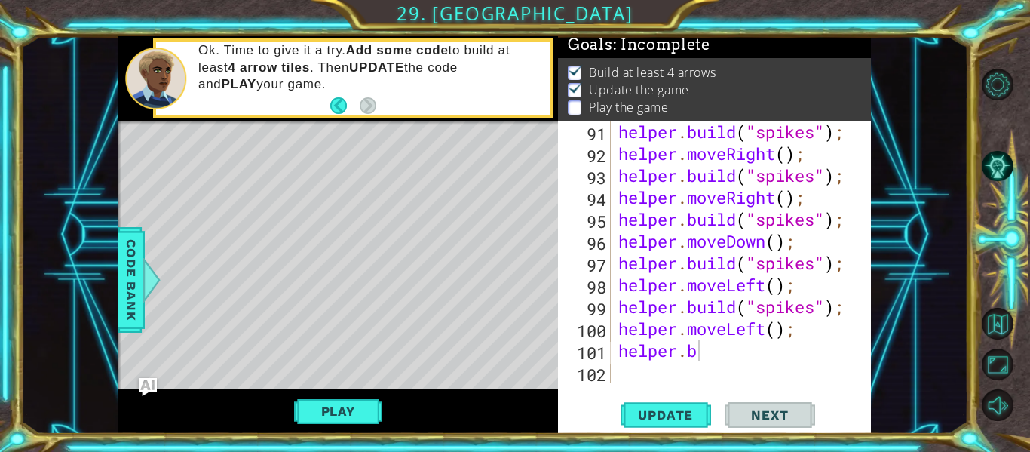
click at [675, 250] on body "1 ההההההההההההההההההההההההההההההההההההההההההההההההההההההההההההההההההההההההההההה…" at bounding box center [515, 226] width 1030 height 452
click at [728, 348] on div "helper . build ( "spikes" ) ; helper . moveRight ( ) ; helper . build ( "spikes…" at bounding box center [745, 274] width 260 height 306
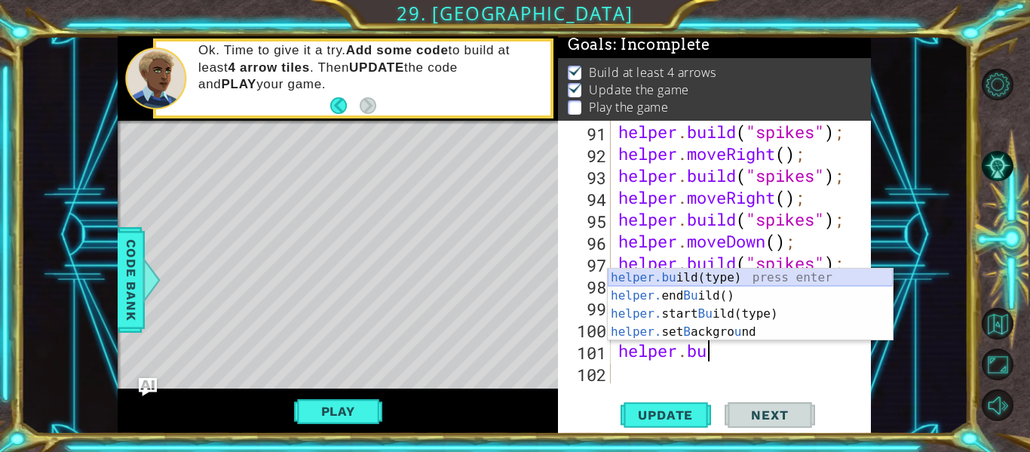
click at [717, 274] on div "helper.bu ild(type) press enter helper. end Bu ild() press enter helper. start …" at bounding box center [750, 322] width 285 height 109
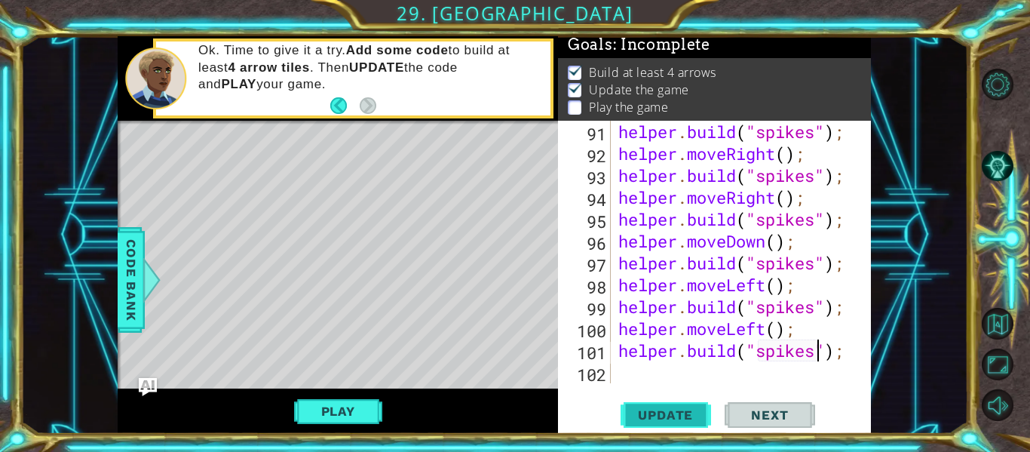
type textarea "[DOMAIN_NAME]("spikes");"
click at [686, 411] on span "Update" at bounding box center [665, 414] width 85 height 15
click at [638, 379] on div "helper . build ( "spikes" ) ; helper . moveRight ( ) ; helper . build ( "spikes…" at bounding box center [745, 274] width 260 height 306
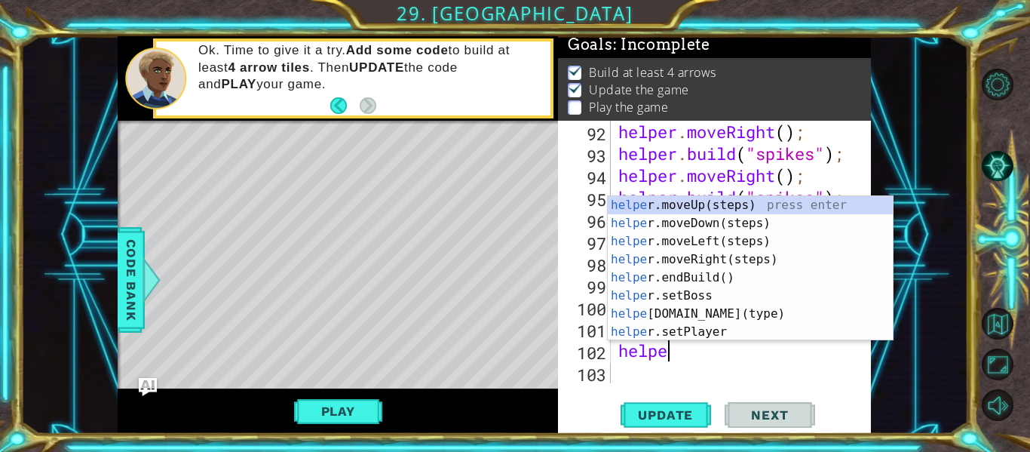
type textarea "helper"
click at [700, 222] on div "helper .moveUp(steps) press enter helper .moveDown(steps) press enter helper .m…" at bounding box center [750, 286] width 285 height 181
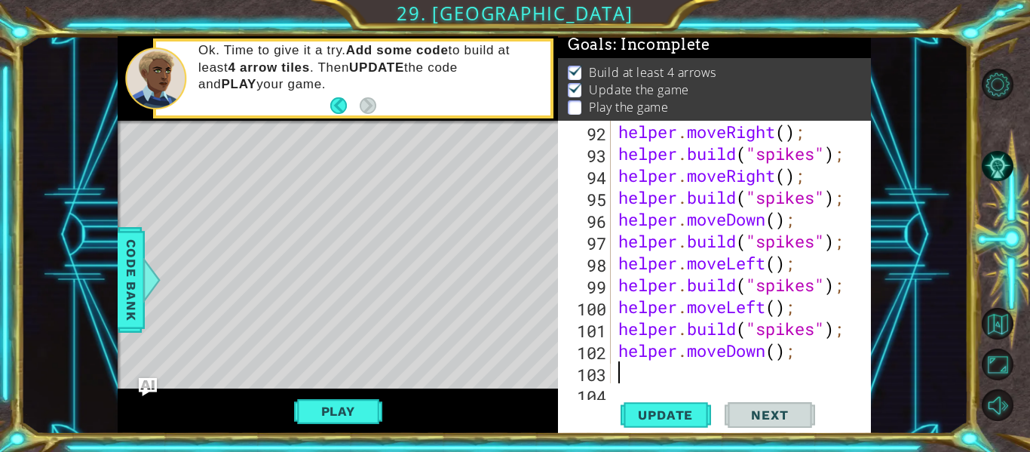
scroll to position [0, 0]
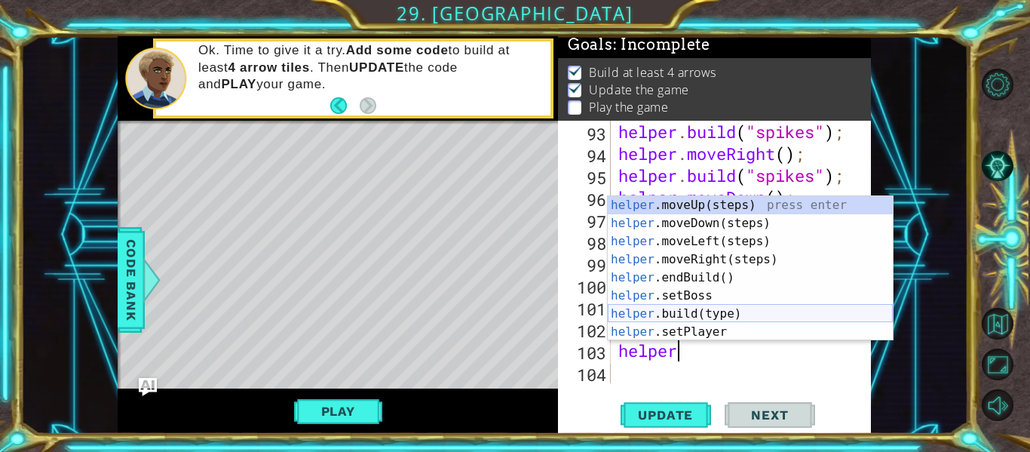
click at [700, 309] on div "helper .moveUp(steps) press enter helper .moveDown(steps) press enter helper .m…" at bounding box center [750, 286] width 285 height 181
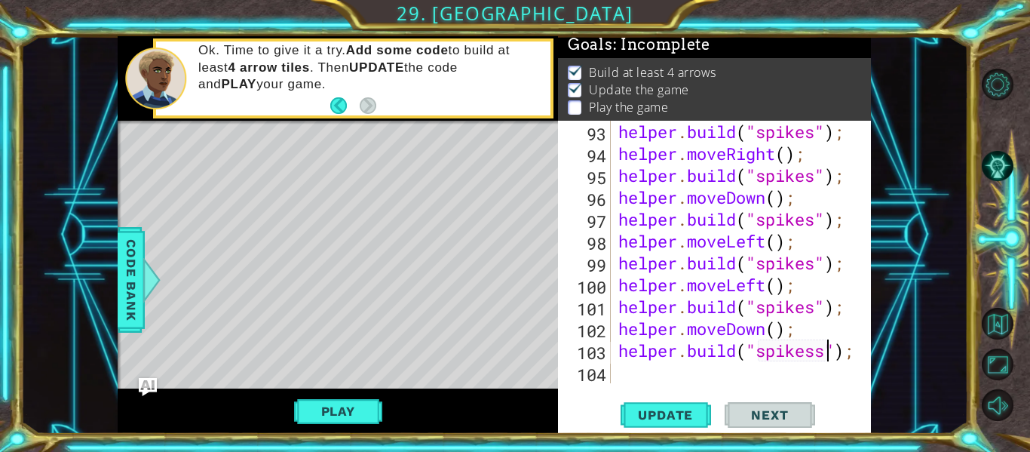
scroll to position [0, 10]
type textarea "[DOMAIN_NAME]("spikes");"
click at [695, 376] on div "helper . build ( "spikes" ) ; helper . moveRight ( ) ; helper . build ( "spikes…" at bounding box center [745, 274] width 260 height 306
type textarea "helpr"
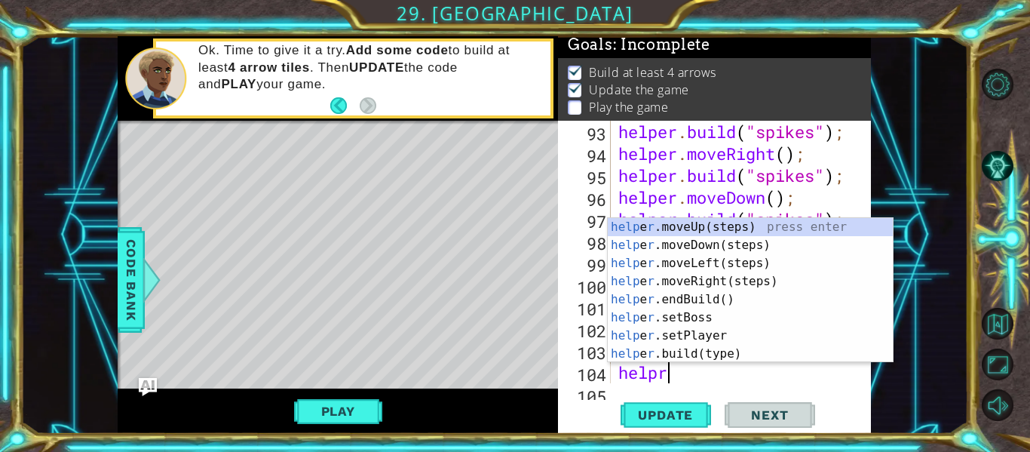
scroll to position [0, 2]
click at [710, 280] on div "help e r .moveUp(steps) press enter help e r .moveDown(steps) press enter help …" at bounding box center [750, 308] width 285 height 181
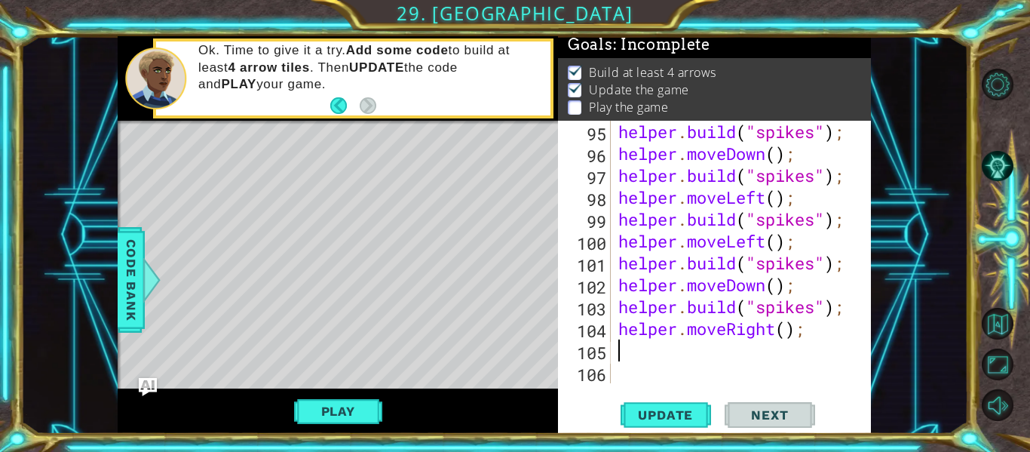
scroll to position [2362, 0]
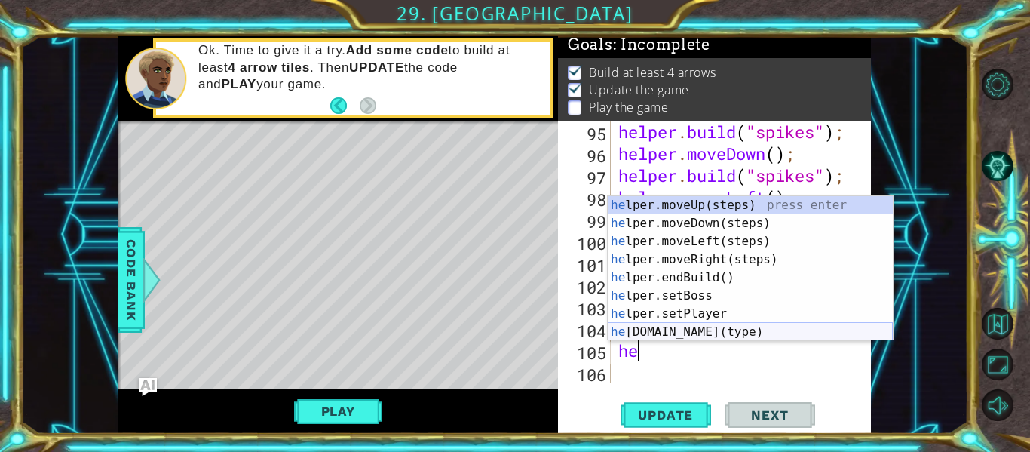
click at [697, 327] on div "he lper.moveUp(steps) press enter he lper.moveDown(steps) press enter he lper.m…" at bounding box center [750, 286] width 285 height 181
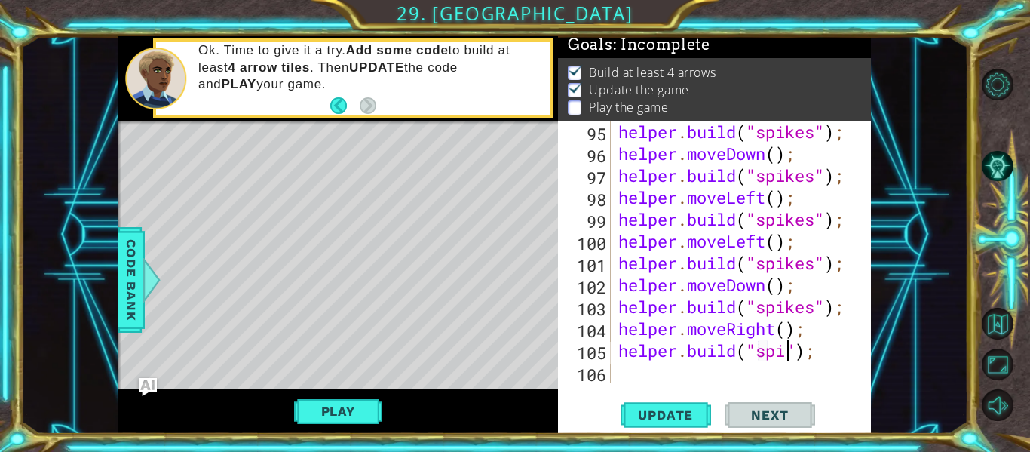
scroll to position [0, 8]
type textarea "[DOMAIN_NAME]("spikes");"
click at [679, 418] on span "Update" at bounding box center [665, 414] width 85 height 15
click at [682, 382] on div "helper . build ( "spikes" ) ; helper . moveDown ( ) ; helper . build ( "spikes"…" at bounding box center [745, 274] width 260 height 306
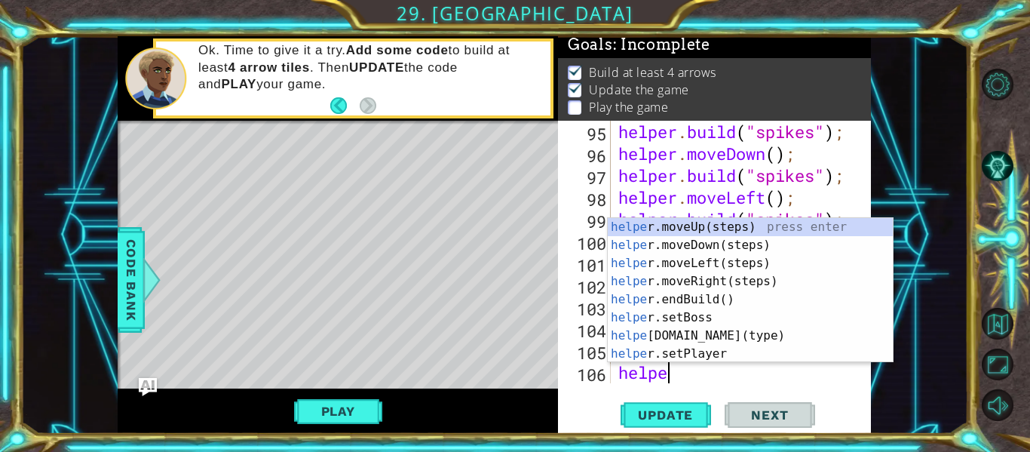
type textarea "helper"
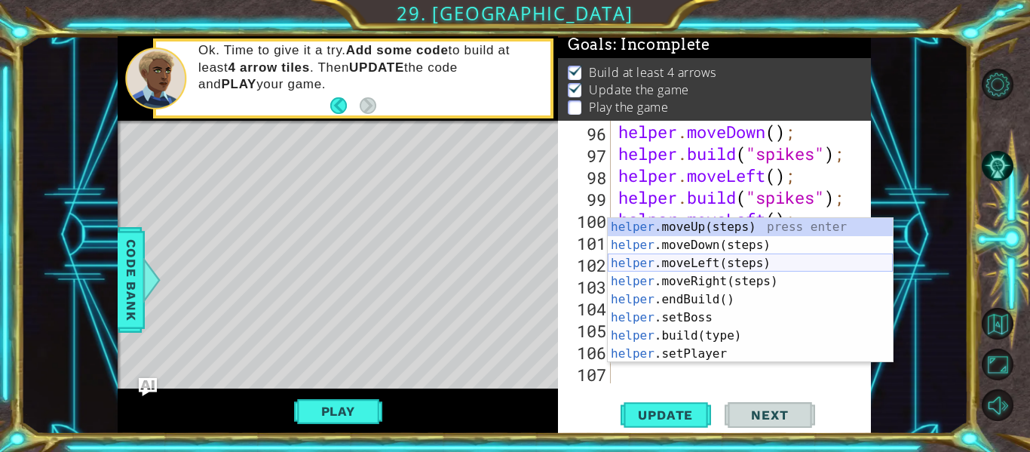
scroll to position [2384, 0]
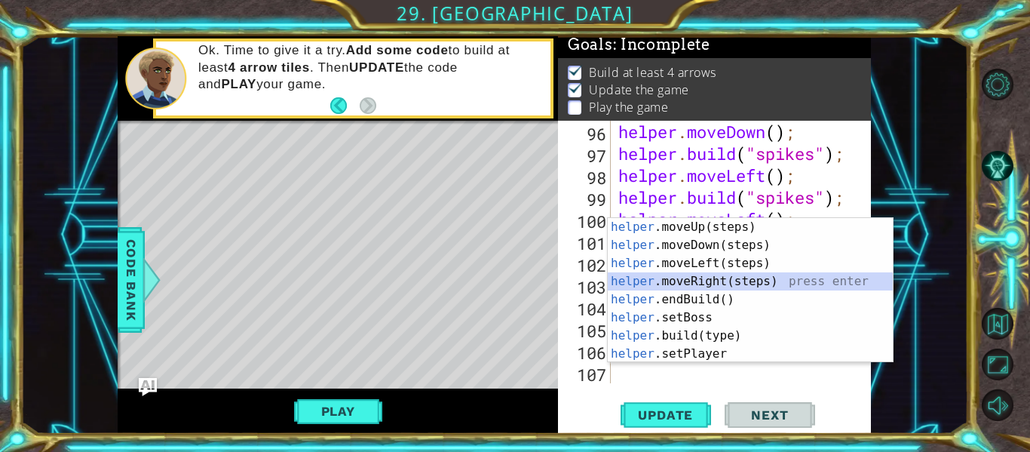
click at [703, 281] on div "helper .moveUp(steps) press enter helper .moveDown(steps) press enter helper .m…" at bounding box center [750, 308] width 285 height 181
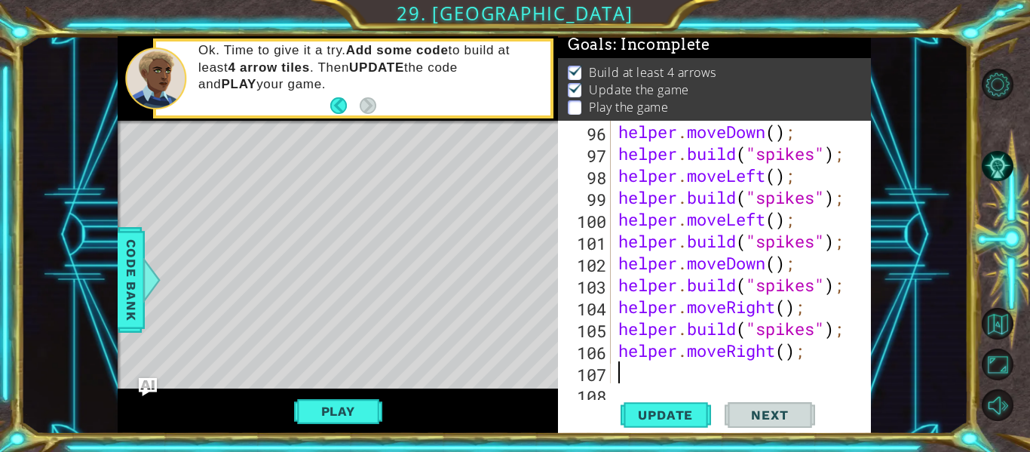
scroll to position [0, 0]
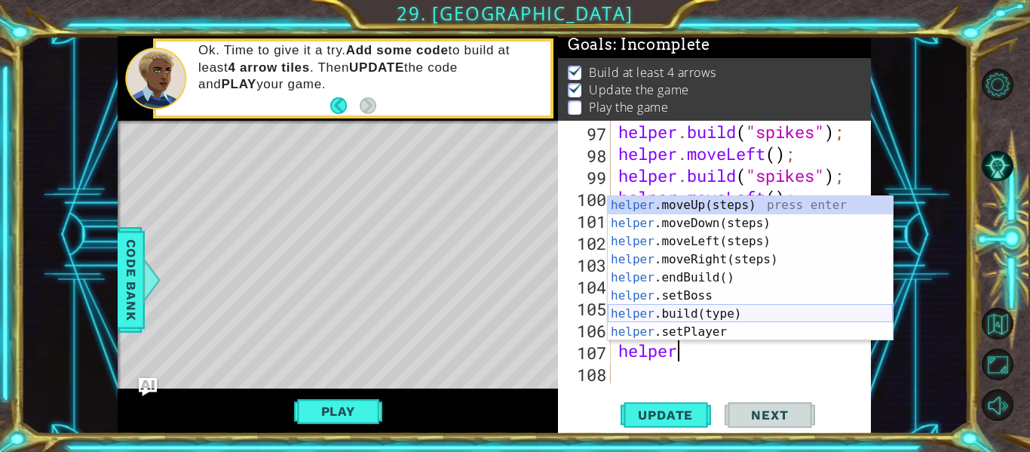
click at [706, 310] on div "helper .moveUp(steps) press enter helper .moveDown(steps) press enter helper .m…" at bounding box center [750, 286] width 285 height 181
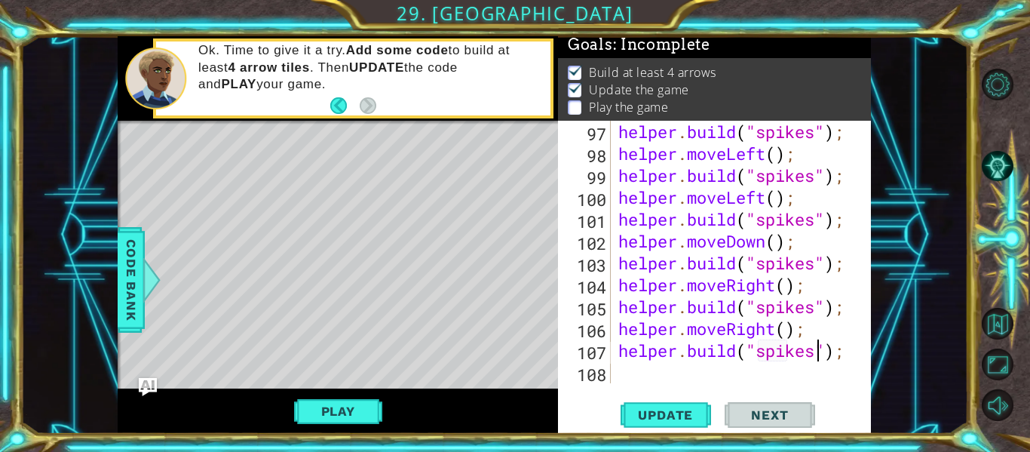
scroll to position [0, 10]
type textarea "[DOMAIN_NAME]("spikes");"
click at [686, 407] on span "Update" at bounding box center [665, 414] width 85 height 15
click at [661, 381] on div "helper . build ( "spikes" ) ; helper . moveLeft ( ) ; helper . build ( "spikes"…" at bounding box center [745, 274] width 260 height 306
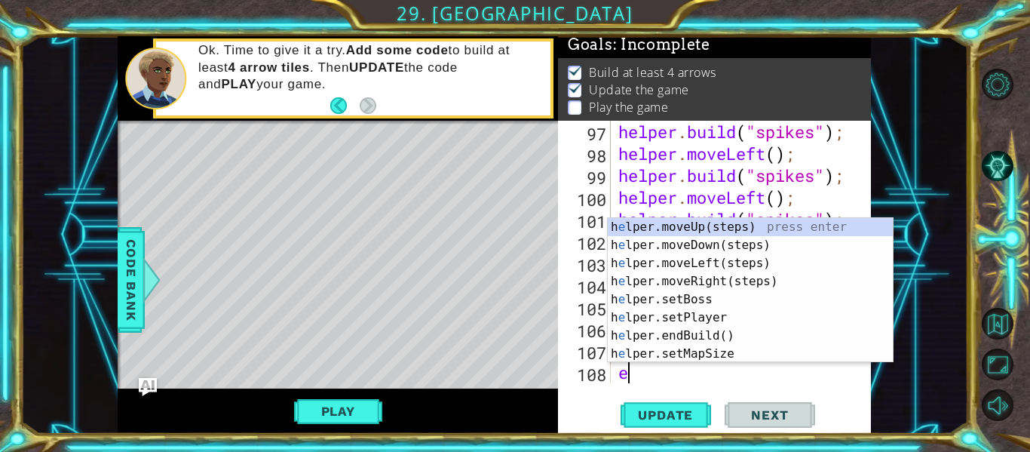
type textarea "elper"
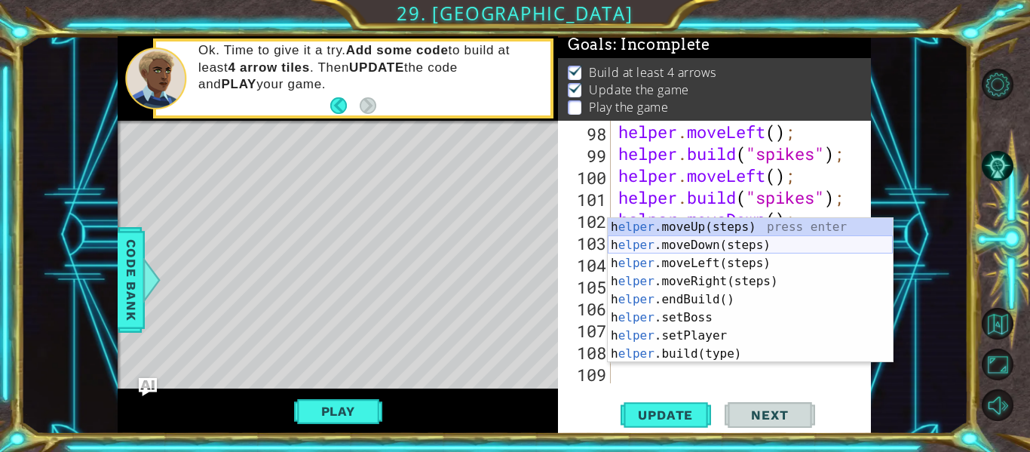
scroll to position [0, 2]
click at [677, 241] on div "h elper .moveUp(steps) press enter h elper .moveDown(steps) press enter h elper…" at bounding box center [750, 308] width 285 height 181
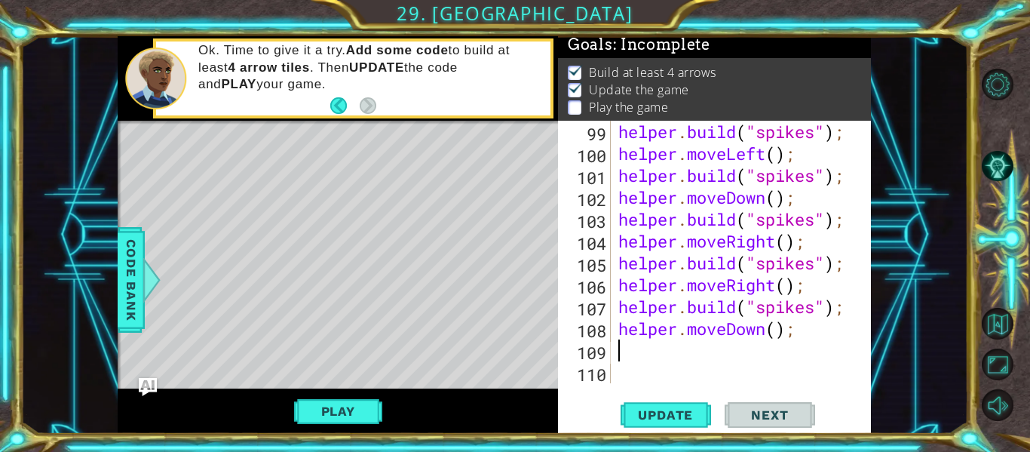
scroll to position [2449, 0]
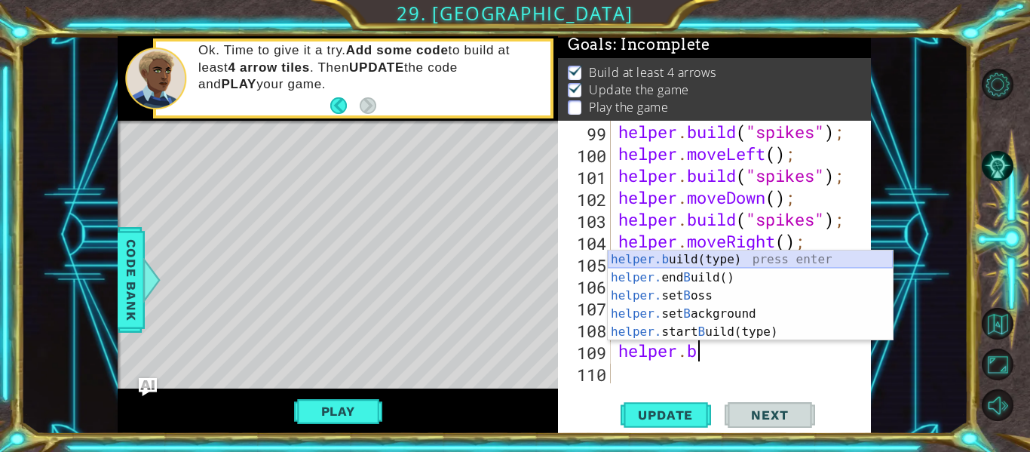
click at [695, 256] on div "helper.b uild(type) press enter helper. end B uild() press enter helper. set B …" at bounding box center [750, 313] width 285 height 127
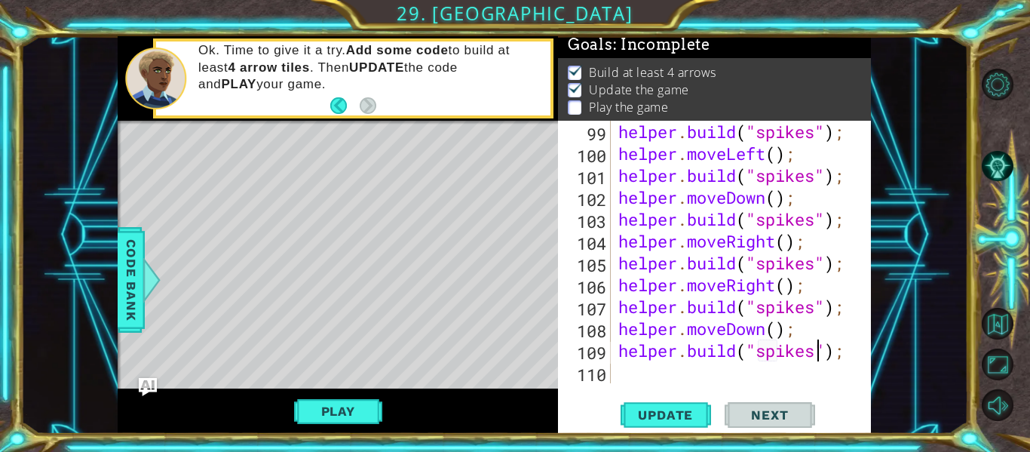
scroll to position [0, 10]
type textarea "[DOMAIN_NAME]("spikes");"
click at [677, 420] on span "Update" at bounding box center [665, 414] width 85 height 15
click at [661, 388] on div "[DOMAIN_NAME]("spikes"); 99 100 101 102 103 104 105 106 107 108 109 110 helper …" at bounding box center [714, 277] width 313 height 313
click at [648, 375] on div "helper . build ( "spikes" ) ; helper . moveLeft ( ) ; helper . build ( "spikes"…" at bounding box center [745, 274] width 260 height 306
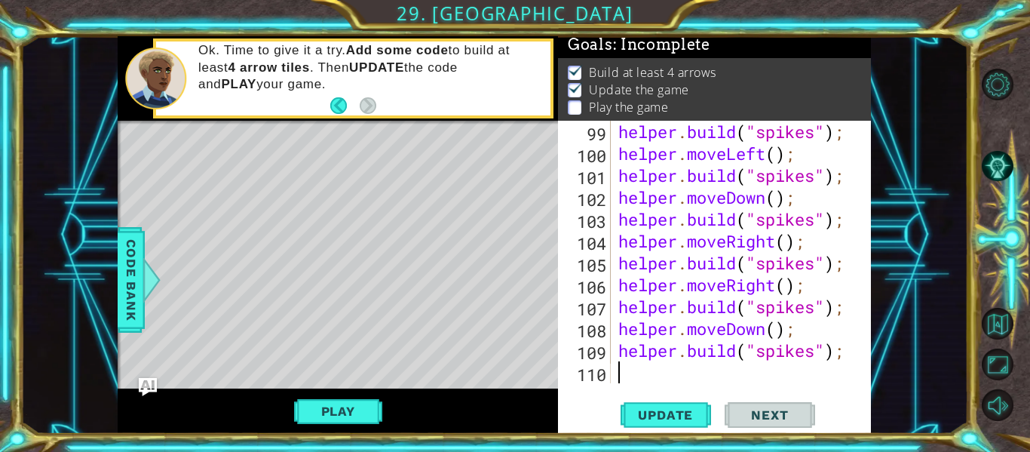
scroll to position [0, 0]
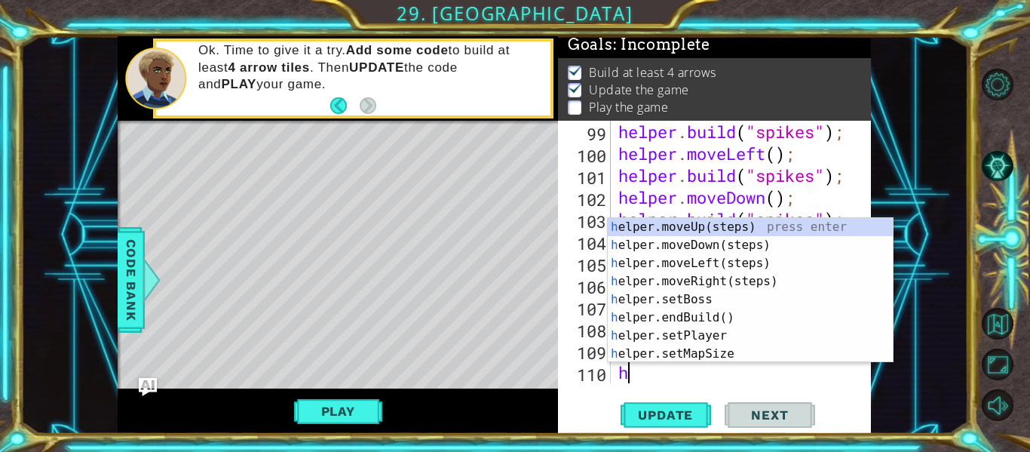
type textarea "helper"
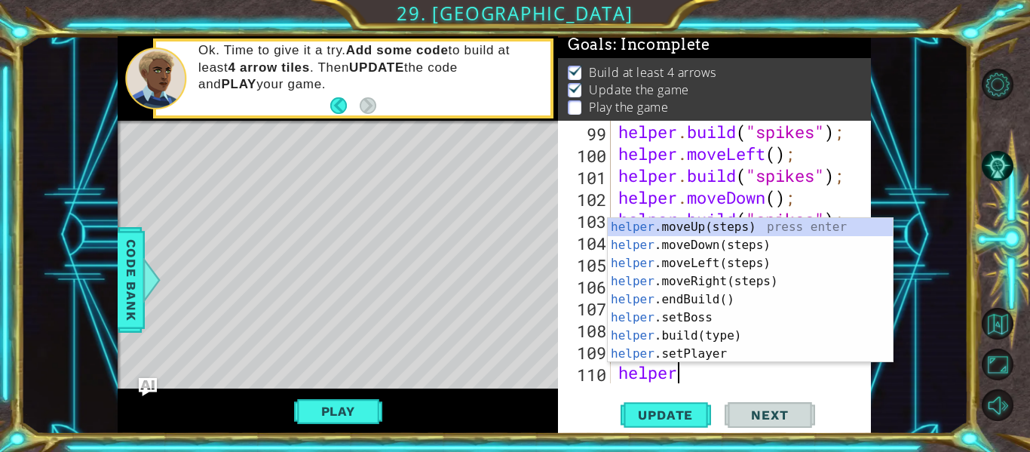
click at [695, 247] on div "helper .moveUp(steps) press enter helper .moveDown(steps) press enter helper .m…" at bounding box center [750, 308] width 285 height 181
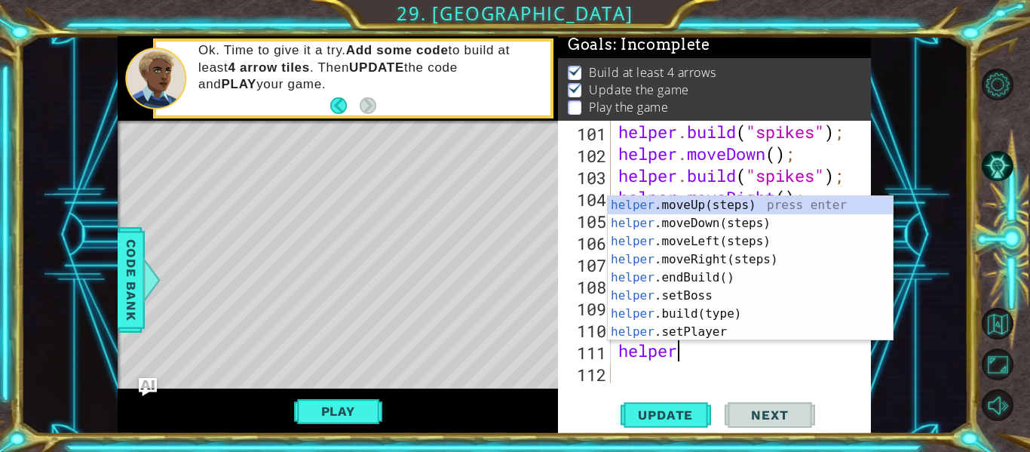
scroll to position [0, 2]
click at [686, 309] on div "helper .moveUp(steps) press enter helper .moveDown(steps) press enter helper .m…" at bounding box center [750, 286] width 285 height 181
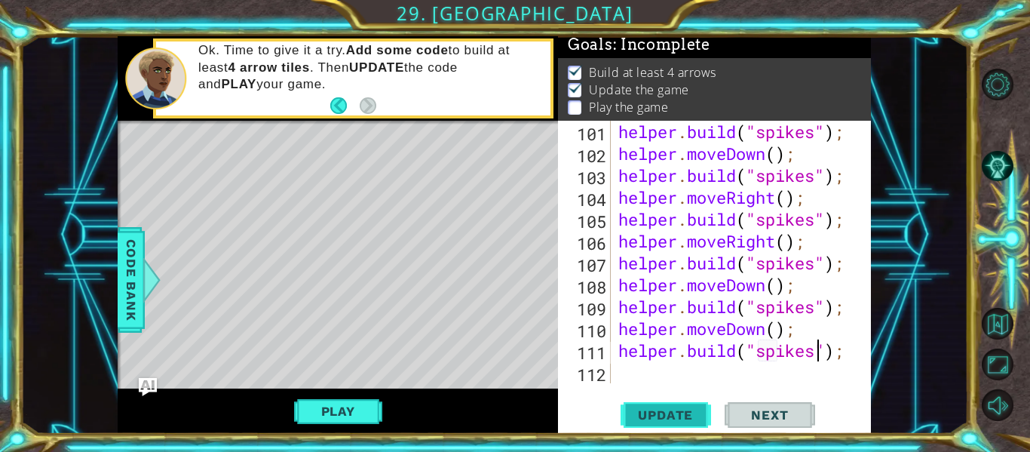
scroll to position [0, 10]
type textarea "[DOMAIN_NAME]("spikes");"
click at [679, 414] on span "Update" at bounding box center [665, 414] width 85 height 15
click at [363, 415] on button "Play" at bounding box center [338, 411] width 88 height 29
click at [662, 409] on span "Update" at bounding box center [665, 414] width 85 height 15
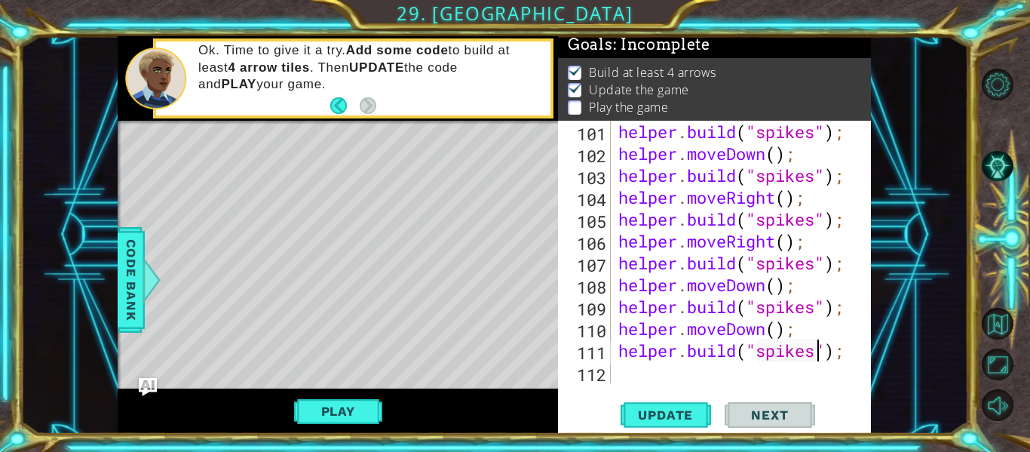
click at [664, 377] on div "helper . build ( "spikes" ) ; helper . moveDown ( ) ; helper . build ( "spikes"…" at bounding box center [745, 274] width 260 height 306
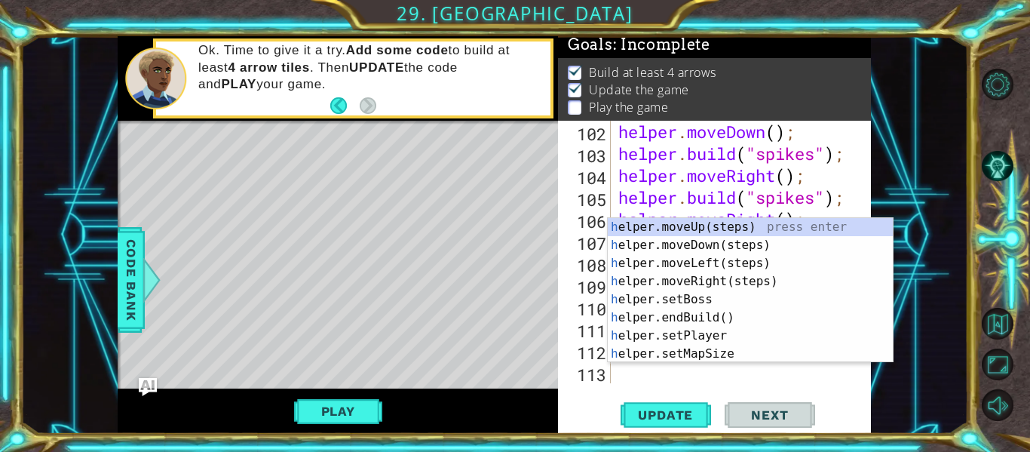
scroll to position [0, 1]
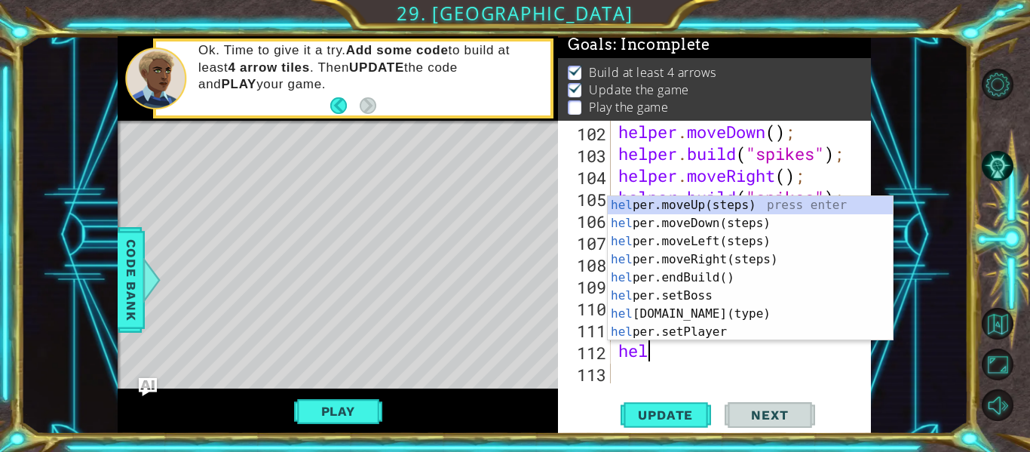
type textarea "help"
click at [707, 241] on div "help er.moveUp(steps) press enter help er.moveDown(steps) press enter help er.m…" at bounding box center [750, 286] width 285 height 181
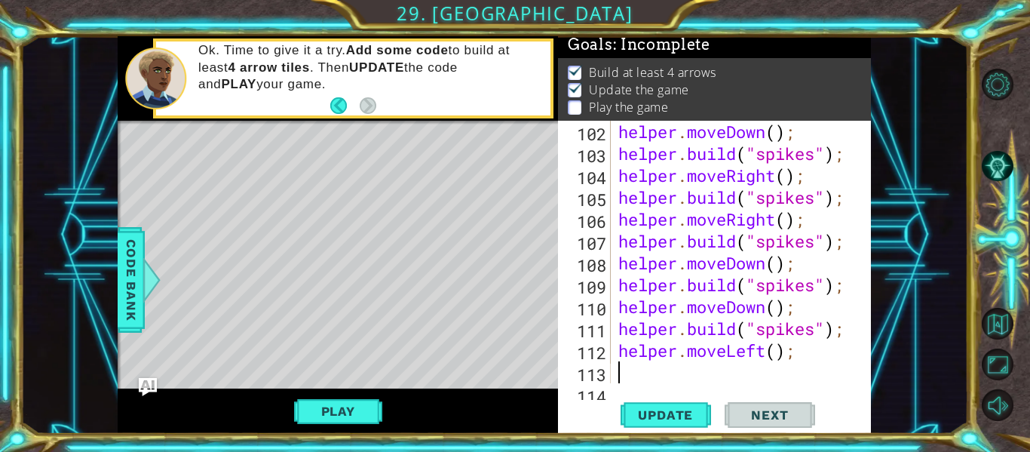
scroll to position [2537, 0]
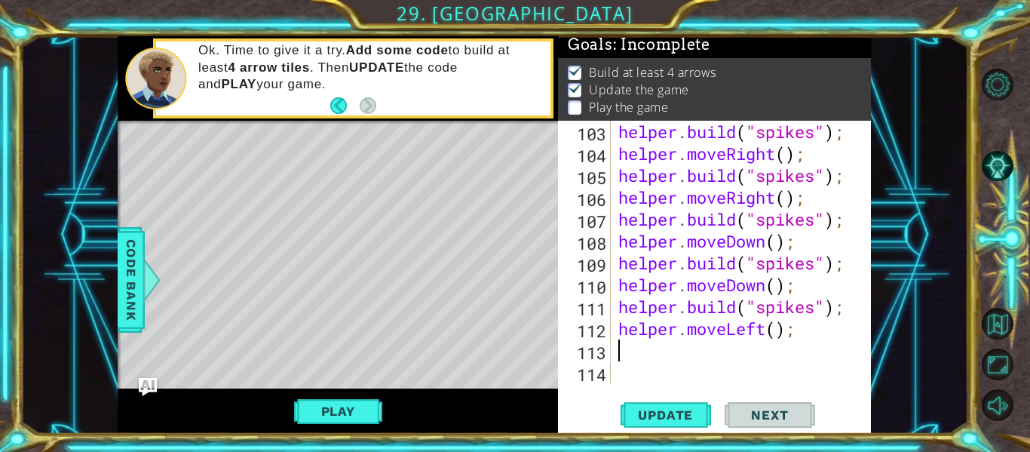
click at [777, 333] on div "helper . build ( "spikes" ) ; helper . moveRight ( ) ; helper . build ( "spikes…" at bounding box center [745, 274] width 260 height 306
click at [685, 414] on span "Update" at bounding box center [665, 414] width 85 height 15
type textarea "helper.moveLeft(6);"
click at [719, 357] on div "helper . build ( "spikes" ) ; helper . moveRight ( ) ; helper . build ( "spikes…" at bounding box center [745, 274] width 260 height 306
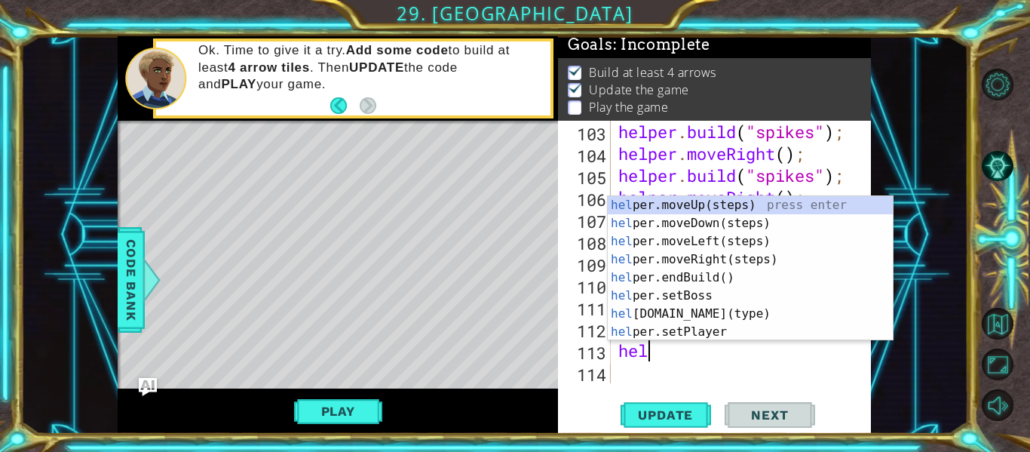
scroll to position [0, 2]
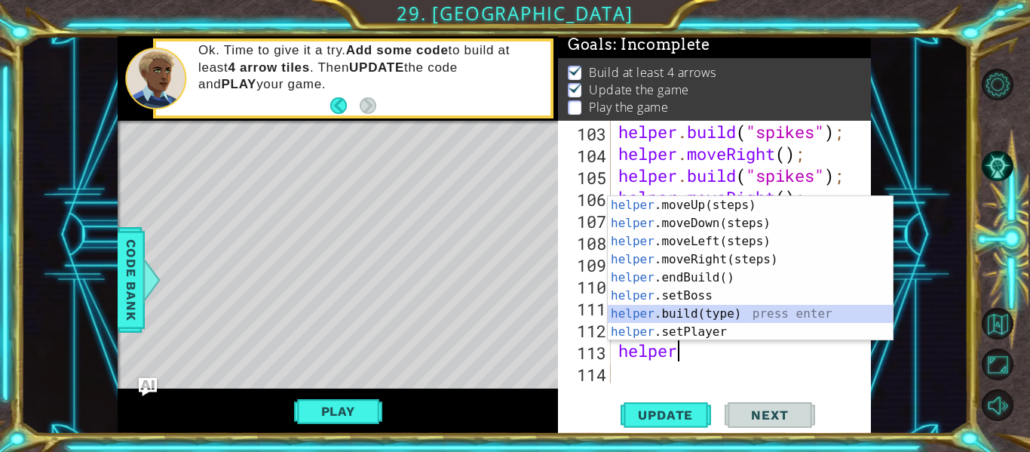
click at [710, 313] on div "helper .moveUp(steps) press enter helper .moveDown(steps) press enter helper .m…" at bounding box center [750, 286] width 285 height 181
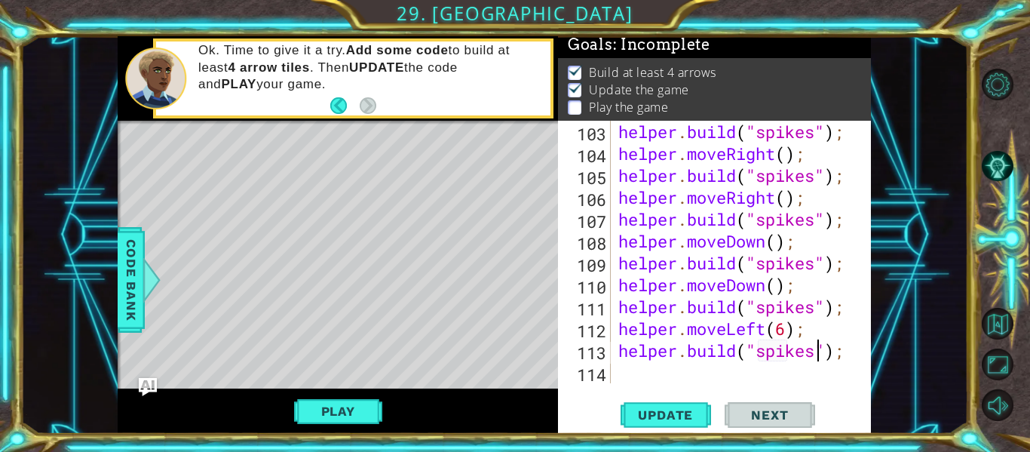
scroll to position [0, 10]
type textarea "[DOMAIN_NAME]("spikes");"
click at [684, 413] on span "Update" at bounding box center [665, 414] width 85 height 15
click at [667, 366] on div "helper . build ( "spikes" ) ; helper . moveRight ( ) ; helper . build ( "spikes…" at bounding box center [745, 274] width 260 height 306
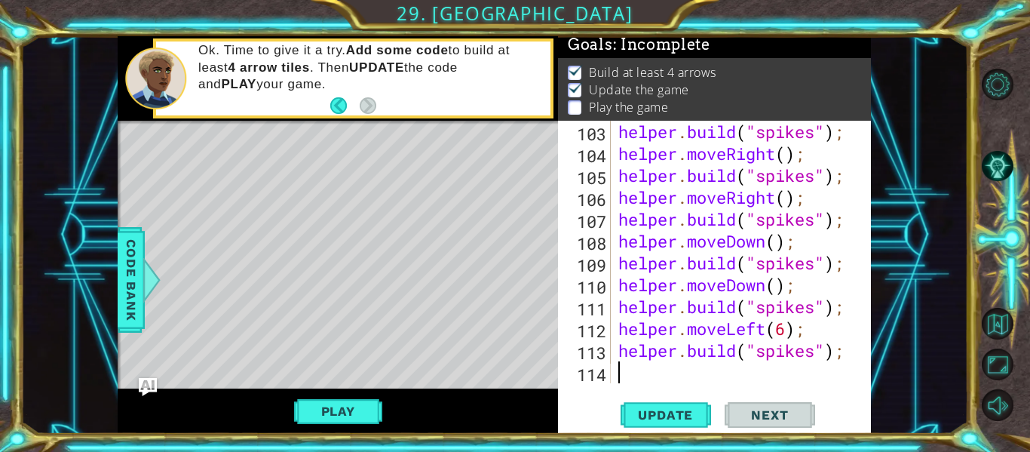
type textarea "helper"
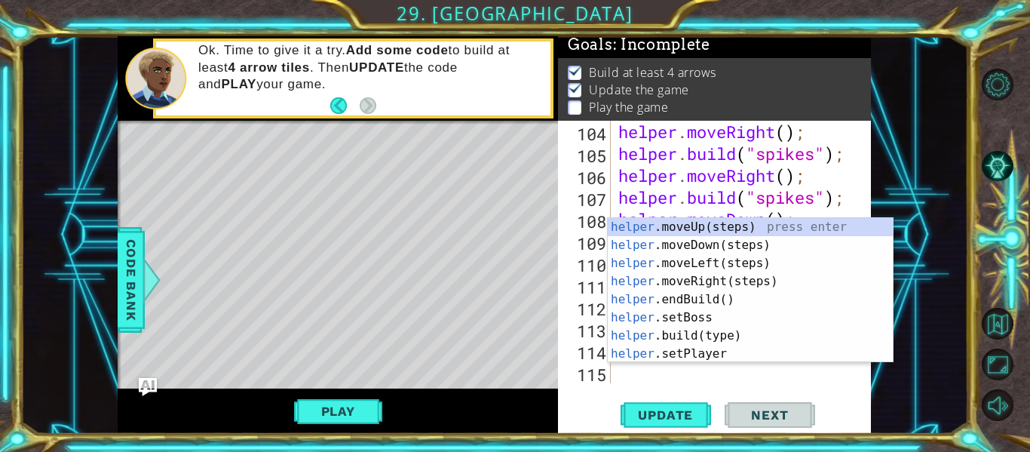
scroll to position [2559, 0]
click at [685, 225] on div "helper .moveUp(steps) press enter helper .moveDown(steps) press enter helper .m…" at bounding box center [750, 308] width 285 height 181
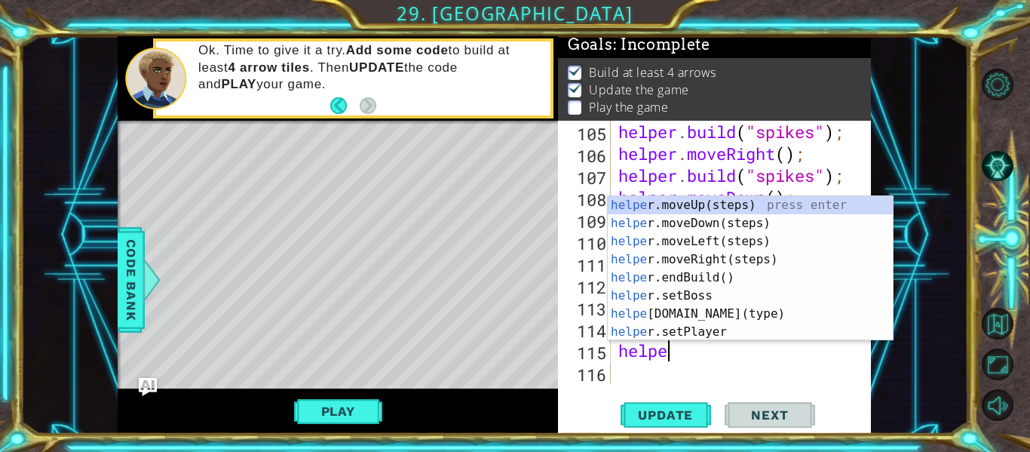
scroll to position [0, 2]
click at [704, 308] on div "helper .moveUp(steps) press enter helper .moveDown(steps) press enter helper .m…" at bounding box center [750, 286] width 285 height 181
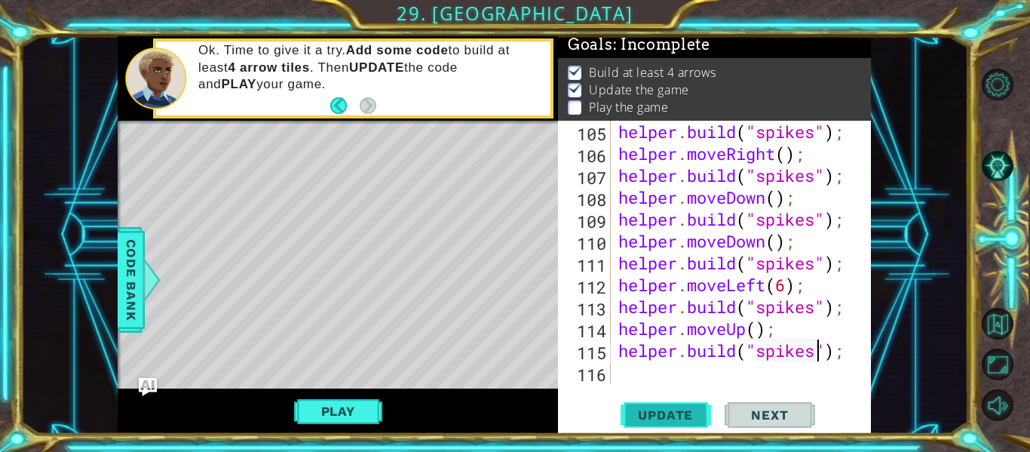
scroll to position [0, 10]
type textarea "[DOMAIN_NAME]("spikes");"
click at [669, 423] on button "Update" at bounding box center [666, 415] width 90 height 31
click at [661, 367] on div "helper . build ( "spikes" ) ; helper . moveRight ( ) ; helper . build ( "spikes…" at bounding box center [745, 274] width 260 height 306
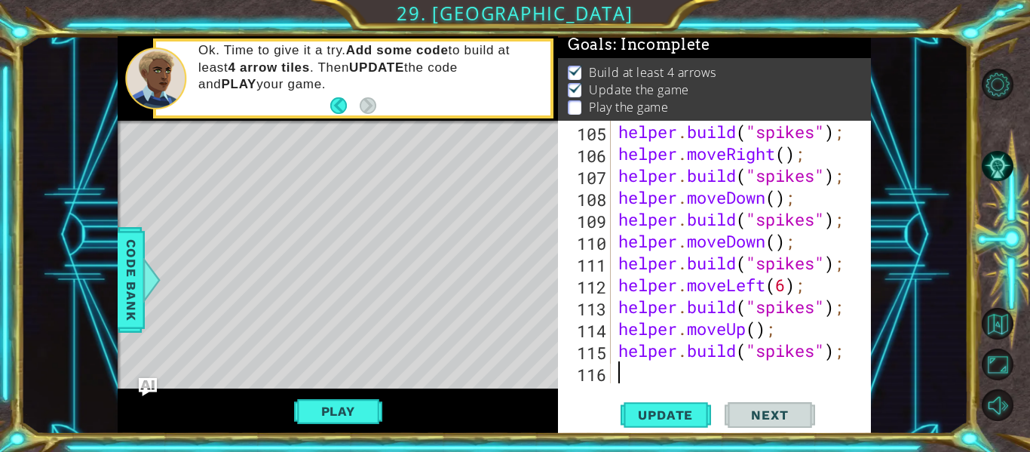
type textarea "helper"
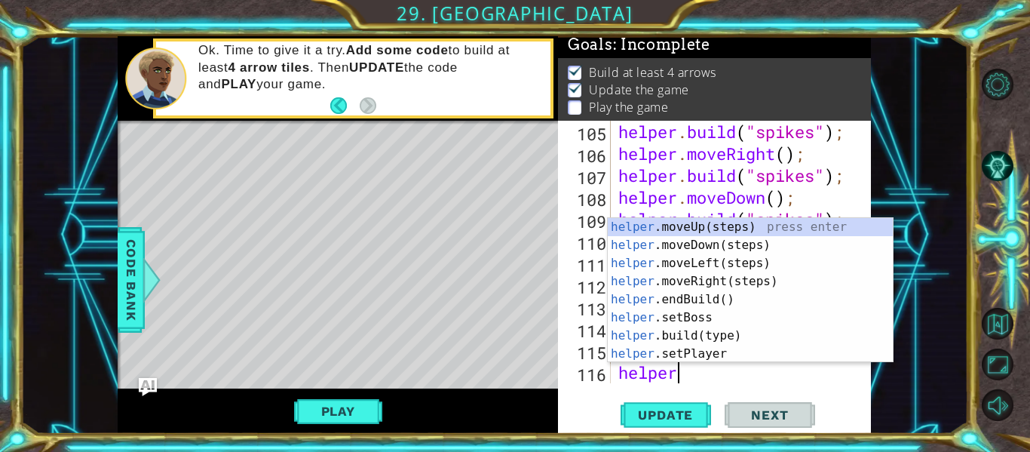
scroll to position [0, 2]
click at [697, 277] on div "helper .moveUp(steps) press enter helper .moveDown(steps) press enter helper .m…" at bounding box center [750, 308] width 285 height 181
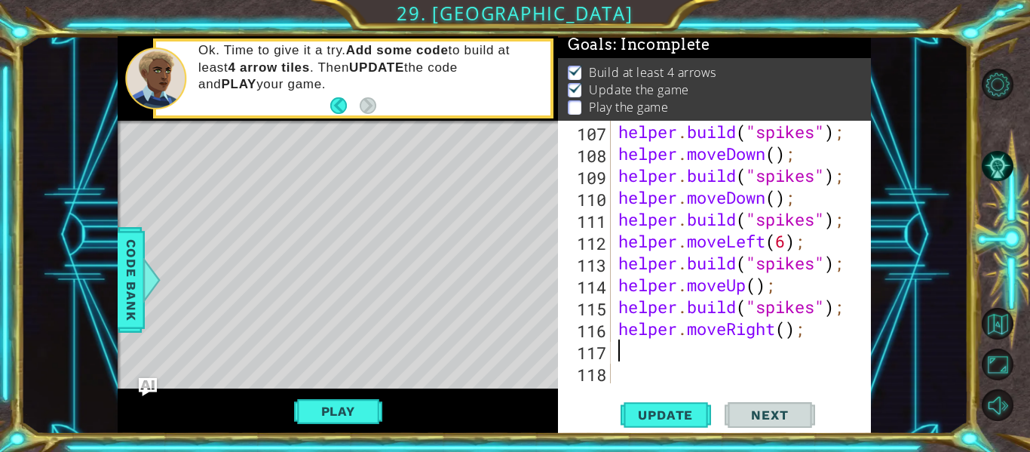
scroll to position [0, 0]
click at [790, 333] on div "helper . build ( "spikes" ) ; helper . moveDown ( ) ; helper . build ( "spikes"…" at bounding box center [745, 274] width 260 height 306
type textarea "helper.moveRight(2);"
click at [676, 406] on button "Update" at bounding box center [666, 415] width 90 height 31
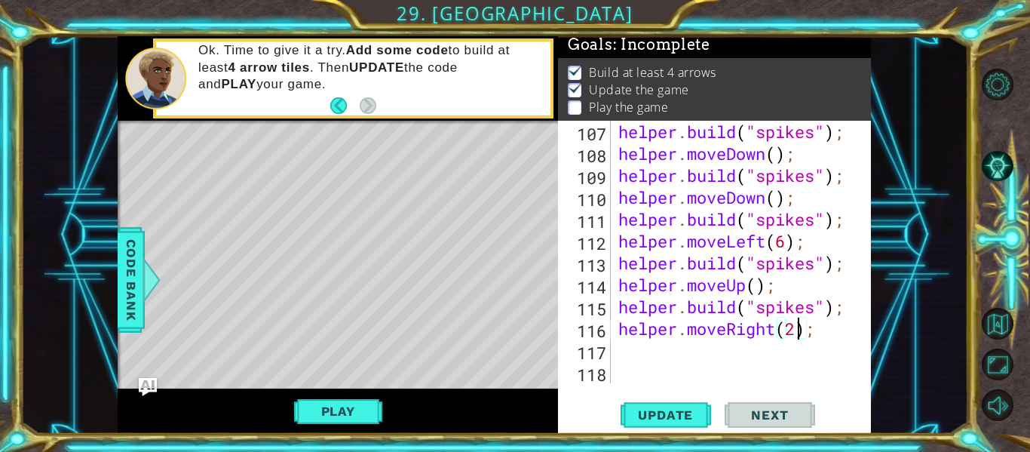
click at [692, 357] on div "helper . build ( "spikes" ) ; helper . moveDown ( ) ; helper . build ( "spikes"…" at bounding box center [745, 274] width 260 height 306
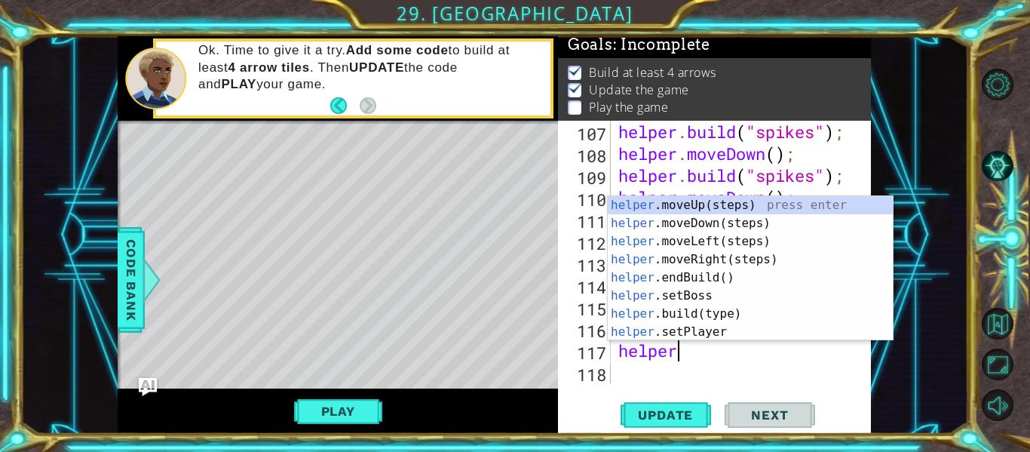
scroll to position [0, 2]
click at [695, 309] on div "helper .moveUp(steps) press enter helper .moveDown(steps) press enter helper .m…" at bounding box center [750, 286] width 285 height 181
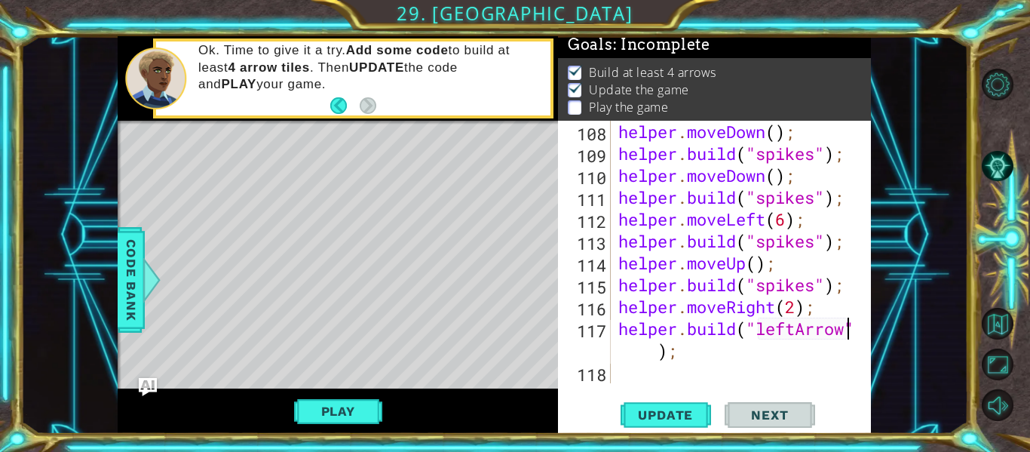
scroll to position [2646, 0]
type textarea "[DOMAIN_NAME]("leftArrow");"
click at [661, 419] on span "Update" at bounding box center [665, 414] width 85 height 15
click at [641, 375] on div "helper . moveDown ( ) ; helper . build ( "spikes" ) ; helper . moveDown ( ) ; h…" at bounding box center [745, 274] width 260 height 306
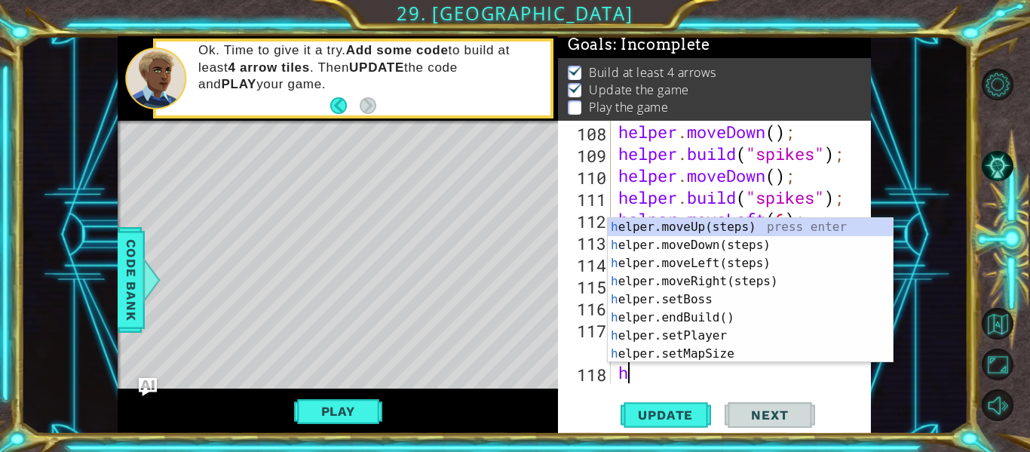
type textarea "heler"
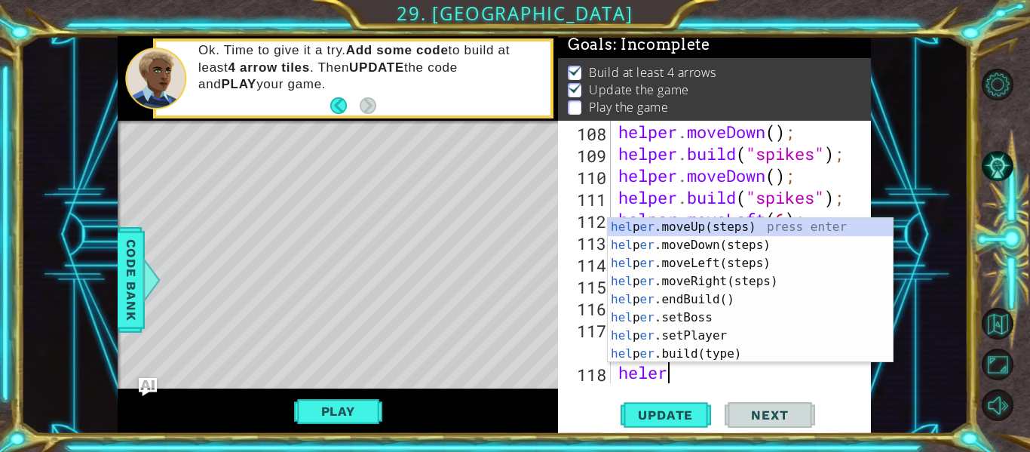
click at [695, 247] on div "hel p er .moveUp(steps) press enter hel p er .moveDown(steps) press enter hel p…" at bounding box center [750, 308] width 285 height 181
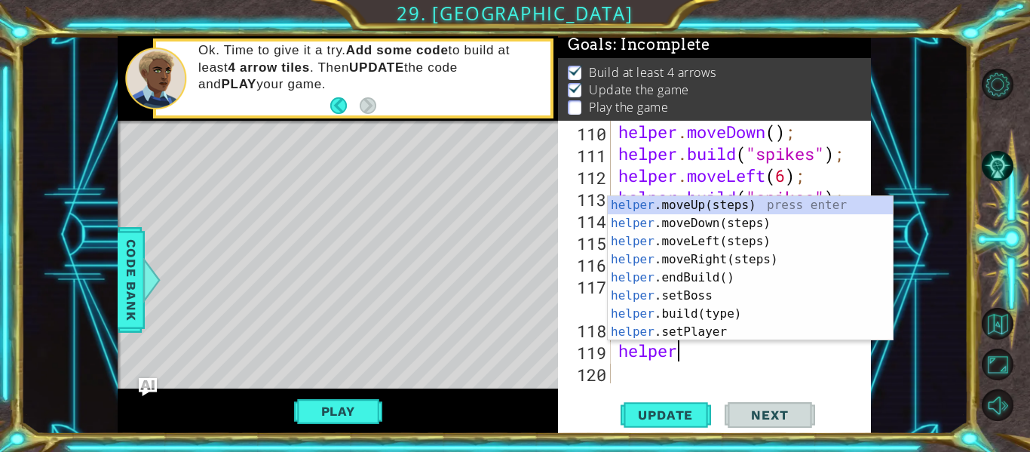
scroll to position [0, 2]
click at [706, 310] on div "helper .moveUp(steps) press enter helper .moveDown(steps) press enter helper .m…" at bounding box center [750, 286] width 285 height 181
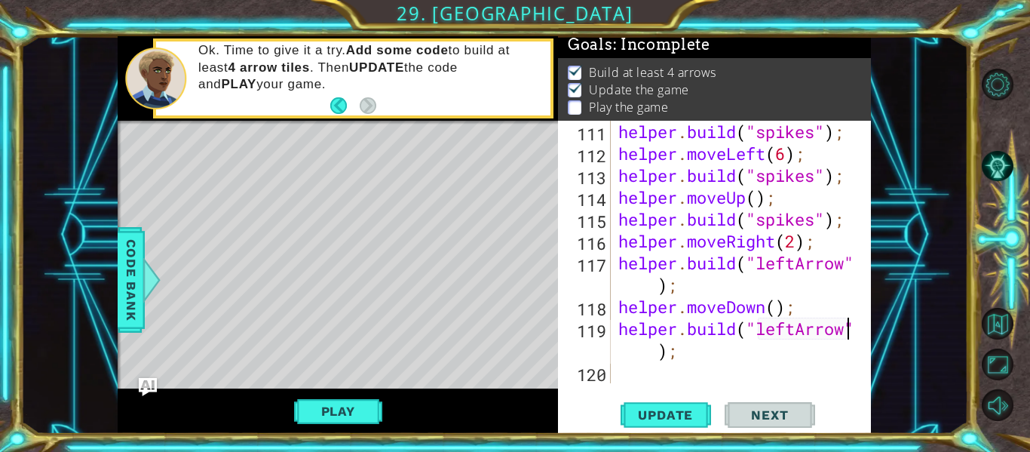
scroll to position [2712, 0]
type textarea "[DOMAIN_NAME]("leftArrow");"
click at [683, 412] on span "Update" at bounding box center [665, 414] width 85 height 15
click at [646, 363] on div "helper . build ( "spikes" ) ; helper . moveLeft ( 6 ) ; helper . build ( "spike…" at bounding box center [745, 274] width 260 height 306
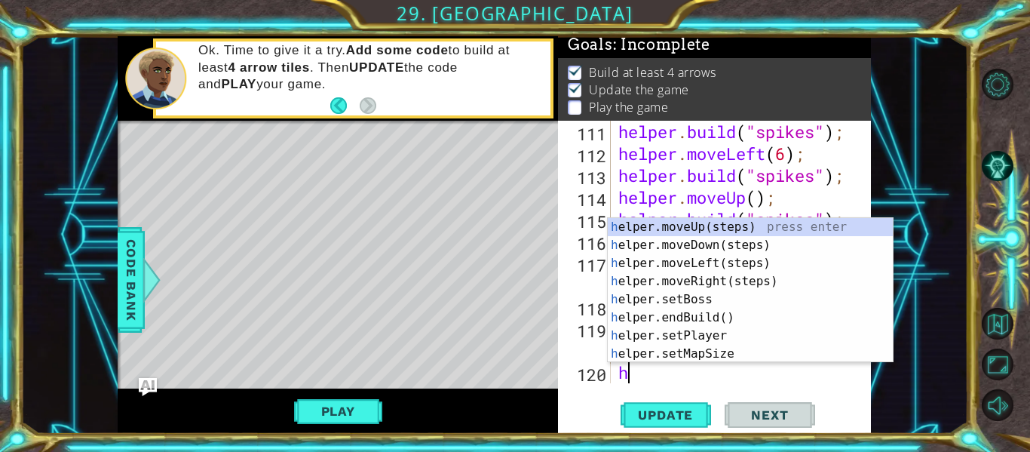
scroll to position [2734, 0]
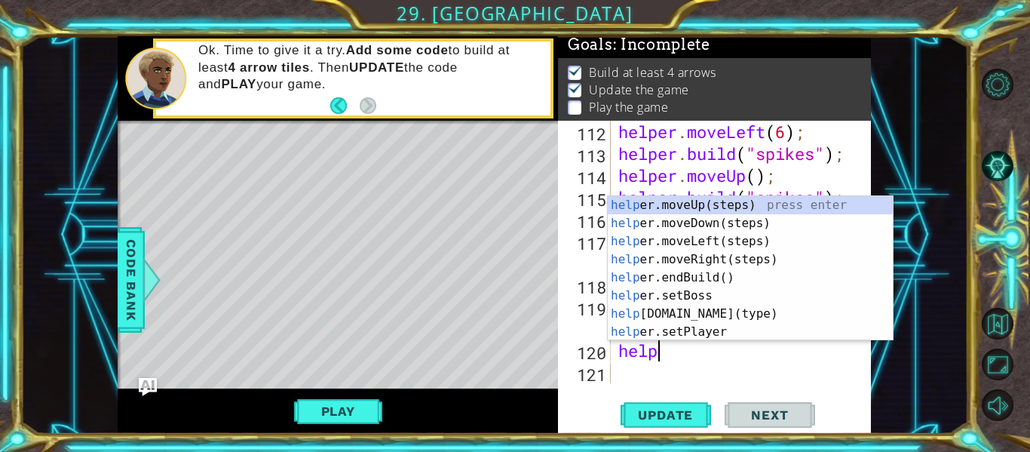
type textarea "helper"
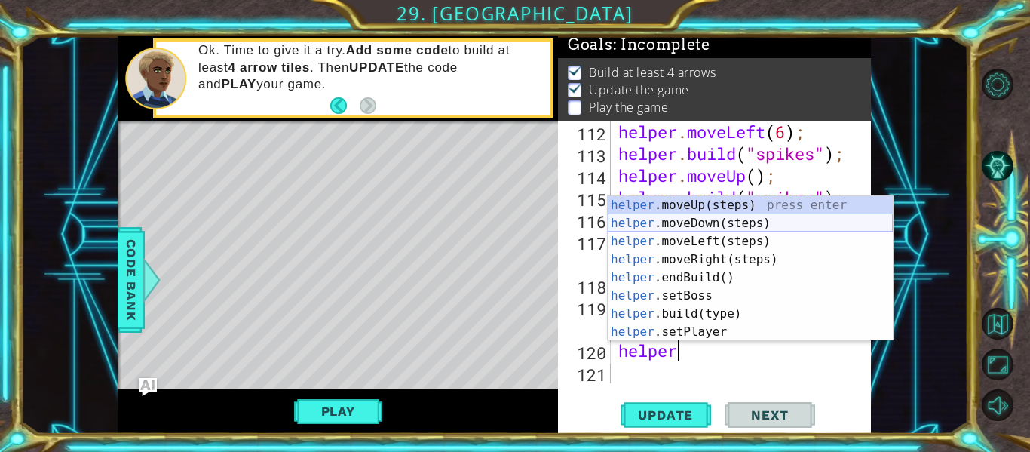
click at [702, 224] on div "helper .moveUp(steps) press enter helper .moveDown(steps) press enter helper .m…" at bounding box center [750, 286] width 285 height 181
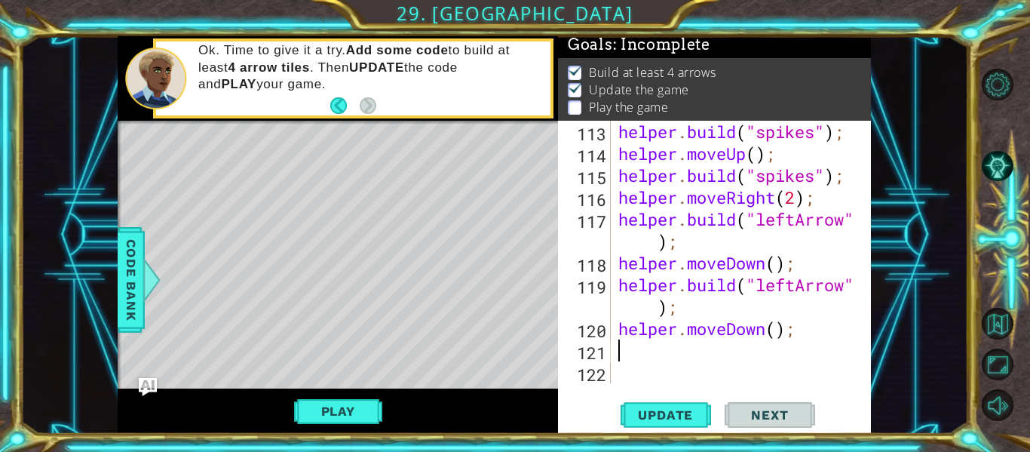
scroll to position [2755, 0]
click at [637, 405] on button "Update" at bounding box center [666, 415] width 90 height 31
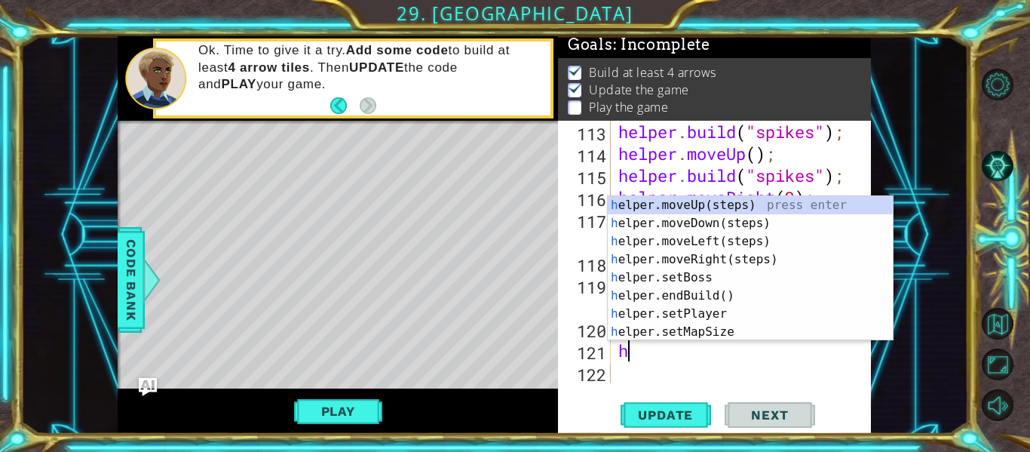
type textarea "helper"
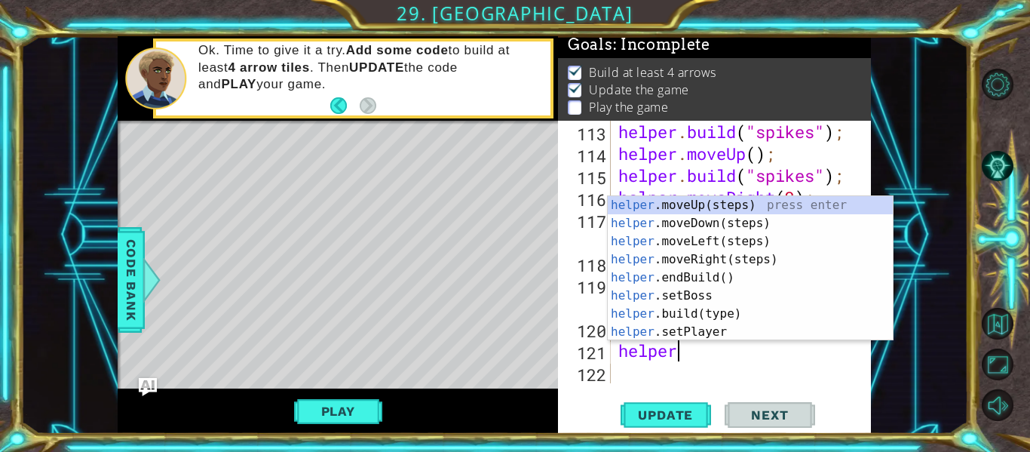
scroll to position [0, 2]
click at [697, 243] on div "helper .moveUp(steps) press enter helper .moveDown(steps) press enter helper .m…" at bounding box center [750, 286] width 285 height 181
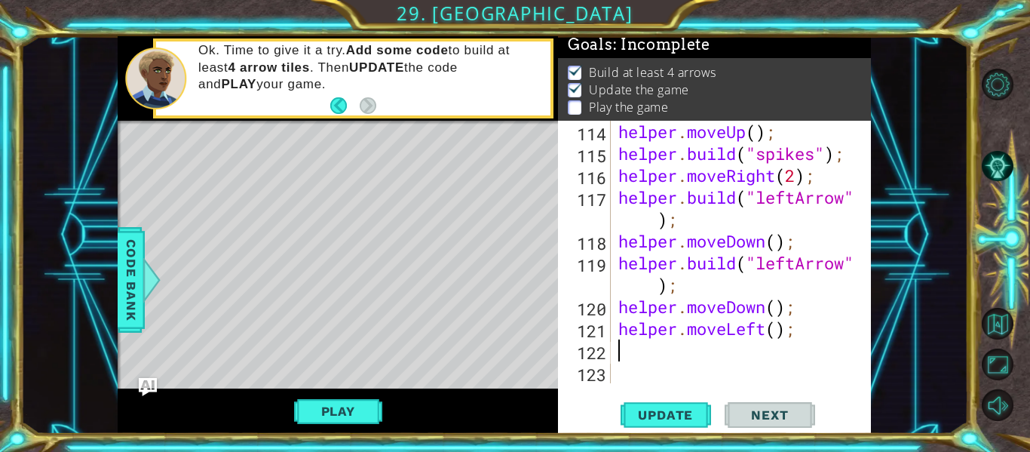
scroll to position [2777, 0]
click at [783, 327] on div "helper . moveUp ( ) ; helper . build ( "spikes" ) ; helper . moveRight ( 2 ) ; …" at bounding box center [745, 274] width 260 height 306
click at [779, 328] on div "helper . moveUp ( ) ; helper . build ( "spikes" ) ; helper . moveRight ( 2 ) ; …" at bounding box center [745, 274] width 260 height 306
type textarea "helper.moveLeft(2);"
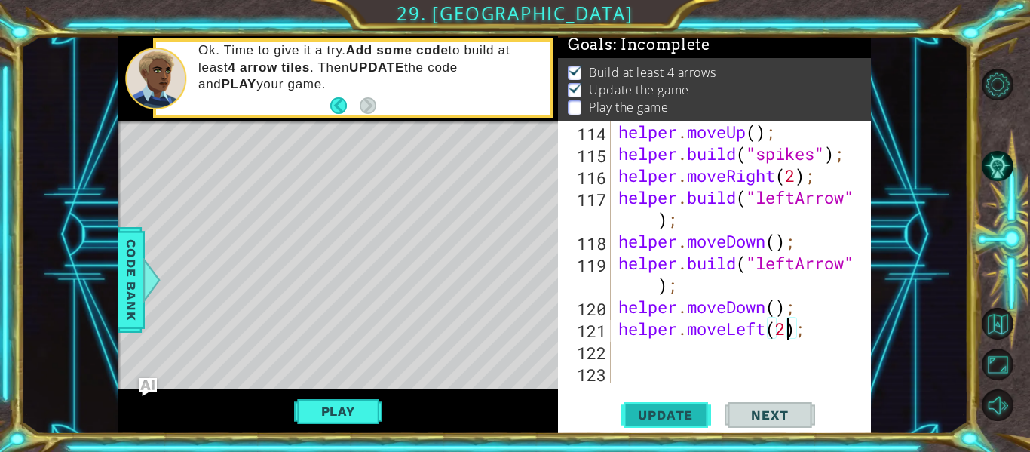
click at [669, 414] on span "Update" at bounding box center [665, 414] width 85 height 15
click at [637, 354] on div "helper . moveUp ( ) ; helper . build ( "spikes" ) ; helper . moveRight ( 2 ) ; …" at bounding box center [745, 274] width 260 height 306
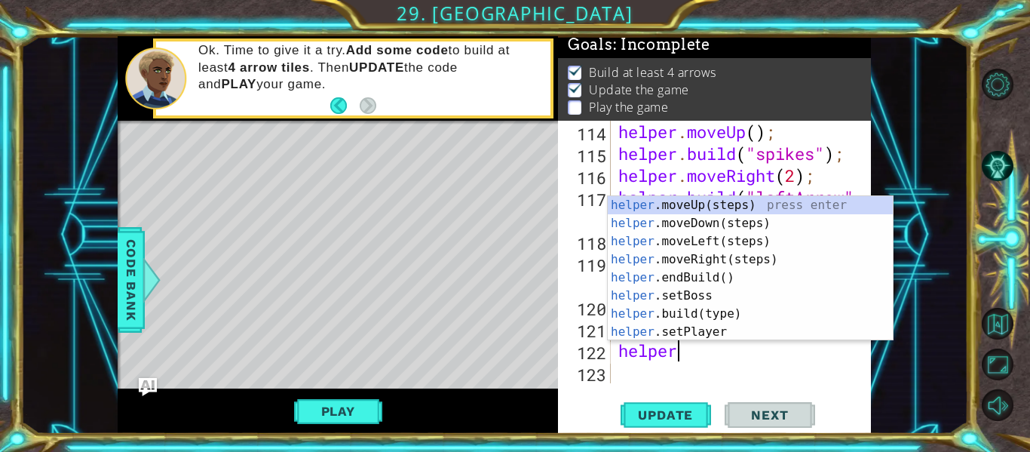
scroll to position [0, 2]
click at [691, 307] on div "helper .moveUp(steps) press enter helper .moveDown(steps) press enter helper .m…" at bounding box center [750, 286] width 285 height 181
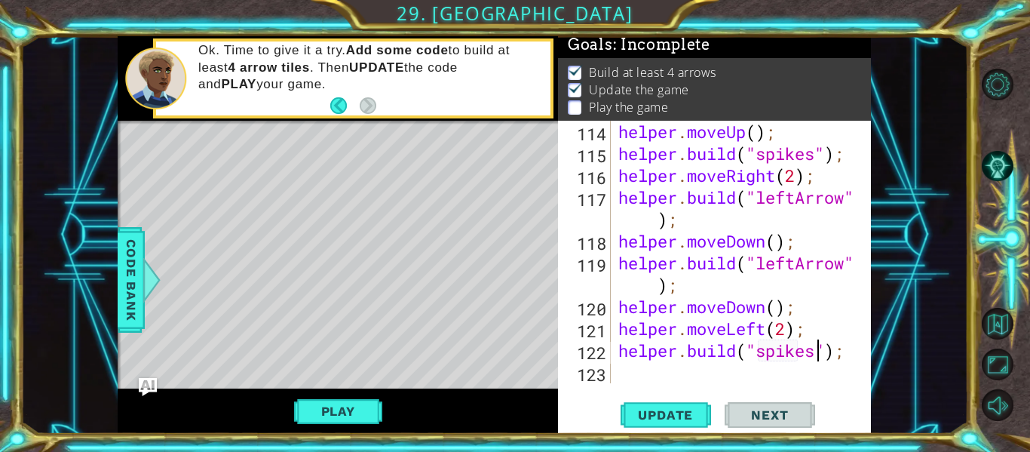
scroll to position [0, 10]
type textarea "[DOMAIN_NAME]("spikes");"
click at [696, 409] on span "Update" at bounding box center [665, 414] width 85 height 15
click at [633, 377] on div "helper . moveUp ( ) ; helper . build ( "spikes" ) ; helper . moveRight ( 2 ) ; …" at bounding box center [745, 274] width 260 height 306
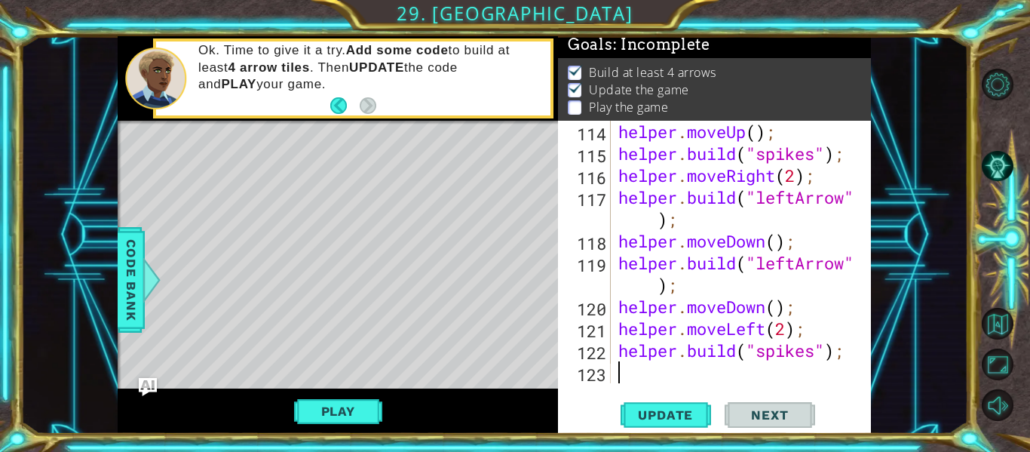
click at [633, 377] on div "helper . moveUp ( ) ; helper . build ( "spikes" ) ; helper . moveRight ( 2 ) ; …" at bounding box center [745, 274] width 260 height 306
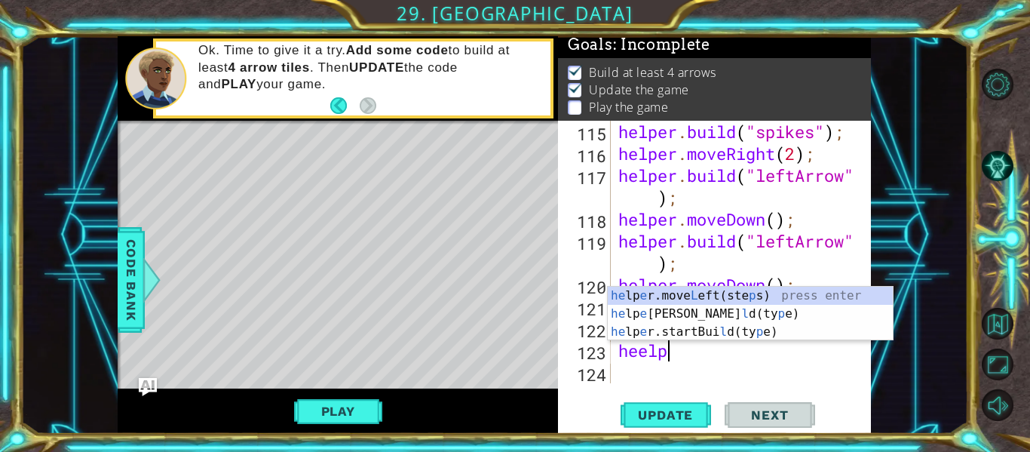
scroll to position [0, 1]
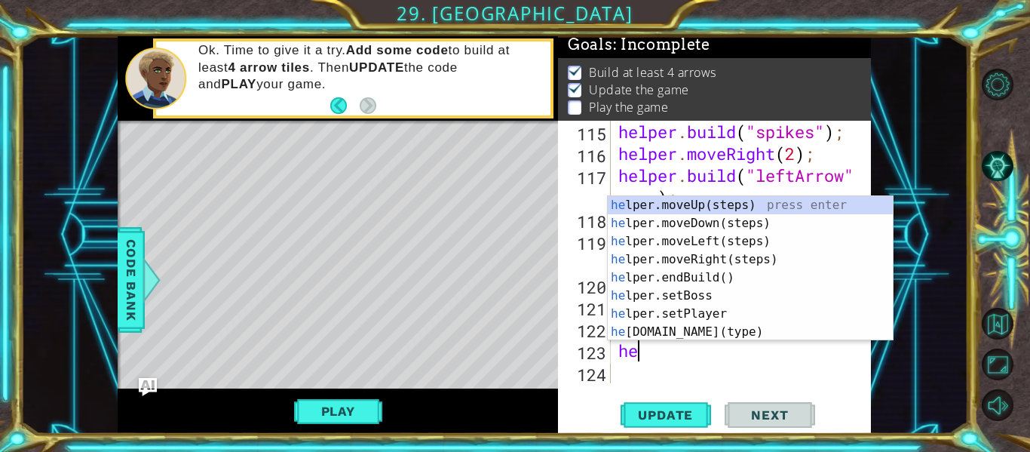
type textarea "he"
click at [680, 238] on div "he lper.moveUp(steps) press enter he lper.moveDown(steps) press enter he lper.m…" at bounding box center [750, 286] width 285 height 181
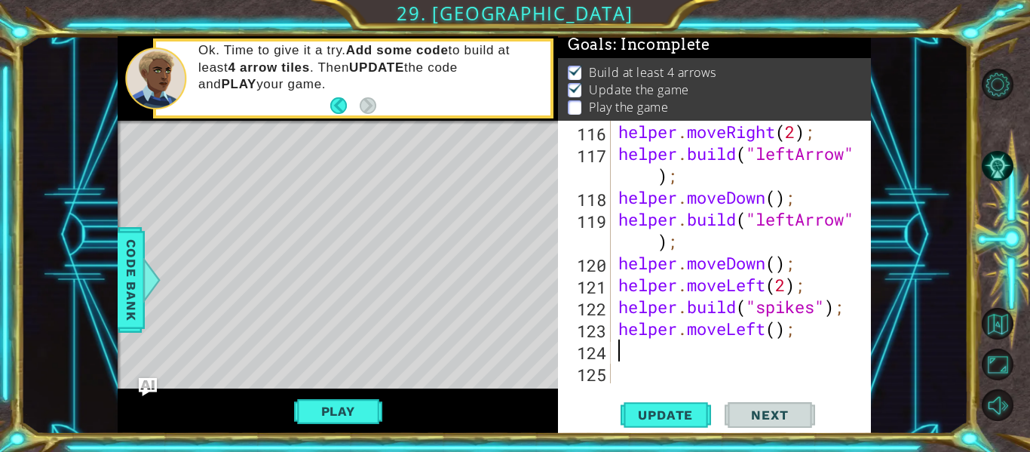
scroll to position [2821, 0]
click at [769, 329] on div "helper . moveRight ( 2 ) ; helper . build ( "leftArrow" ) ; helper . moveDown (…" at bounding box center [745, 274] width 260 height 306
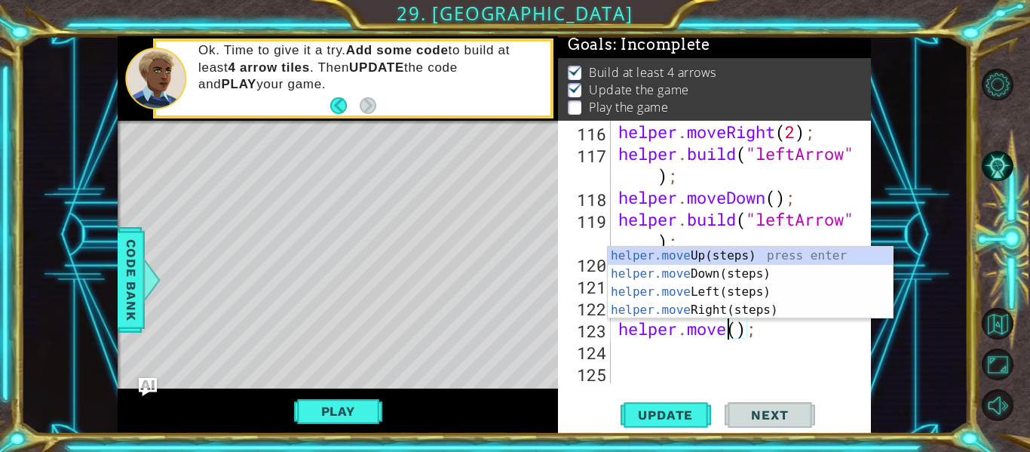
scroll to position [0, 6]
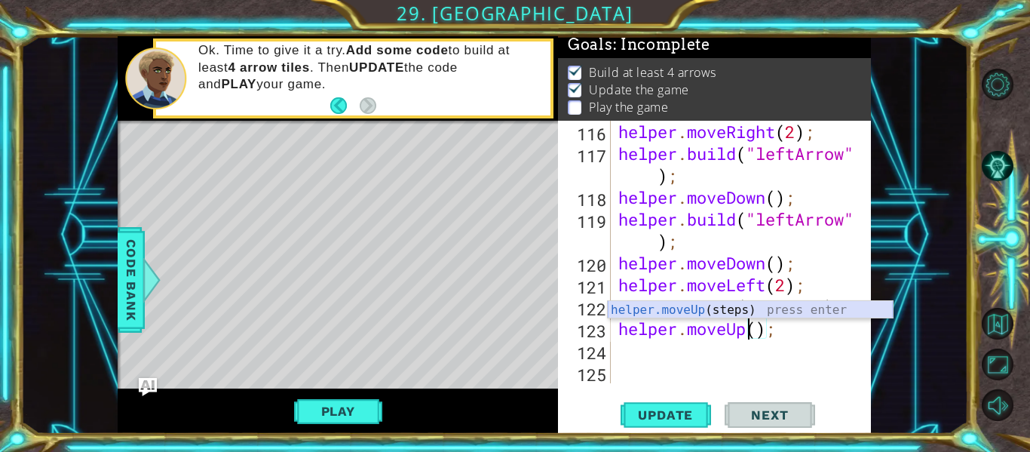
click at [776, 311] on div "helper.moveUp (steps) press enter" at bounding box center [750, 328] width 285 height 54
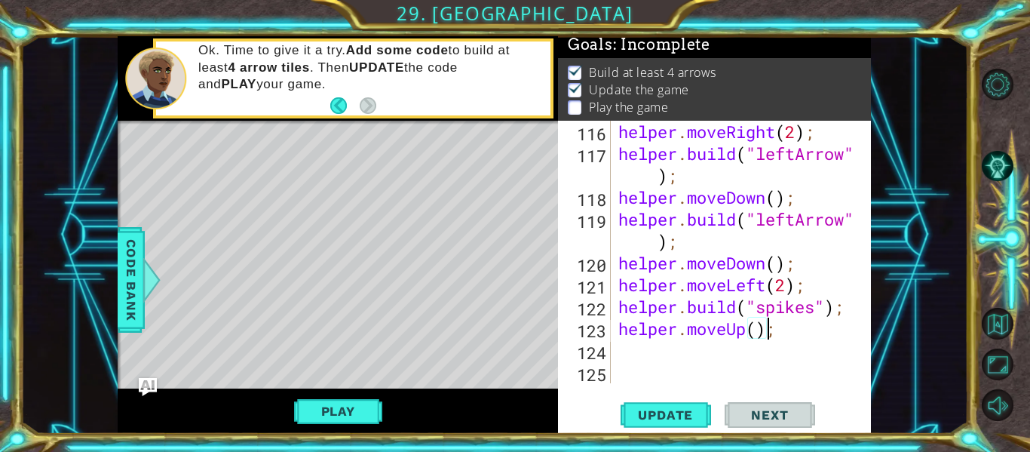
click at [760, 327] on div "helper . moveRight ( 2 ) ; helper . build ( "leftArrow" ) ; helper . moveDown (…" at bounding box center [745, 274] width 260 height 306
type textarea "helper.moveUp(4);"
click at [684, 414] on span "Update" at bounding box center [665, 414] width 85 height 15
click at [618, 354] on div "helper . moveRight ( 2 ) ; helper . build ( "leftArrow" ) ; helper . moveDown (…" at bounding box center [745, 274] width 260 height 306
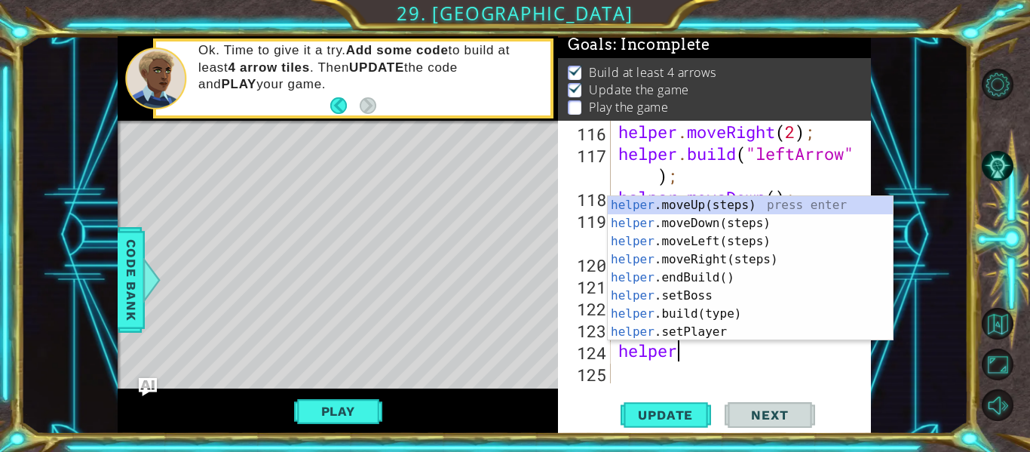
scroll to position [0, 2]
click at [692, 308] on div "helper .moveUp(steps) press enter helper .moveDown(steps) press enter helper .m…" at bounding box center [750, 286] width 285 height 181
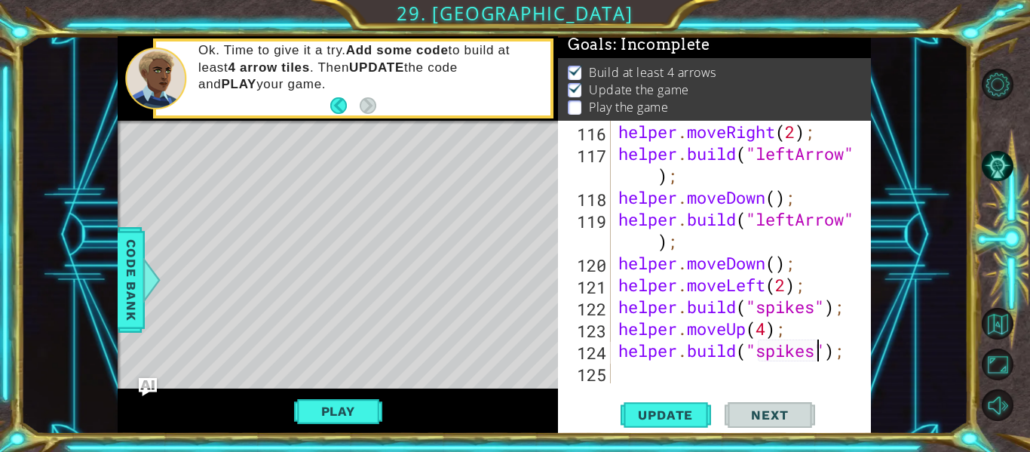
scroll to position [0, 10]
type textarea "[DOMAIN_NAME]("spikes");"
click at [679, 409] on span "Update" at bounding box center [665, 414] width 85 height 15
click at [652, 370] on div "helper . moveRight ( 2 ) ; helper . build ( "leftArrow" ) ; helper . moveDown (…" at bounding box center [745, 274] width 260 height 306
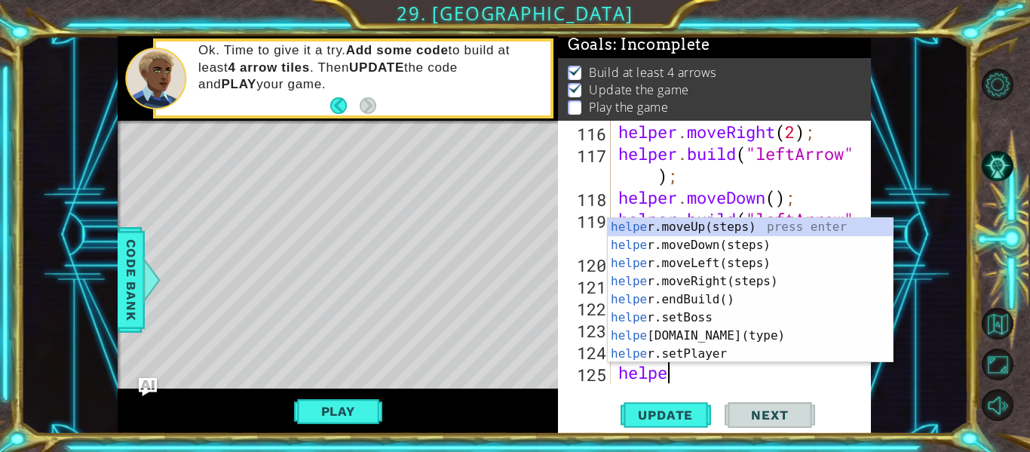
type textarea "helper"
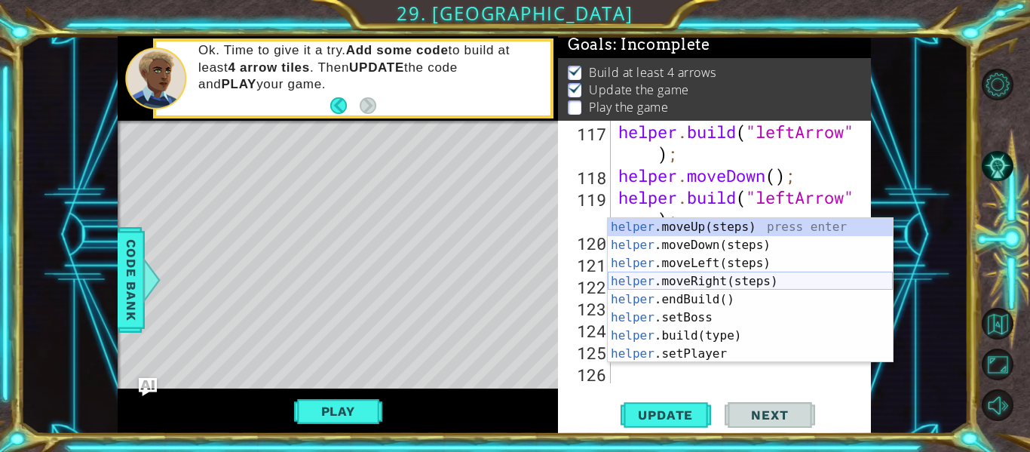
scroll to position [2843, 0]
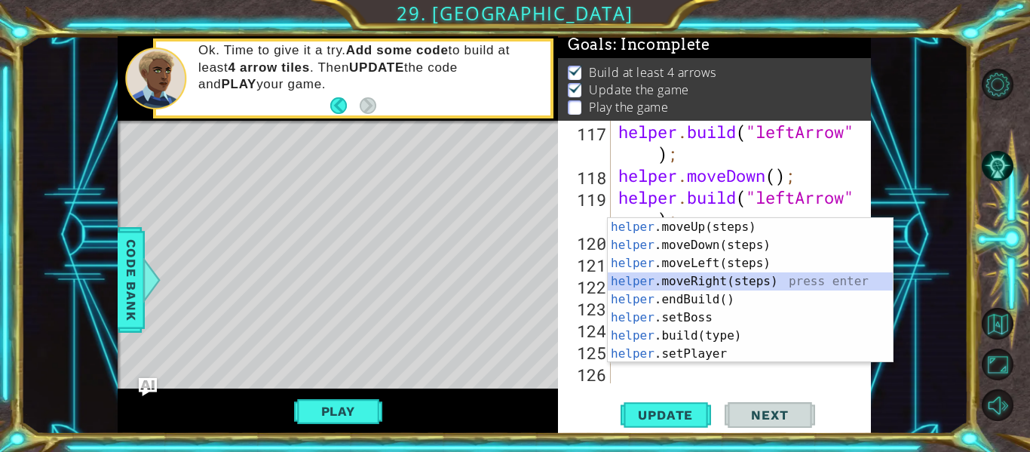
click at [702, 281] on div "helper .moveUp(steps) press enter helper .moveDown(steps) press enter helper .m…" at bounding box center [750, 308] width 285 height 181
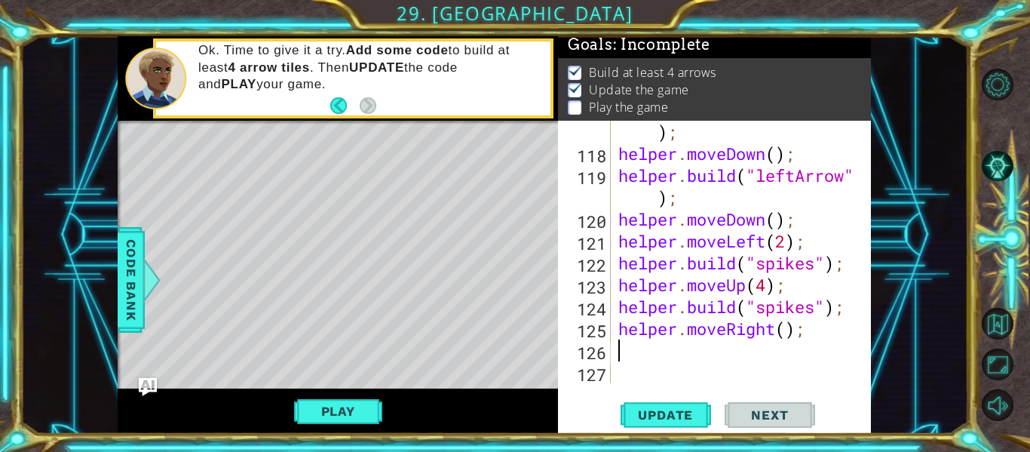
scroll to position [2865, 0]
click at [787, 334] on div "helper . build ( "leftArrow" ) ; helper . moveDown ( ) ; helper . build ( "left…" at bounding box center [745, 263] width 260 height 328
type textarea "helper.moveRight();"
click at [692, 416] on span "Update" at bounding box center [665, 414] width 85 height 15
click at [658, 354] on div "helper . build ( "leftArrow" ) ; helper . moveDown ( ) ; helper . build ( "left…" at bounding box center [745, 263] width 260 height 328
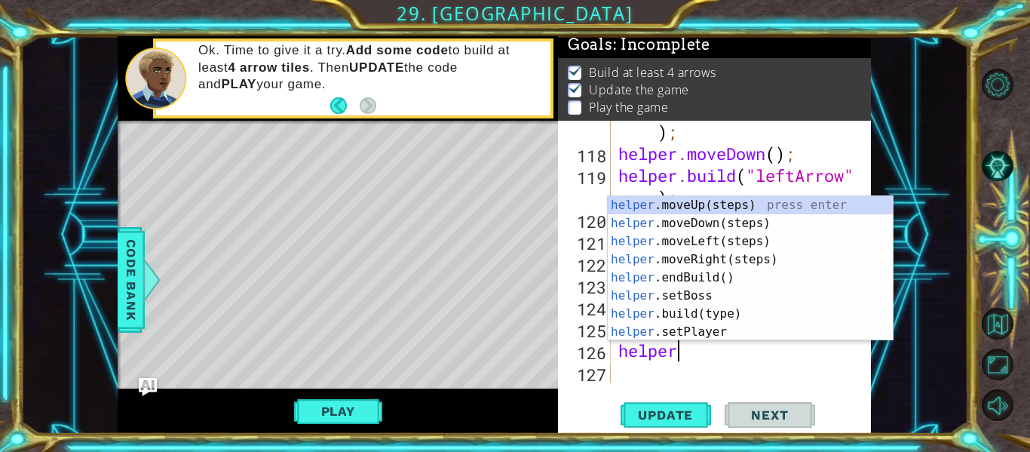
scroll to position [0, 2]
click at [698, 305] on div "helper .moveUp(steps) press enter helper .moveDown(steps) press enter helper .m…" at bounding box center [750, 286] width 285 height 181
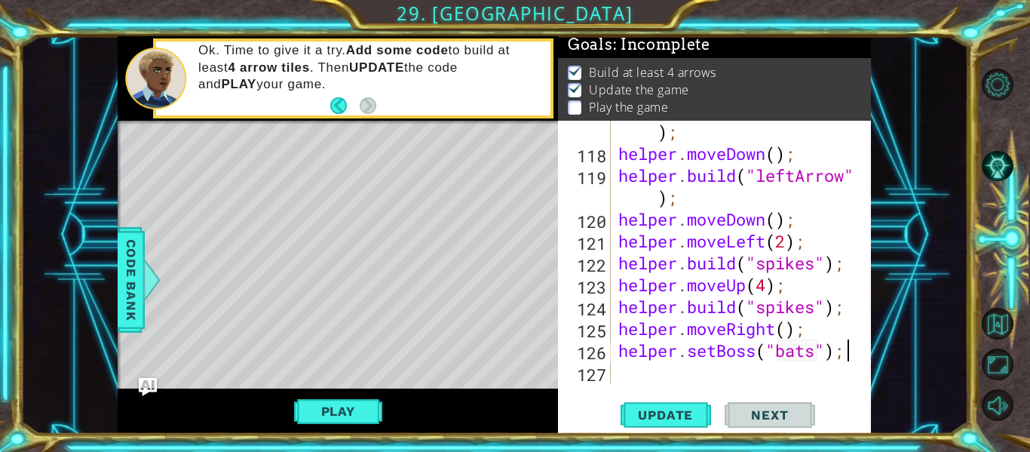
click at [848, 352] on div "helper . build ( "leftArrow" ) ; helper . moveDown ( ) ; helper . build ( "left…" at bounding box center [745, 263] width 260 height 328
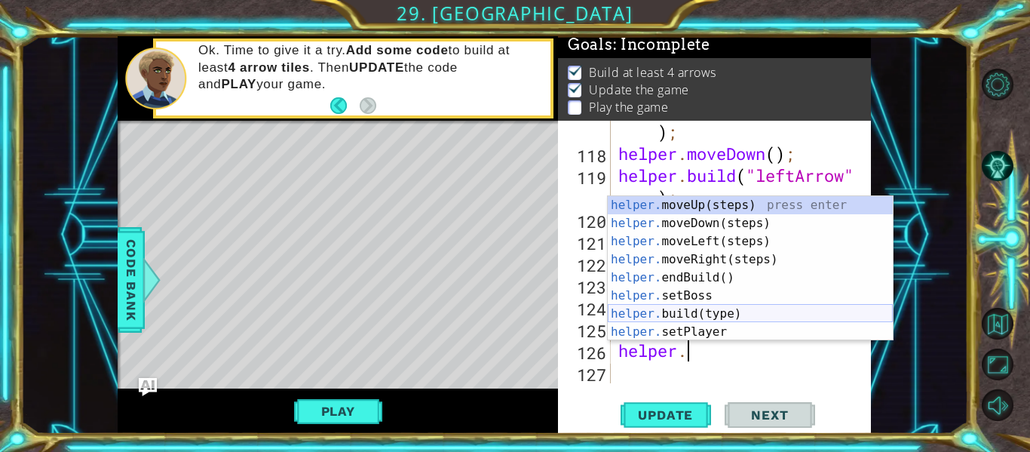
click at [836, 317] on div "helper. moveUp(steps) press enter helper. moveDown(steps) press enter helper. m…" at bounding box center [750, 286] width 285 height 181
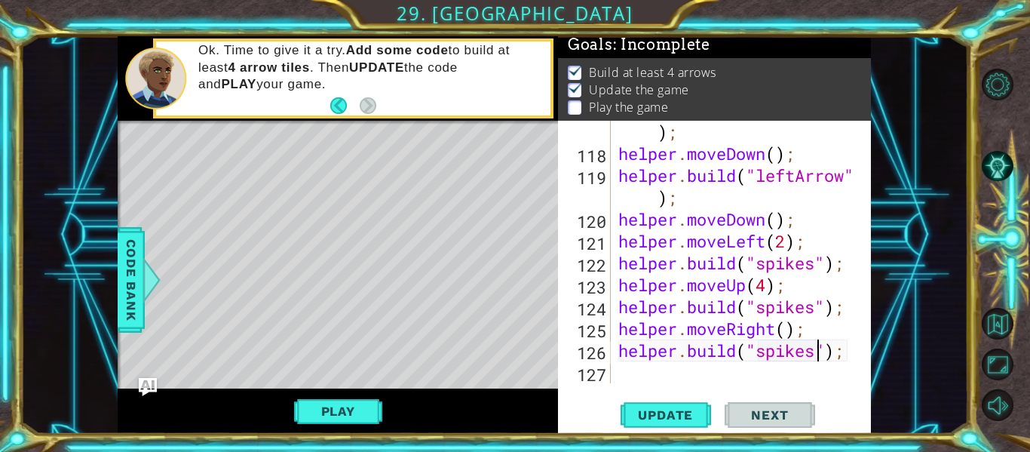
scroll to position [0, 10]
type textarea "[DOMAIN_NAME]("spikes");"
click at [684, 409] on span "Update" at bounding box center [665, 414] width 85 height 15
click at [659, 368] on div "helper . build ( "leftArrow" ) ; helper . moveDown ( ) ; helper . build ( "left…" at bounding box center [745, 263] width 260 height 328
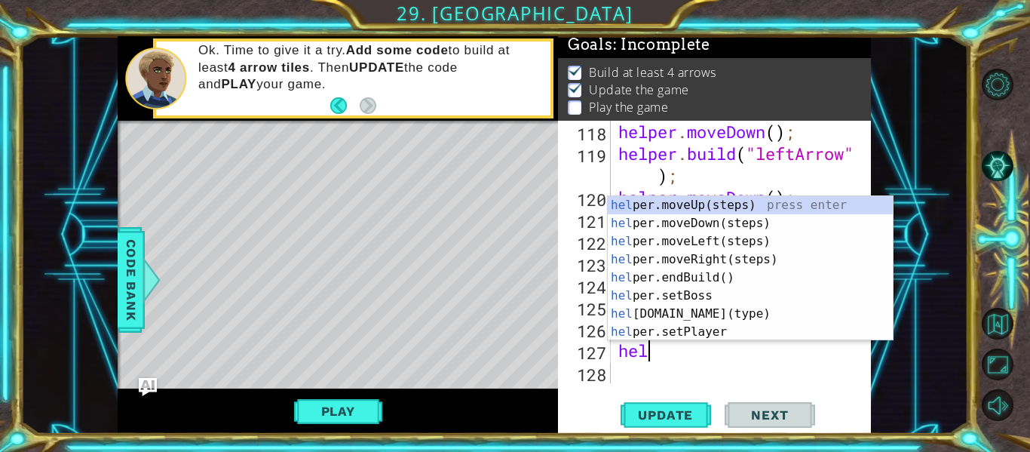
scroll to position [0, 1]
type textarea "helper"
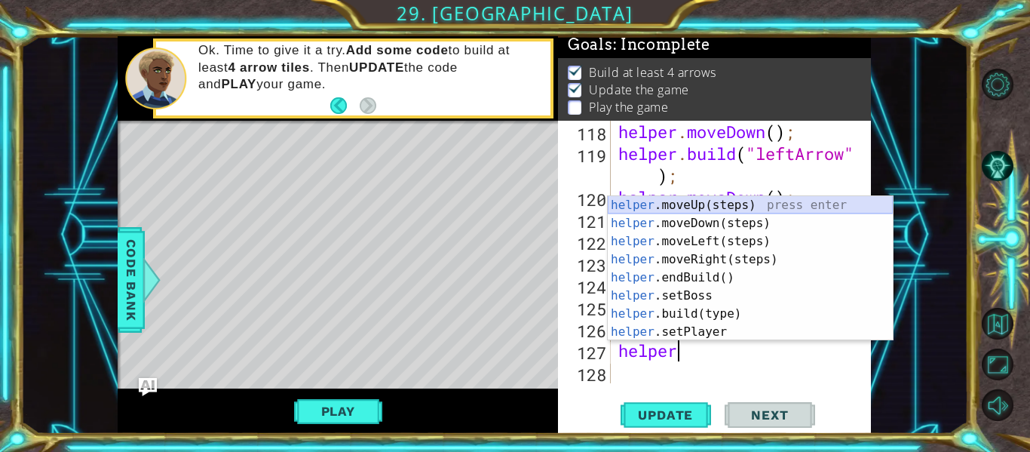
click at [704, 208] on div "helper .moveUp(steps) press enter helper .moveDown(steps) press enter helper .m…" at bounding box center [750, 286] width 285 height 181
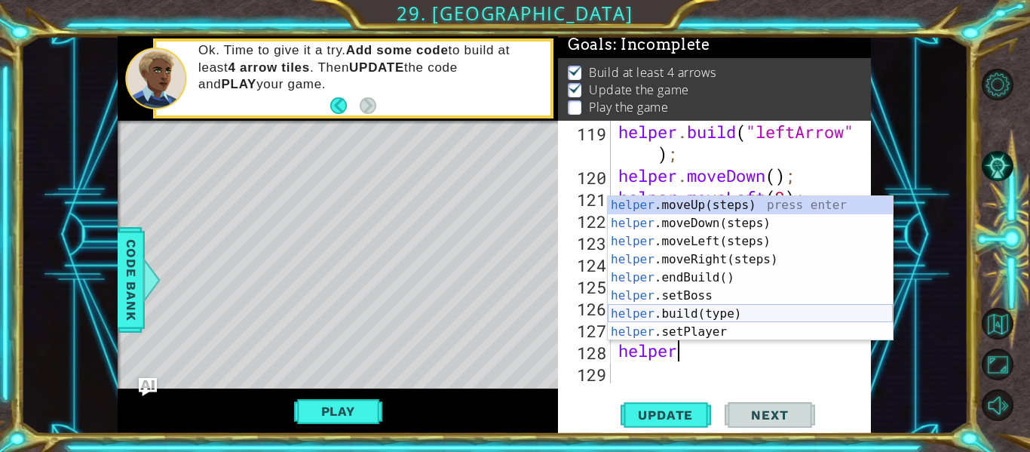
click at [727, 308] on div "helper .moveUp(steps) press enter helper .moveDown(steps) press enter helper .m…" at bounding box center [750, 286] width 285 height 181
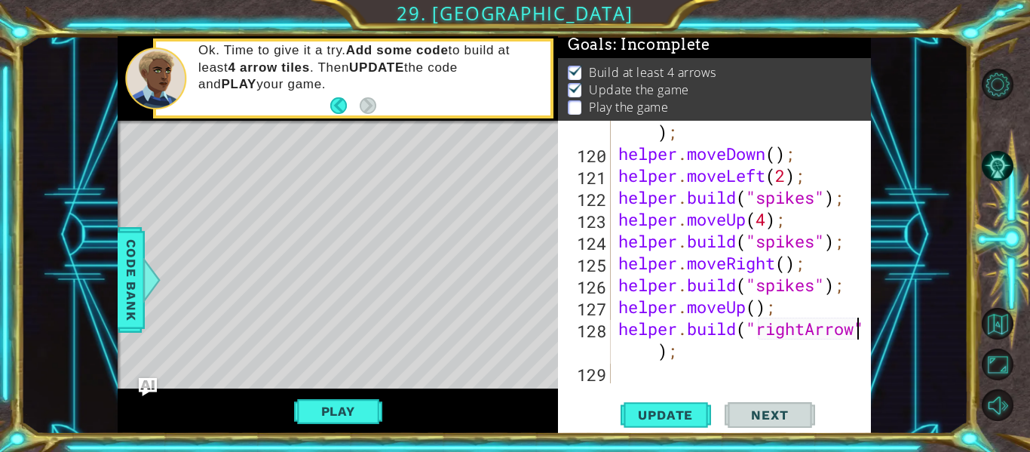
scroll to position [2930, 0]
type textarea "[DOMAIN_NAME]("rightArrow");"
click at [681, 411] on span "Update" at bounding box center [665, 414] width 85 height 15
click at [659, 370] on div "helper . build ( "leftArrow" ) ; helper . moveDown ( ) ; helper . moveLeft ( 2 …" at bounding box center [745, 263] width 260 height 328
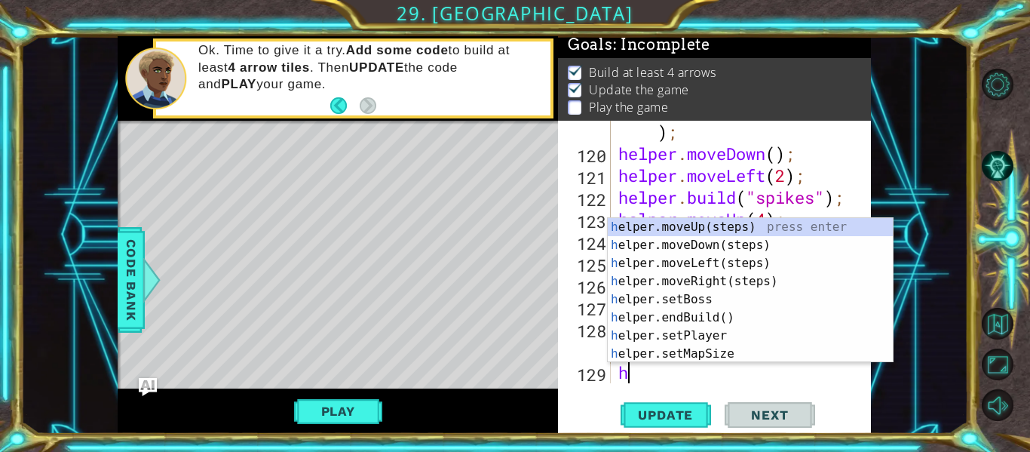
type textarea "helper"
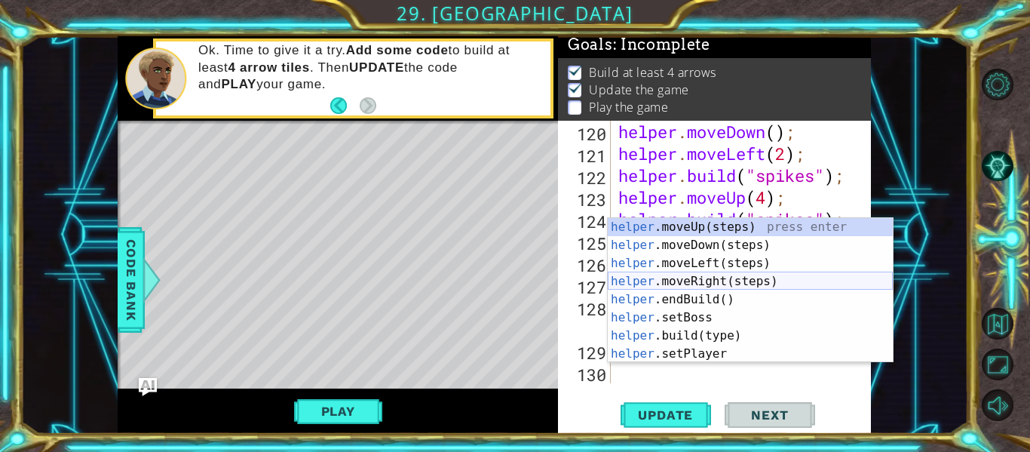
scroll to position [0, 2]
click at [702, 277] on div "helper .moveUp(steps) press enter helper .moveDown(steps) press enter helper .m…" at bounding box center [750, 308] width 285 height 181
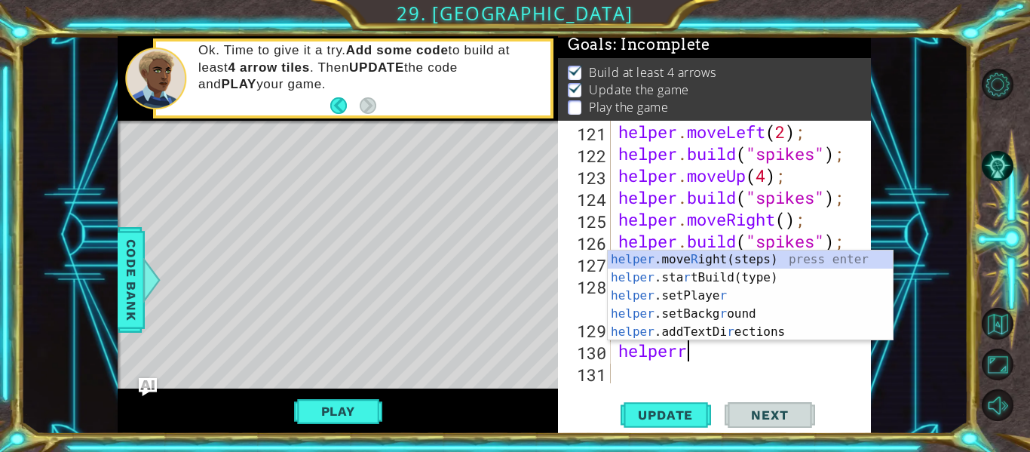
click at [710, 311] on div "helper .move R ight(steps) press enter helper .sta r tBuild(type) press enter h…" at bounding box center [750, 313] width 285 height 127
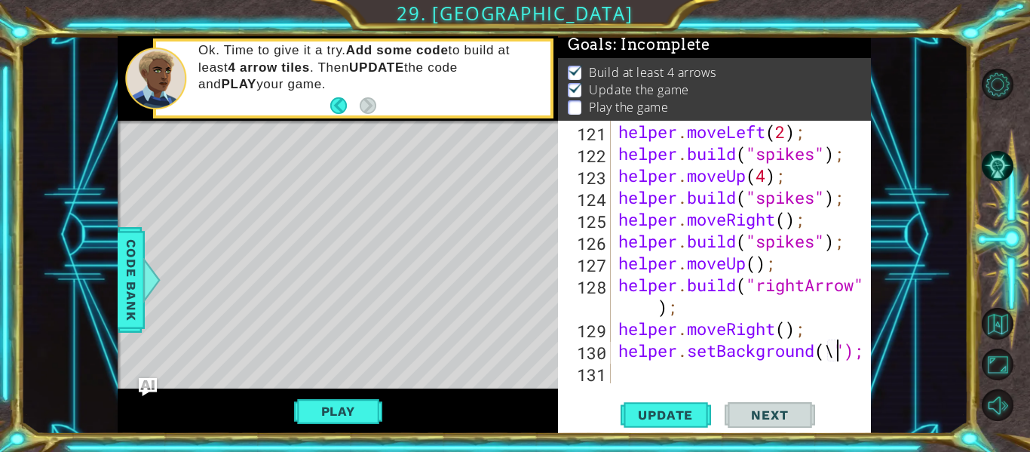
scroll to position [0, 11]
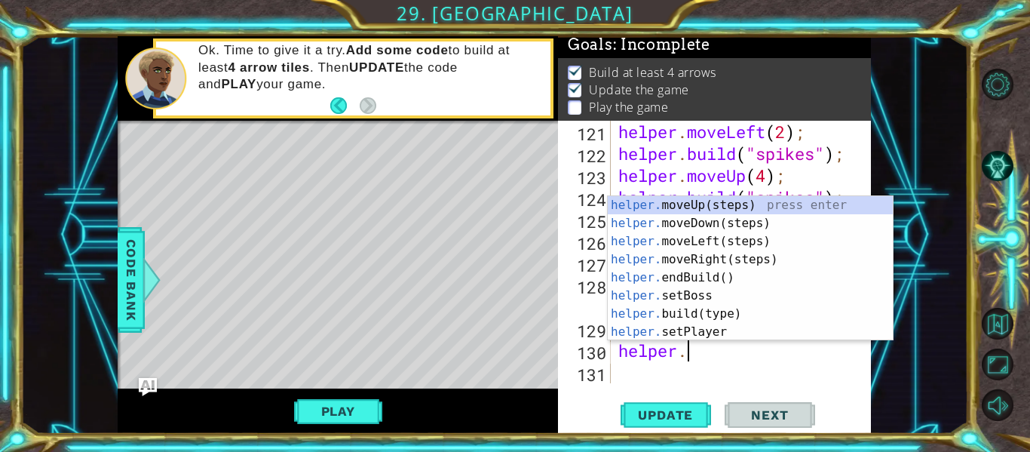
scroll to position [0, 3]
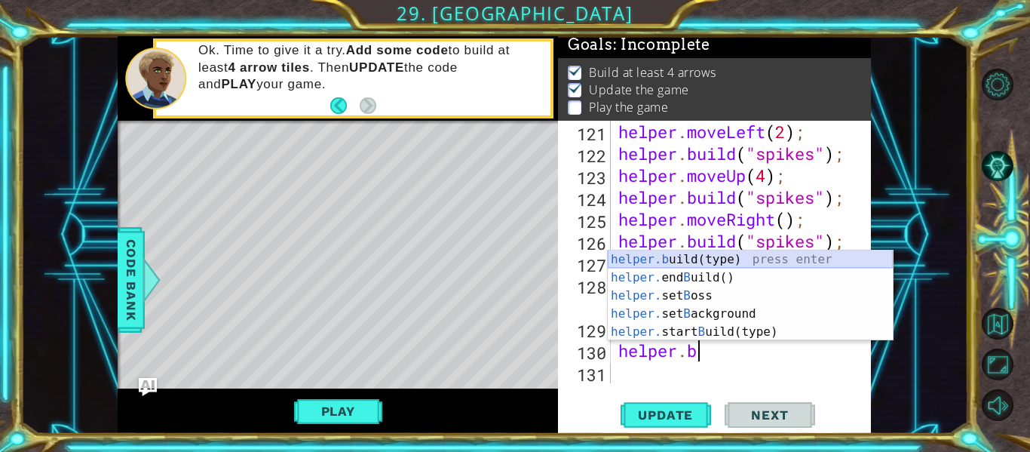
click at [839, 257] on div "helper.b uild(type) press enter helper. end B uild() press enter helper. set B …" at bounding box center [750, 313] width 285 height 127
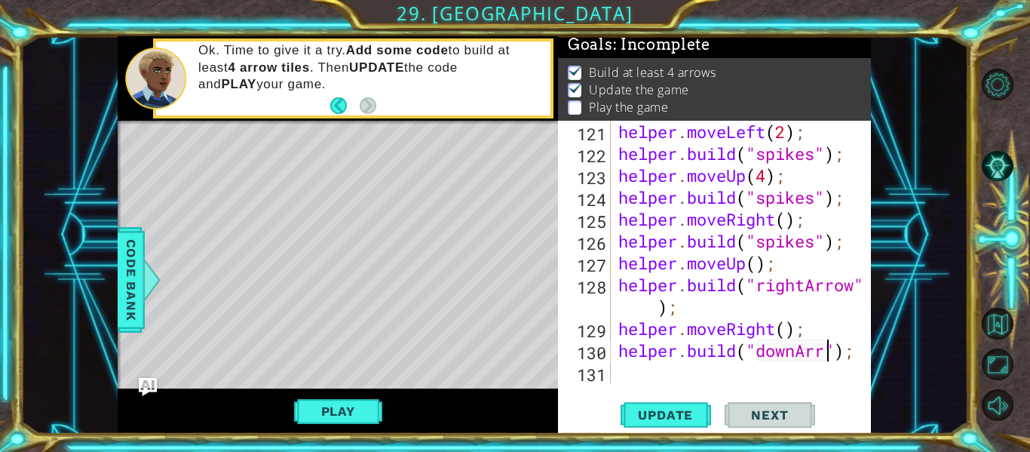
scroll to position [0, 11]
type textarea "[DOMAIN_NAME]("downArrow");"
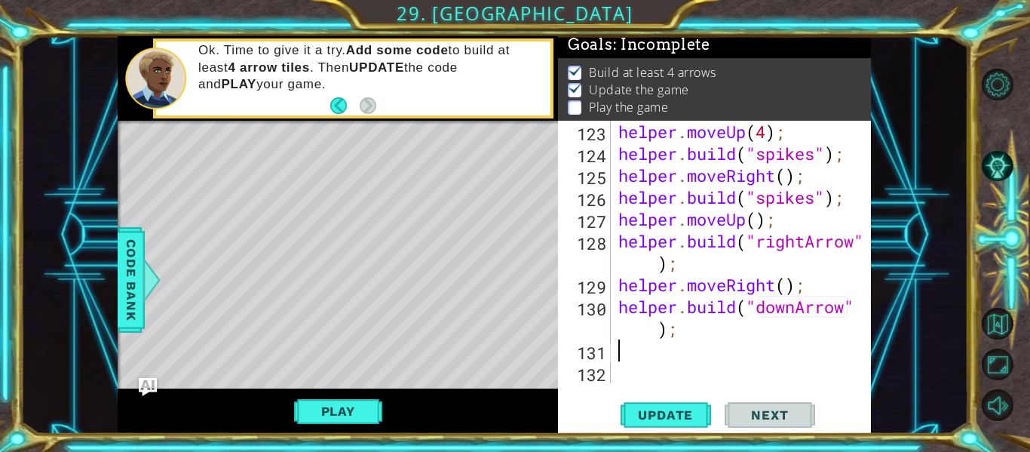
scroll to position [3018, 0]
click at [687, 407] on span "Update" at bounding box center [665, 414] width 85 height 15
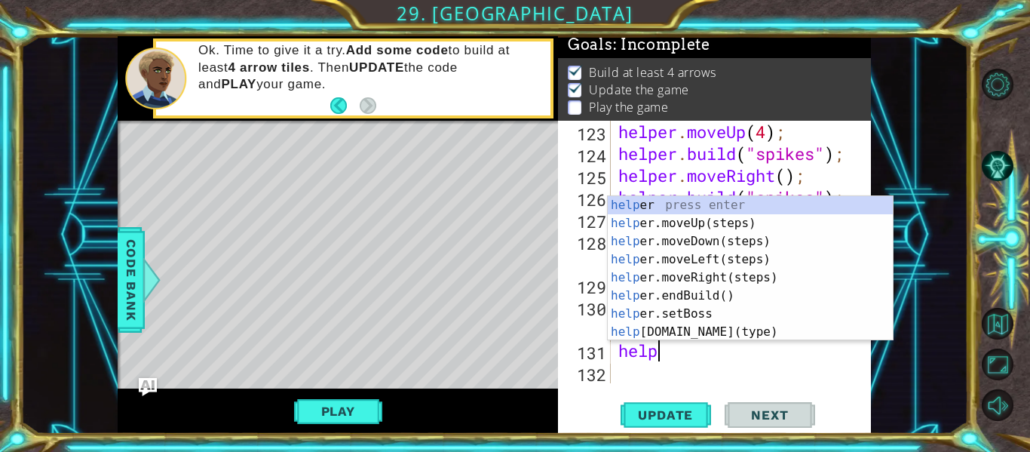
scroll to position [0, 1]
click at [701, 328] on div "help er press enter help er.moveUp(steps) press enter help er.moveDown(steps) p…" at bounding box center [750, 286] width 285 height 181
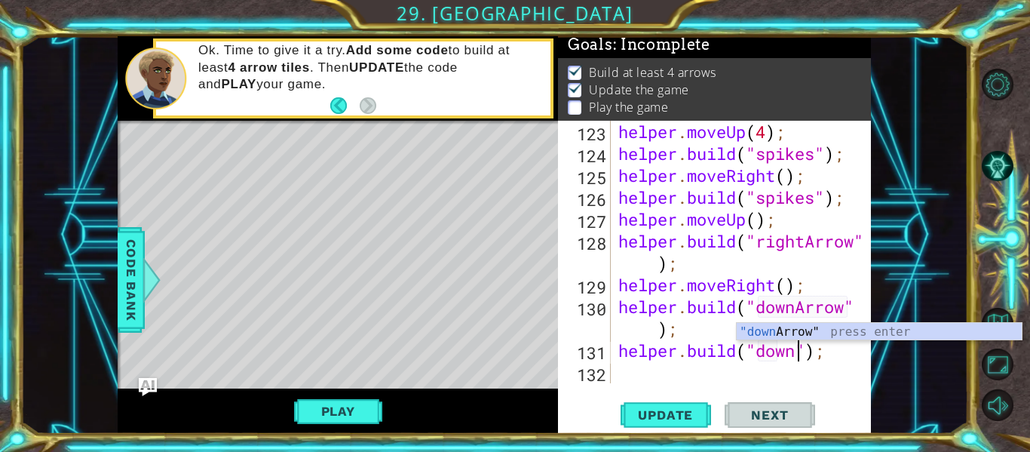
scroll to position [0, 8]
click at [809, 335] on div ""down Arrow" press enter" at bounding box center [879, 350] width 285 height 54
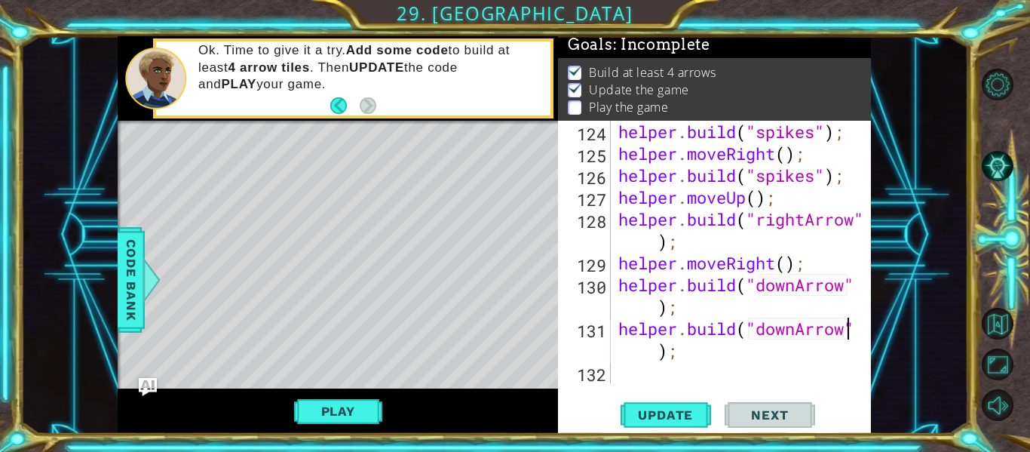
scroll to position [3040, 0]
click at [677, 413] on span "Update" at bounding box center [665, 414] width 85 height 15
click at [666, 409] on span "Update" at bounding box center [665, 414] width 85 height 15
click at [716, 351] on div "helper . build ( "spikes" ) ; helper . moveRight ( ) ; helper . build ( "spikes…" at bounding box center [745, 274] width 260 height 306
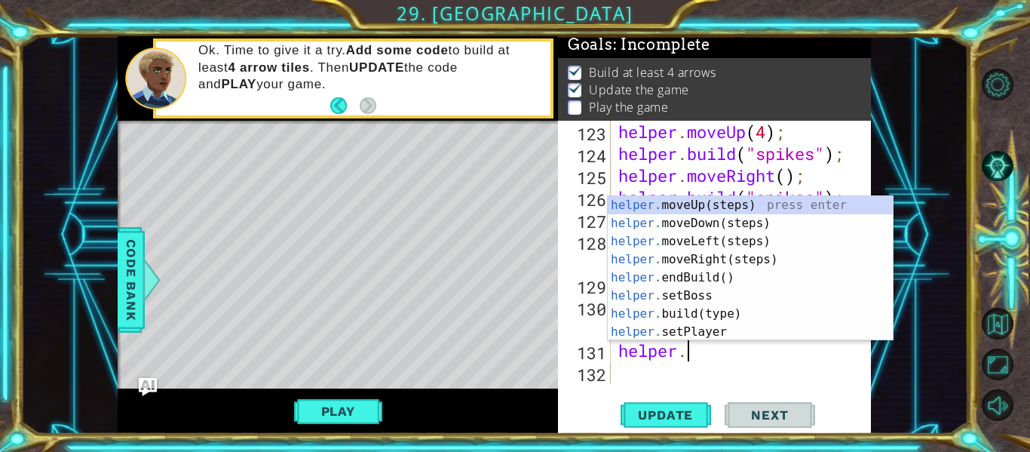
scroll to position [0, 2]
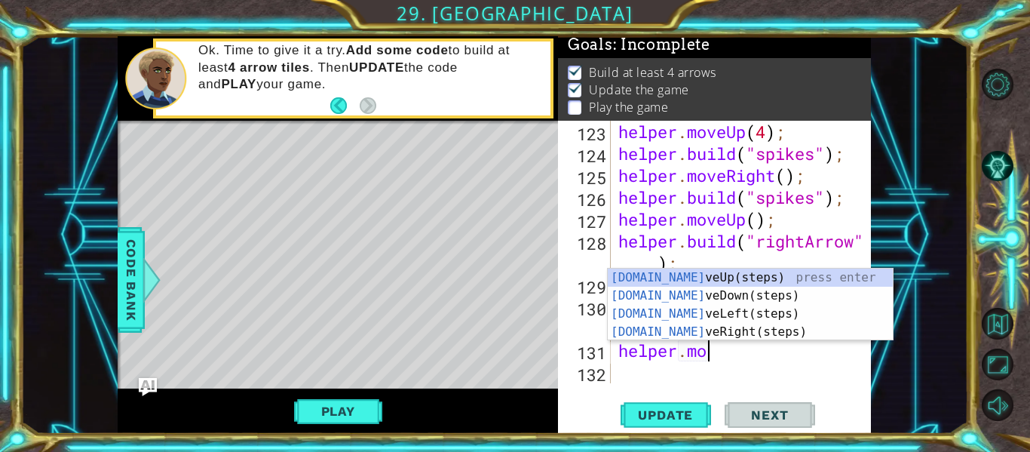
type textarea "helper.move"
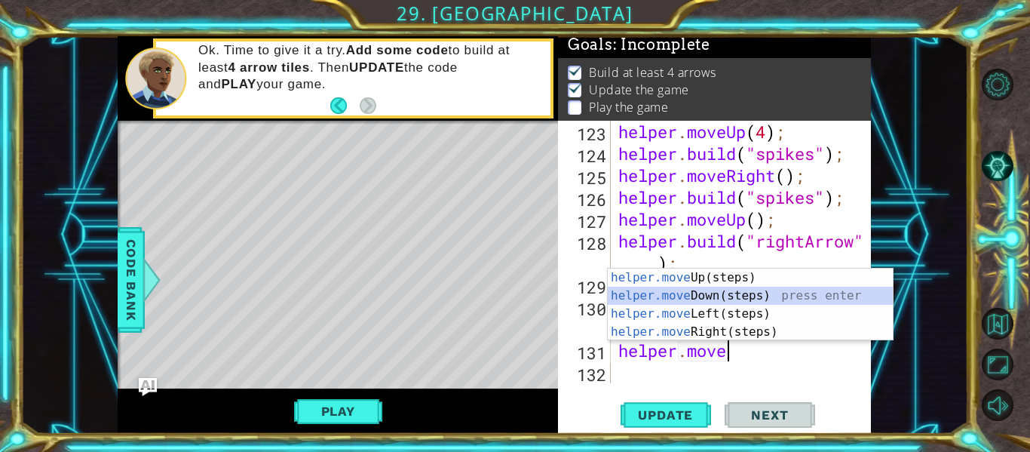
click at [720, 294] on div "helper.move Up(steps) press enter helper.move Down(steps) press enter helper.mo…" at bounding box center [750, 322] width 285 height 109
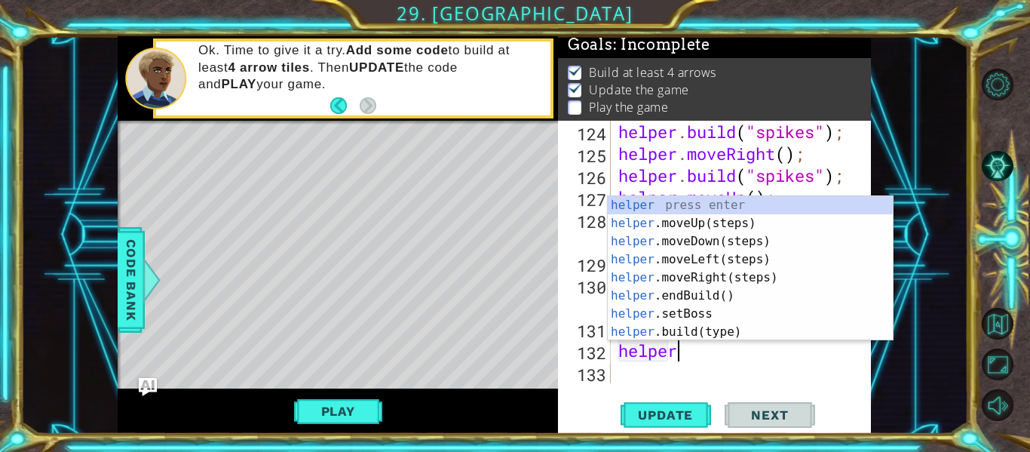
scroll to position [0, 2]
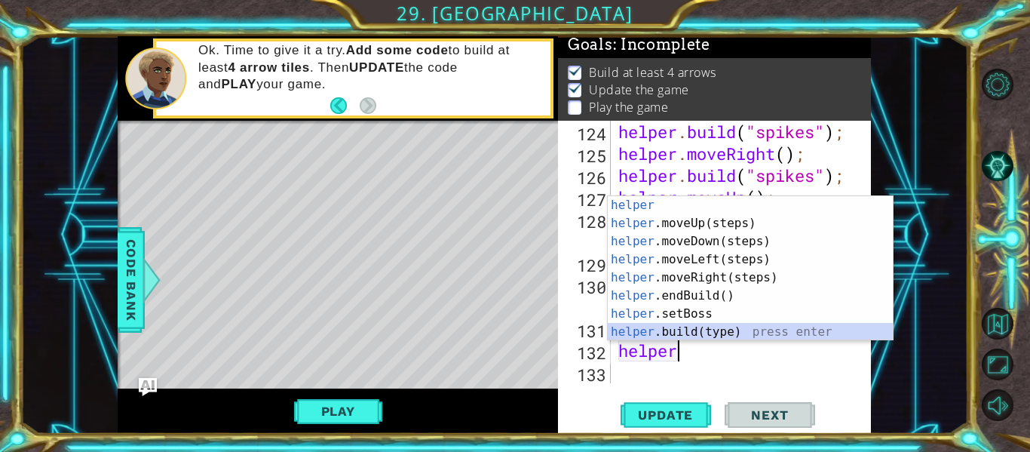
click at [701, 333] on div "helper press enter helper .moveUp(steps) press enter helper .moveDown(steps) pr…" at bounding box center [750, 286] width 285 height 181
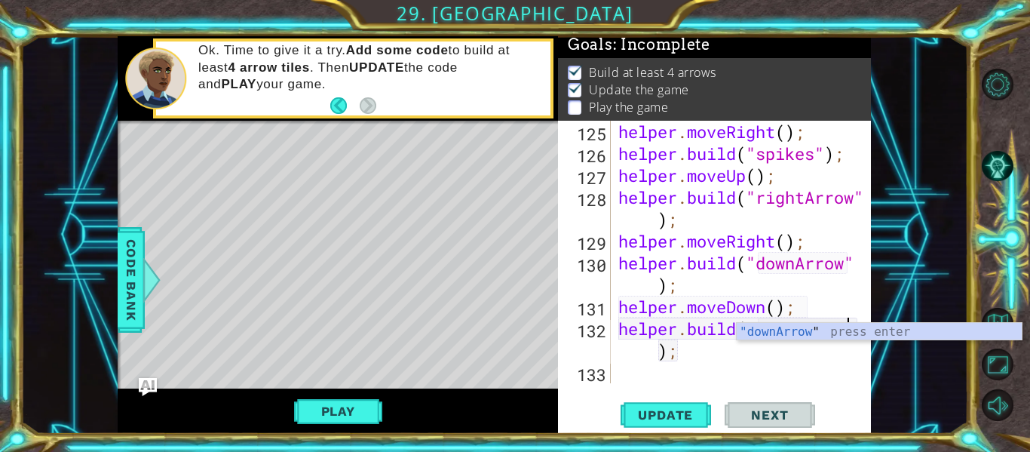
scroll to position [3062, 0]
type textarea "[DOMAIN_NAME]("downArrow");"
click at [663, 407] on span "Update" at bounding box center [665, 414] width 85 height 15
